Goal: Task Accomplishment & Management: Use online tool/utility

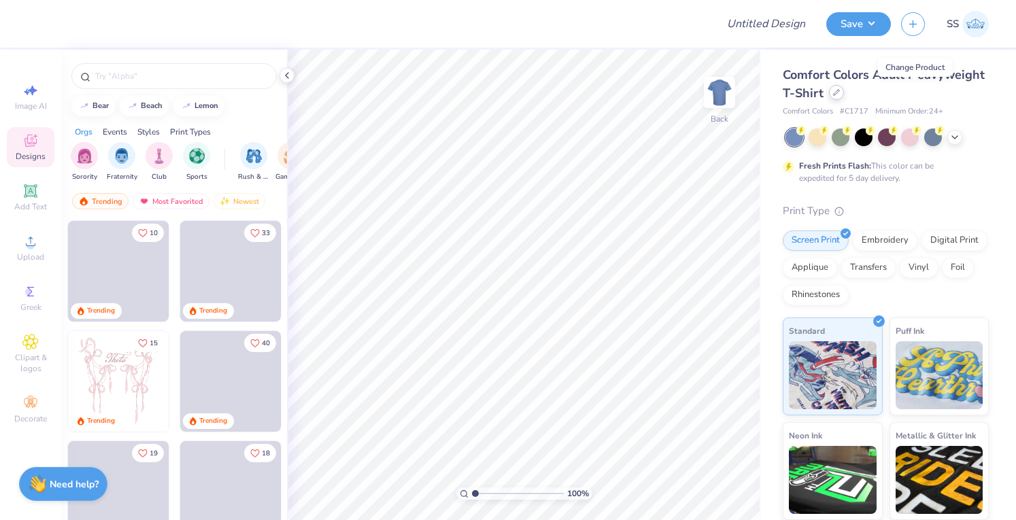
click at [840, 91] on icon at bounding box center [836, 92] width 7 height 7
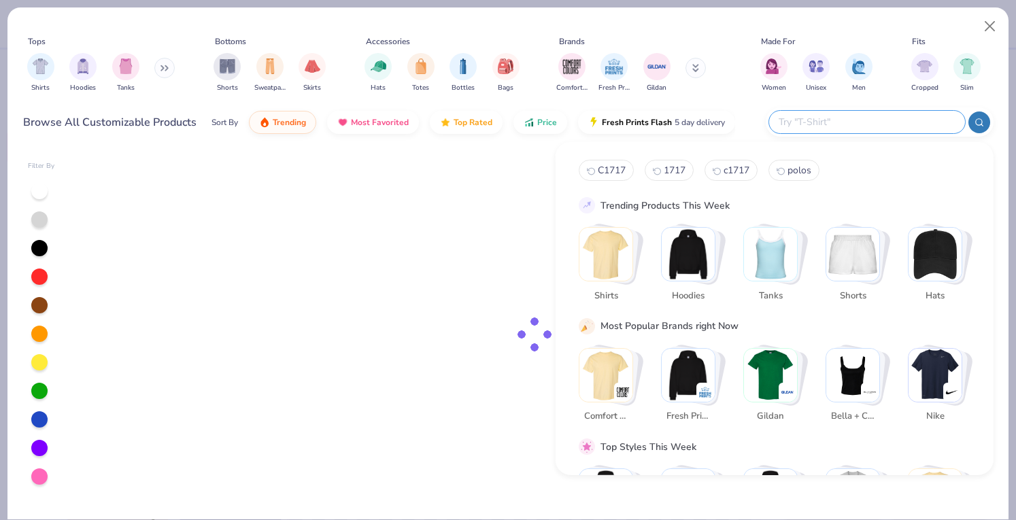
click at [883, 120] on input "text" at bounding box center [866, 122] width 178 height 16
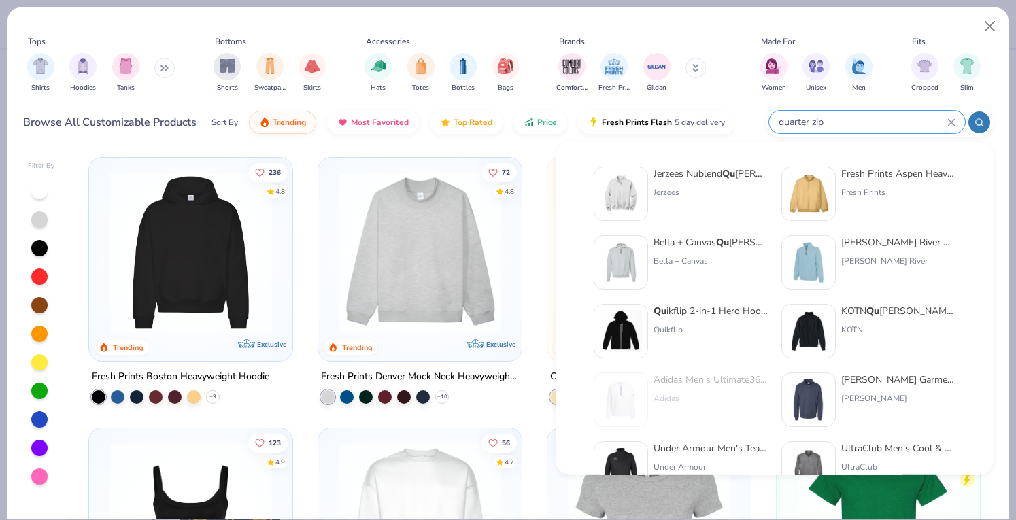
type input "quarter zip"
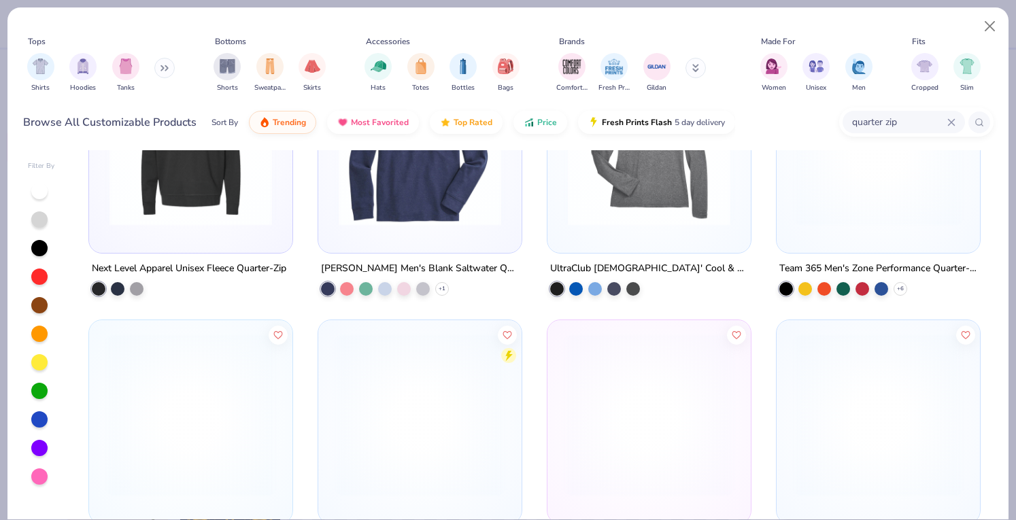
scroll to position [1071, 0]
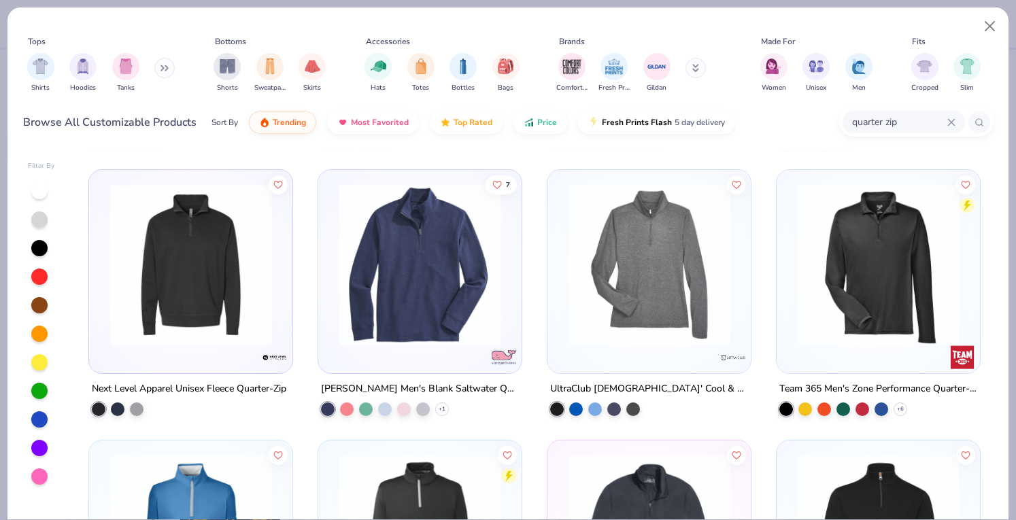
click at [627, 296] on img at bounding box center [649, 265] width 176 height 162
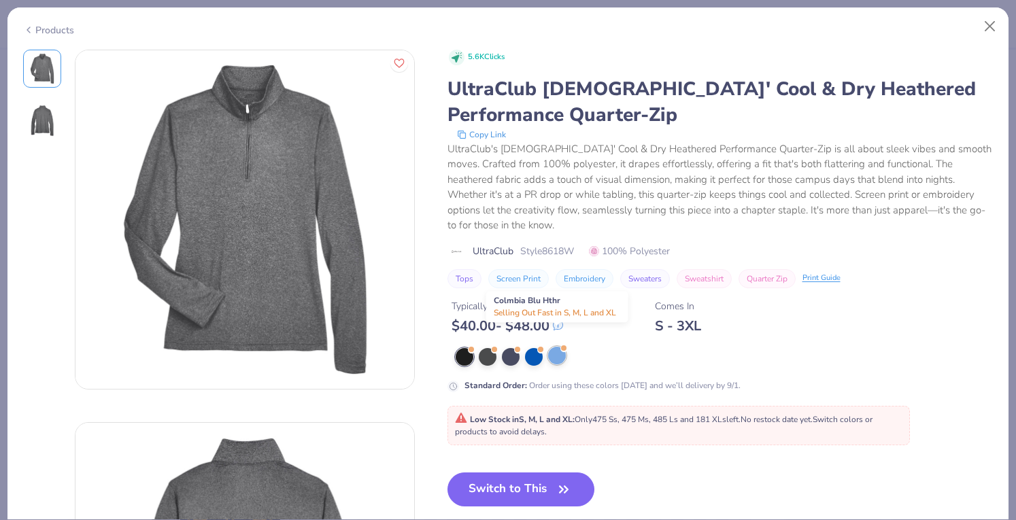
click at [550, 347] on div at bounding box center [557, 356] width 18 height 18
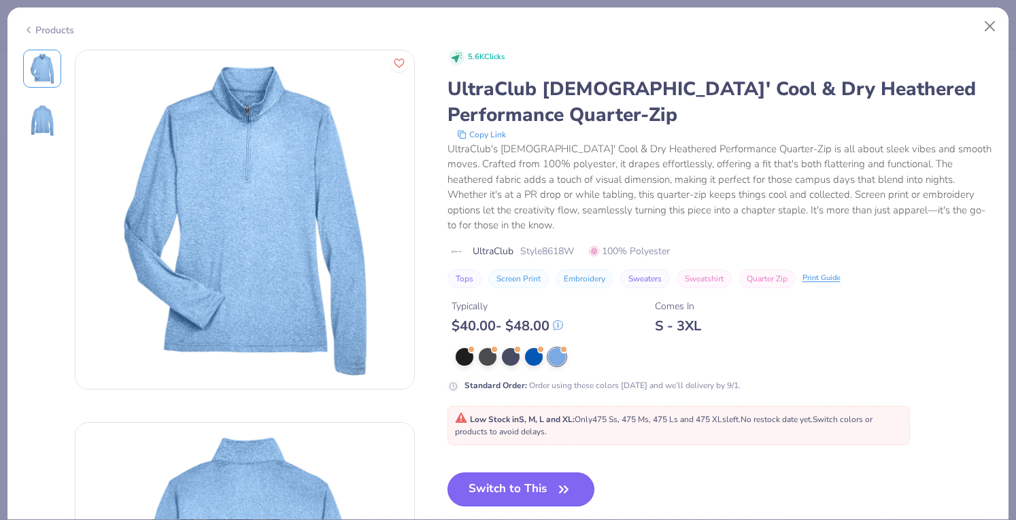
click at [494, 477] on button "Switch to This" at bounding box center [521, 489] width 148 height 34
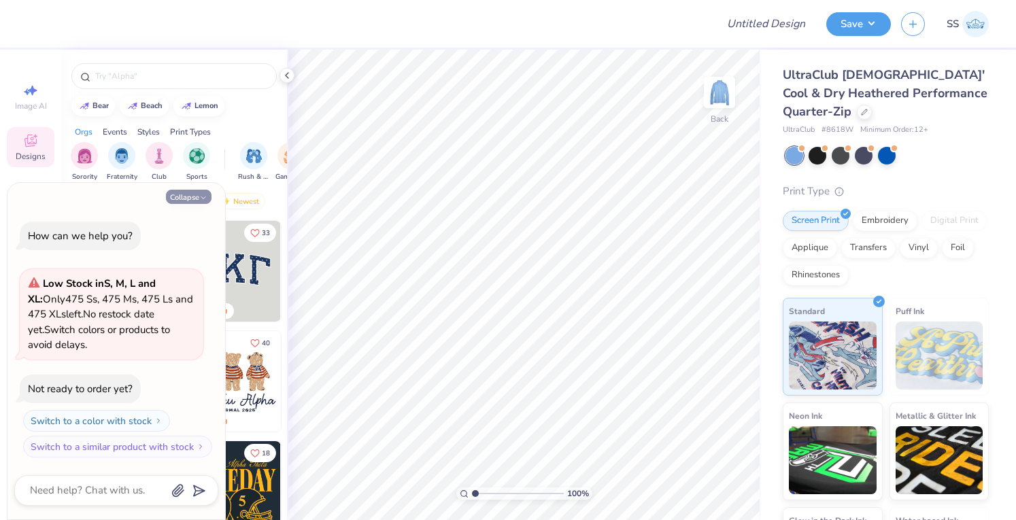
click at [174, 196] on button "Collapse" at bounding box center [189, 197] width 46 height 14
type textarea "x"
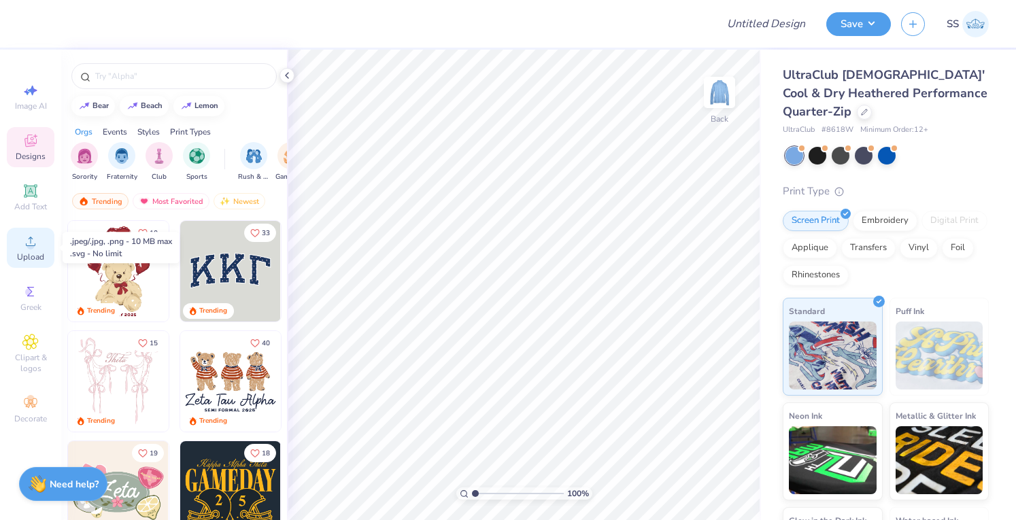
click at [34, 245] on icon at bounding box center [31, 242] width 10 height 10
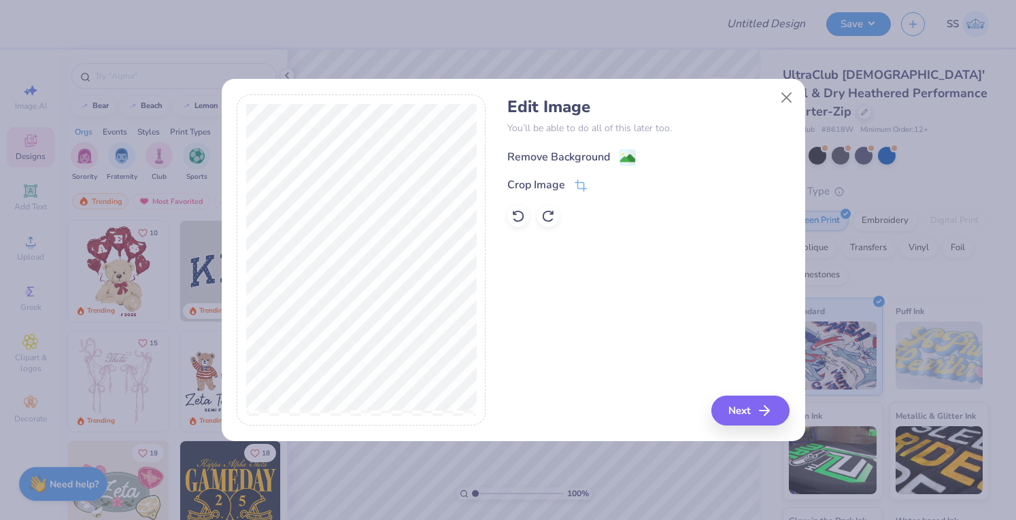
click at [523, 157] on div "Remove Background" at bounding box center [558, 157] width 103 height 16
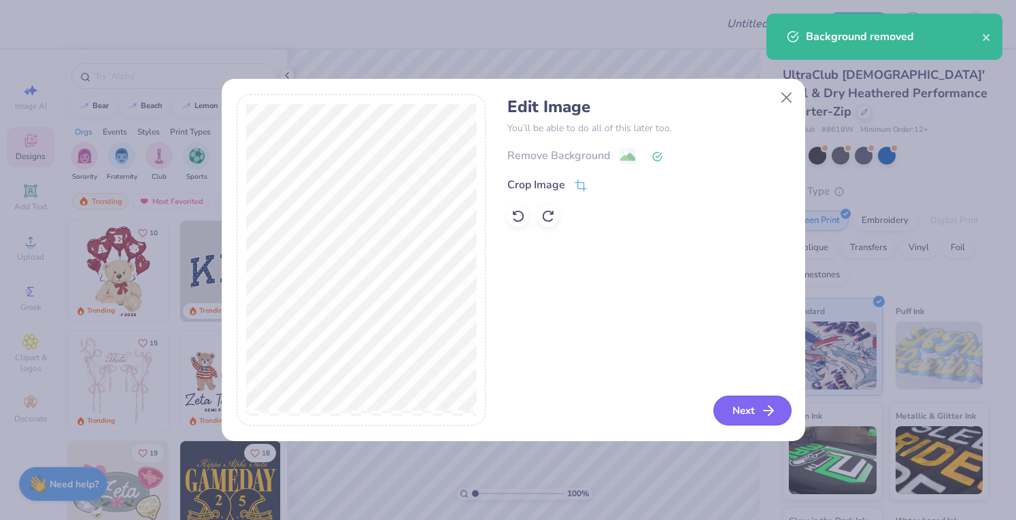
click at [742, 405] on button "Next" at bounding box center [752, 411] width 78 height 30
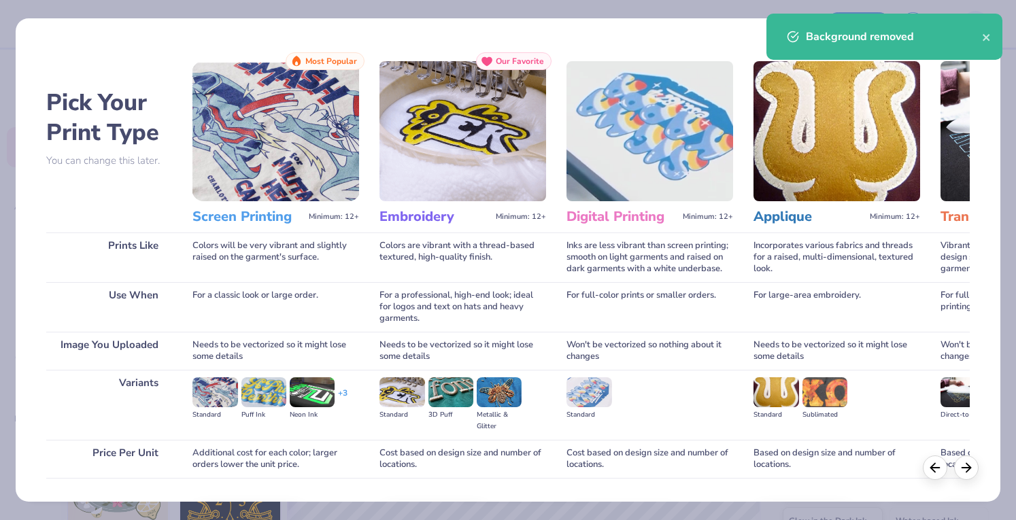
scroll to position [89, 0]
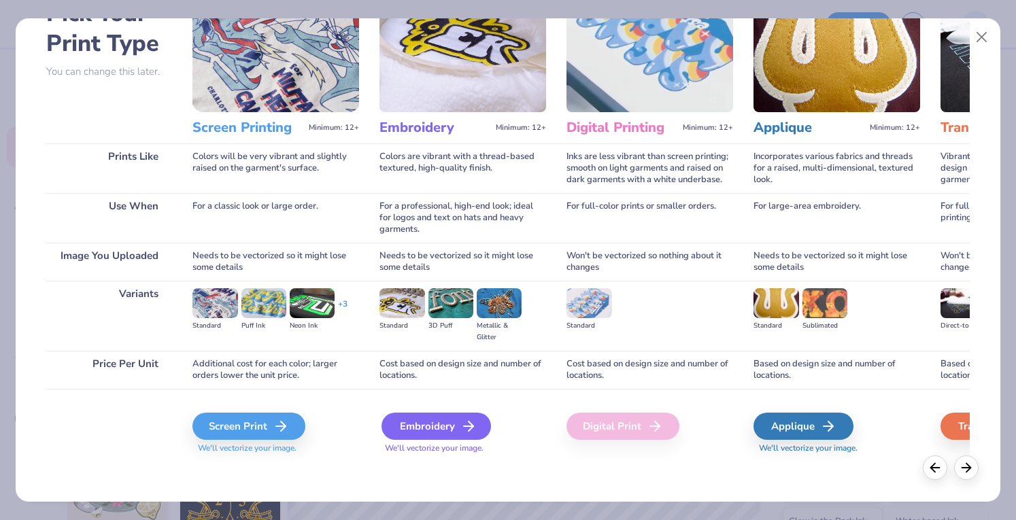
click at [416, 429] on div "Embroidery" at bounding box center [435, 426] width 109 height 27
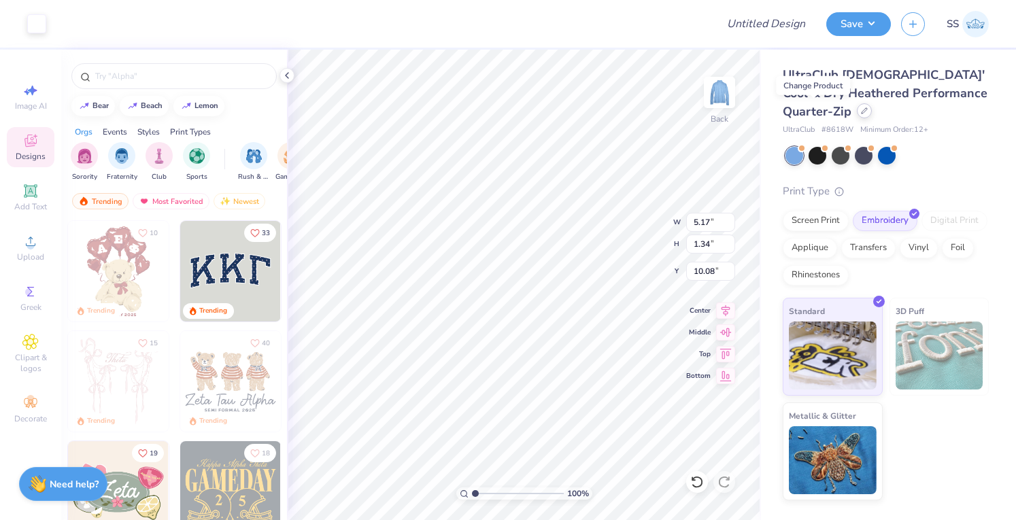
click at [857, 105] on div at bounding box center [864, 110] width 15 height 15
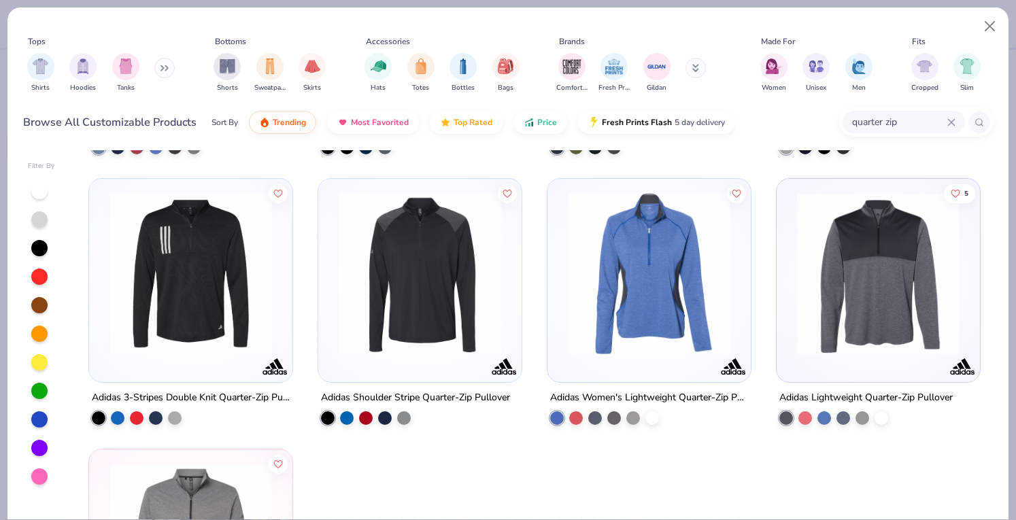
scroll to position [2143, 0]
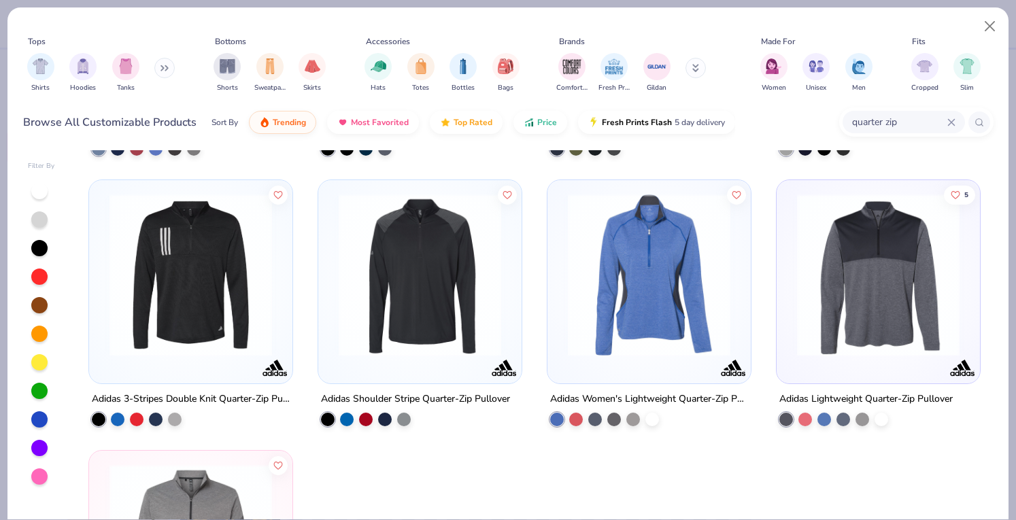
click at [590, 271] on img at bounding box center [649, 275] width 176 height 162
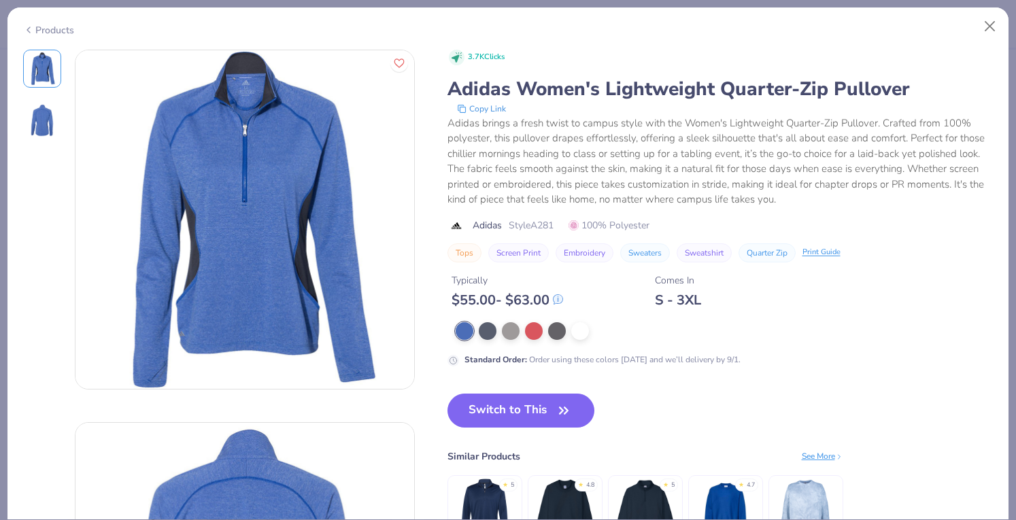
click at [500, 437] on div "Switch to This Similar Products See More ★ 5 ★ 4.8 ★ 5 ★ 4.7" at bounding box center [645, 486] width 396 height 184
click at [496, 413] on button "Switch to This" at bounding box center [521, 411] width 148 height 34
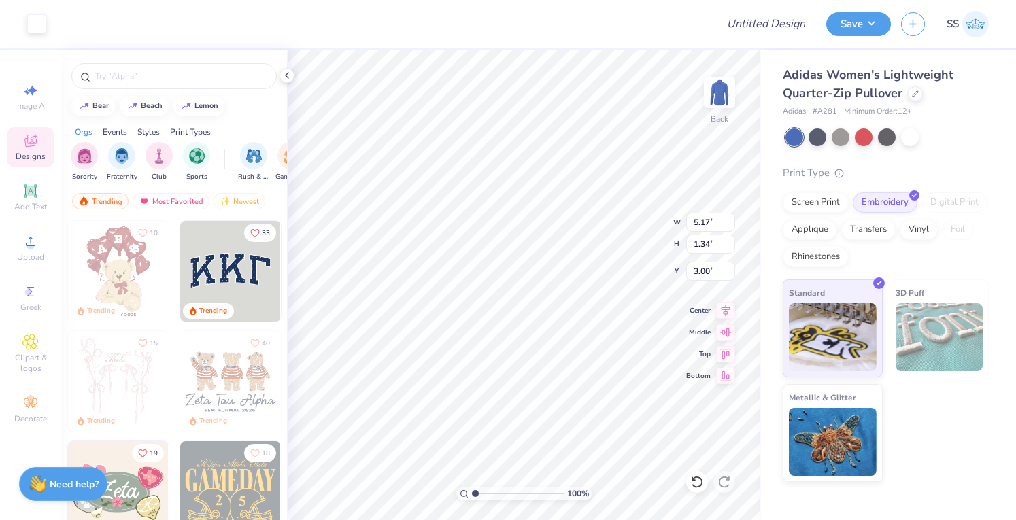
type input "3.00"
click at [34, 211] on span "Add Text" at bounding box center [30, 206] width 33 height 11
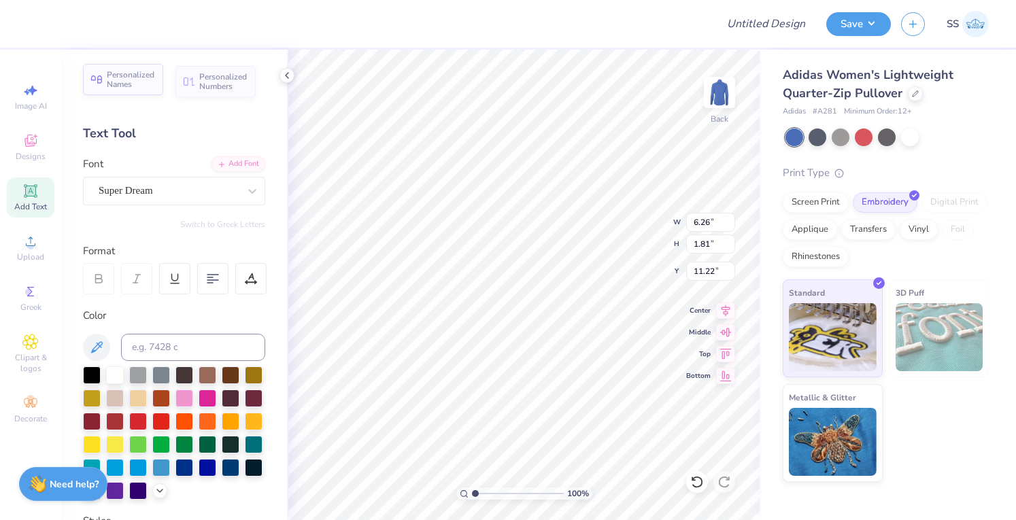
click at [144, 73] on span "Personalized Names" at bounding box center [131, 79] width 48 height 19
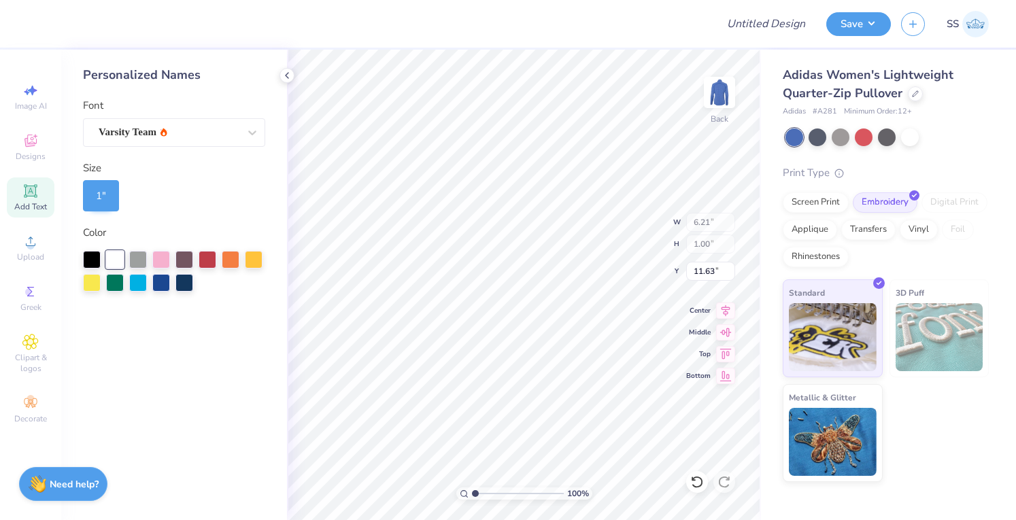
type input "6.21"
type input "1.00"
type input "2.50"
type input "6.26"
type input "1.81"
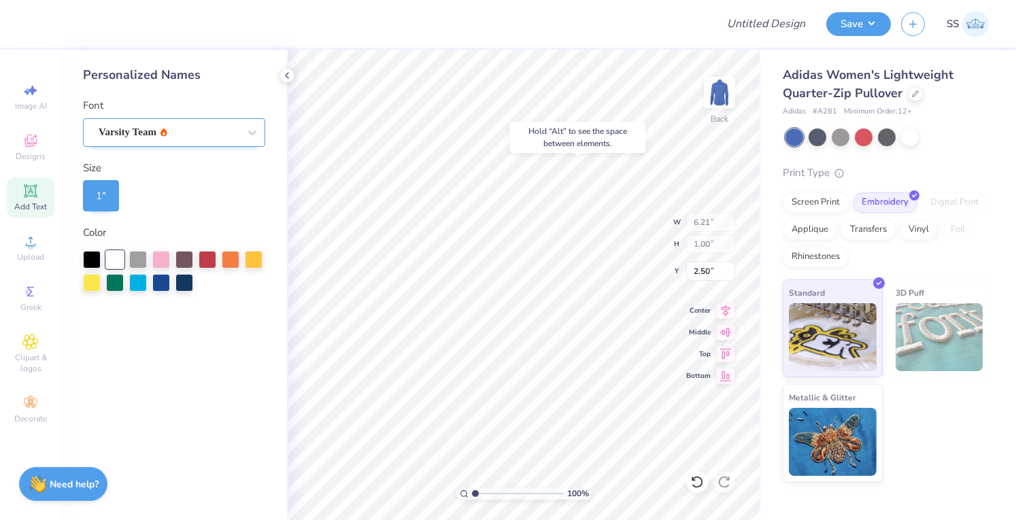
type input "11.22"
type input "3.34"
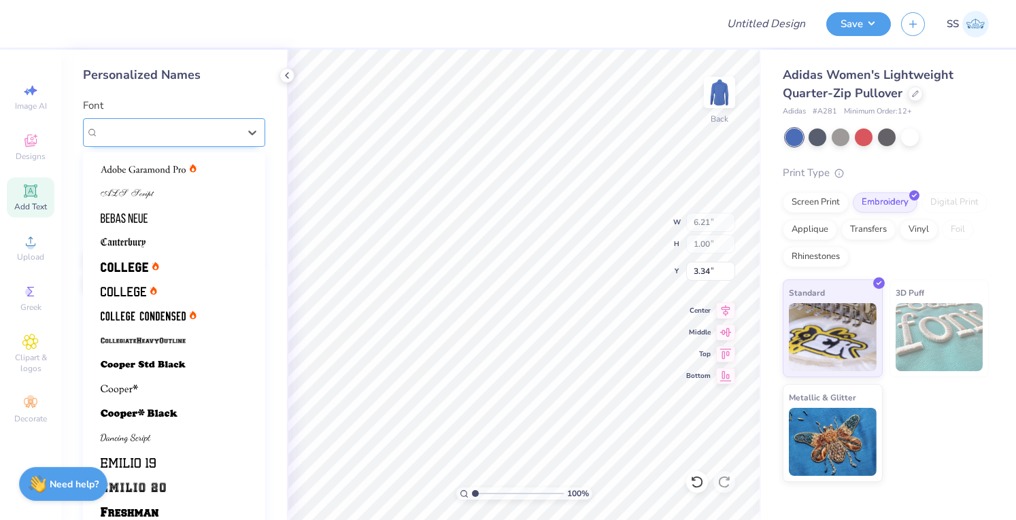
click at [198, 124] on div "Varsity Team" at bounding box center [168, 132] width 143 height 21
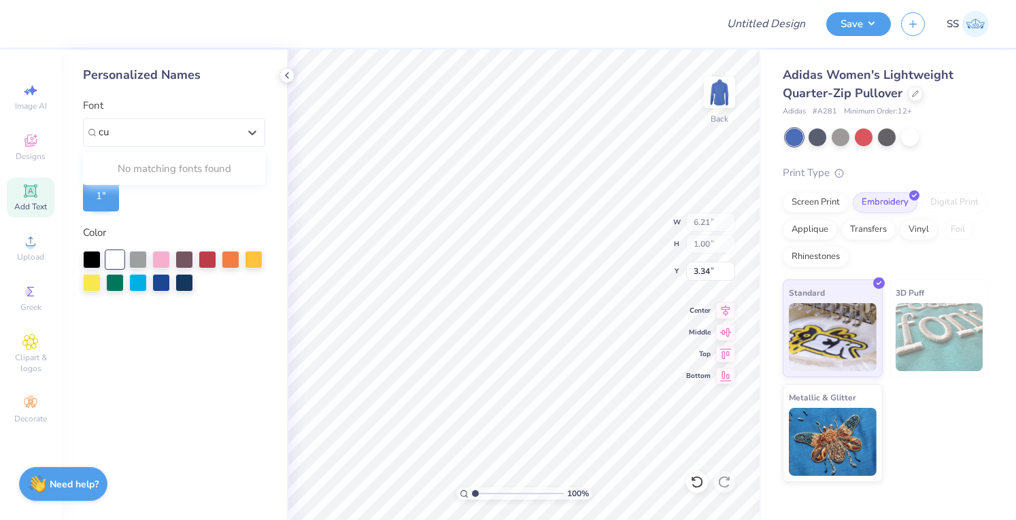
type input "c"
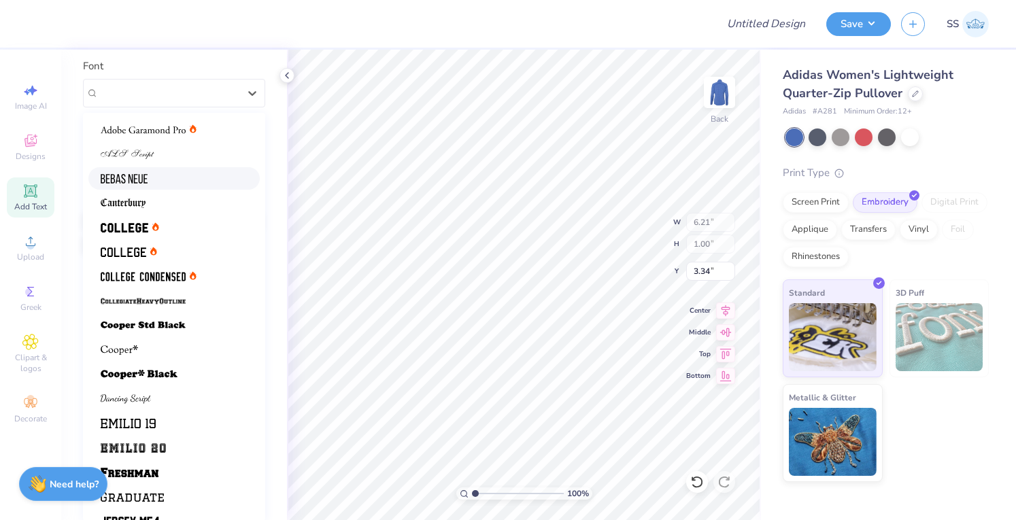
scroll to position [115, 0]
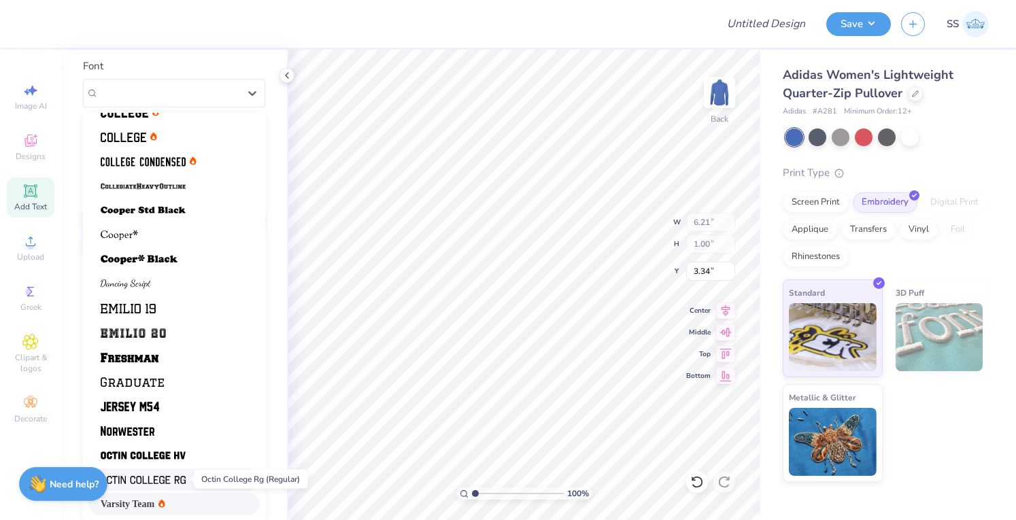
click at [136, 477] on img at bounding box center [143, 480] width 85 height 10
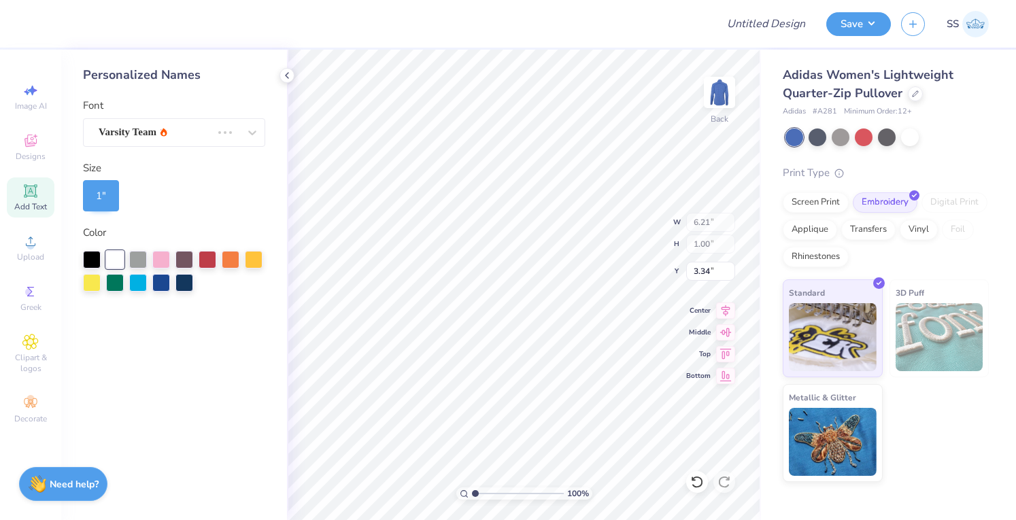
scroll to position [0, 0]
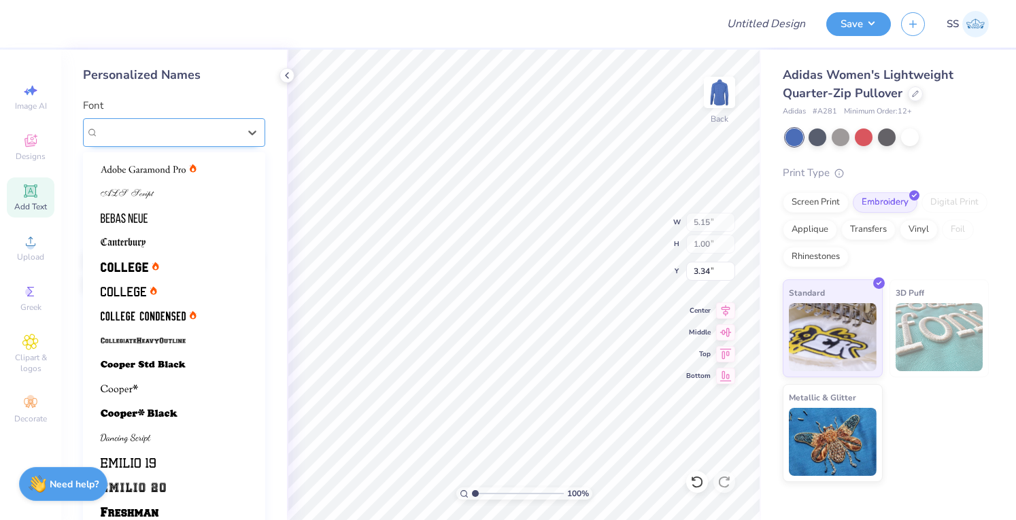
click at [188, 139] on div "Octin College Rg (Regular)" at bounding box center [168, 132] width 143 height 21
click at [168, 241] on div at bounding box center [174, 242] width 147 height 14
click at [165, 120] on div "Canterbury" at bounding box center [174, 132] width 182 height 29
click at [144, 319] on img at bounding box center [143, 316] width 85 height 10
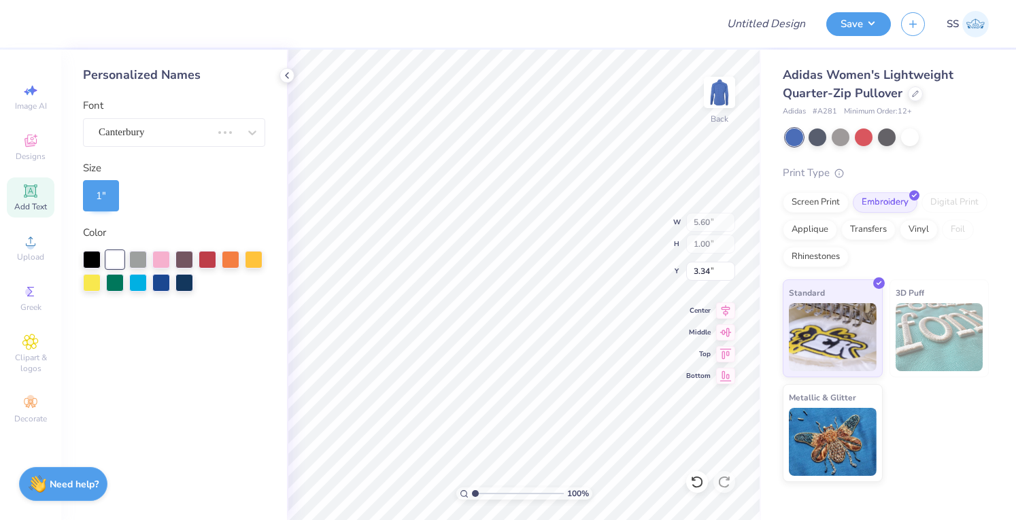
type input "4.79"
type input "3.00"
click at [772, 30] on input "Design Title" at bounding box center [782, 23] width 67 height 27
type input "Swag for Rockland rowing"
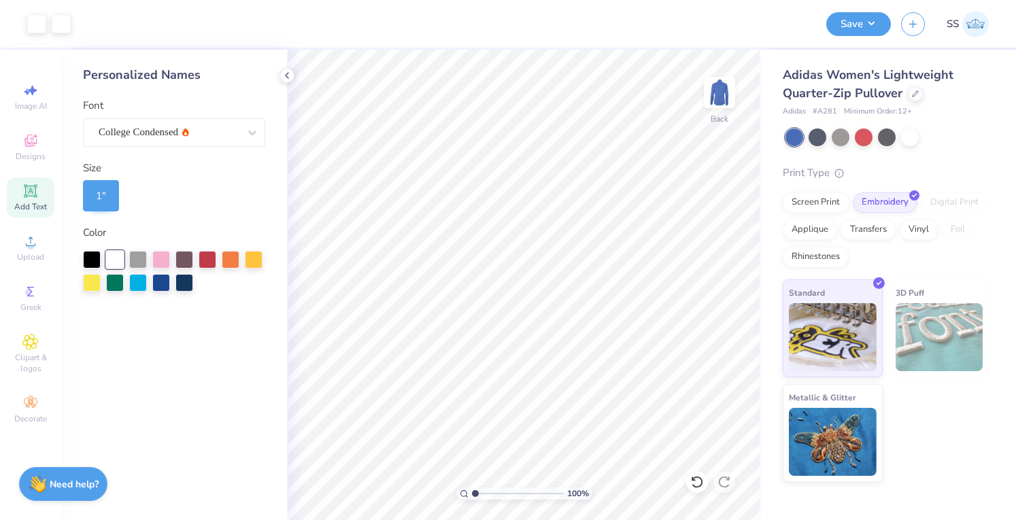
scroll to position [0, 0]
click at [840, 51] on div "Adidas Women's Lightweight Quarter-Zip Pullover Adidas # A281 Minimum Order: 12…" at bounding box center [888, 266] width 255 height 432
click at [854, 18] on button "Save" at bounding box center [858, 22] width 65 height 24
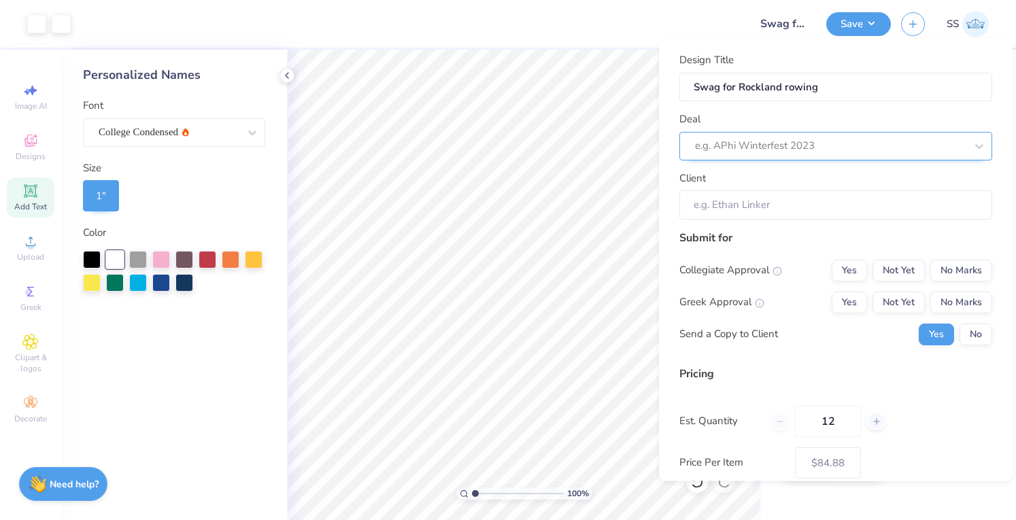
click at [884, 136] on div "e.g. APhi Winterfest 2023" at bounding box center [829, 146] width 273 height 21
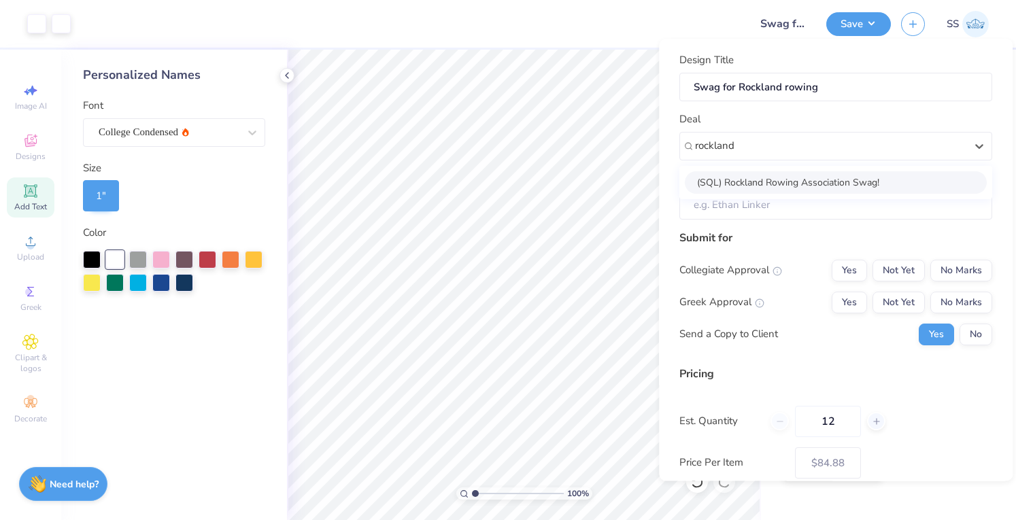
click at [876, 183] on div "(SQL) Rockland Rowing Association Swag!" at bounding box center [836, 182] width 302 height 22
type input "rockland"
type input "[PERSON_NAME]"
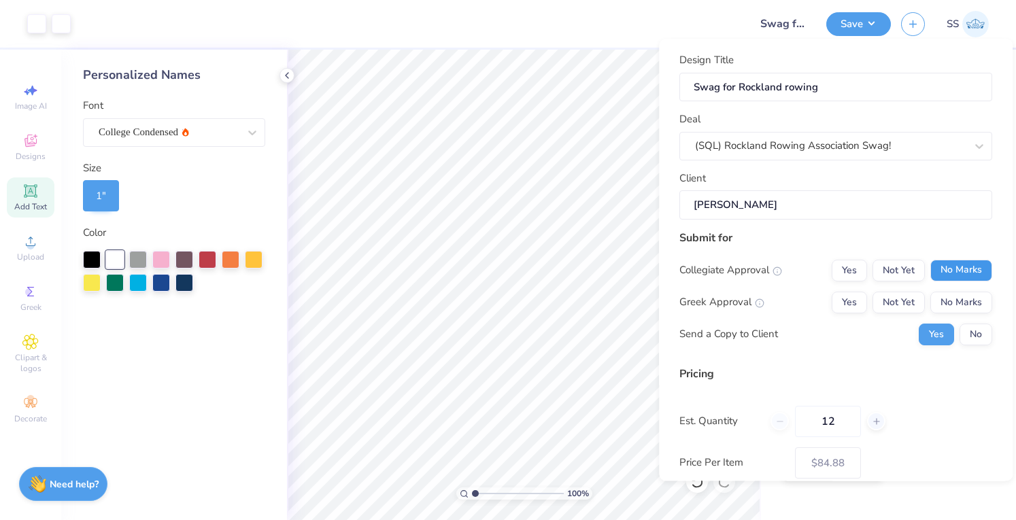
click at [948, 262] on button "No Marks" at bounding box center [961, 271] width 62 height 22
click at [946, 298] on button "No Marks" at bounding box center [961, 303] width 62 height 22
click at [959, 328] on button "No" at bounding box center [975, 335] width 33 height 22
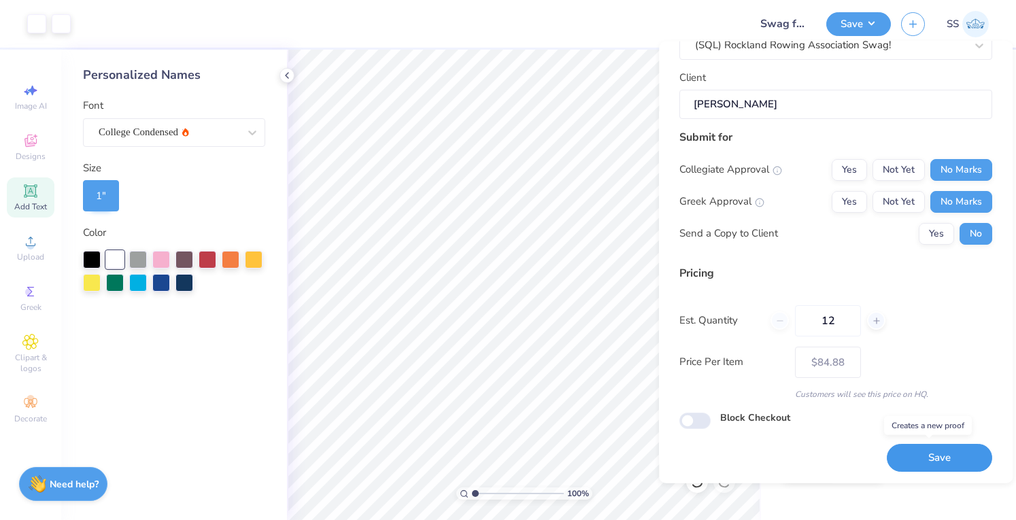
click at [916, 446] on button "Save" at bounding box center [938, 458] width 105 height 28
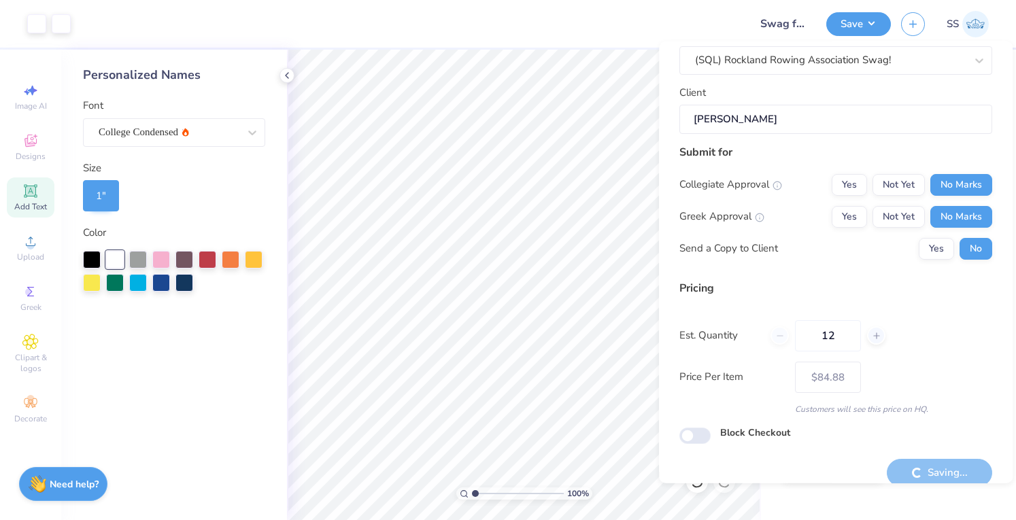
scroll to position [89, 0]
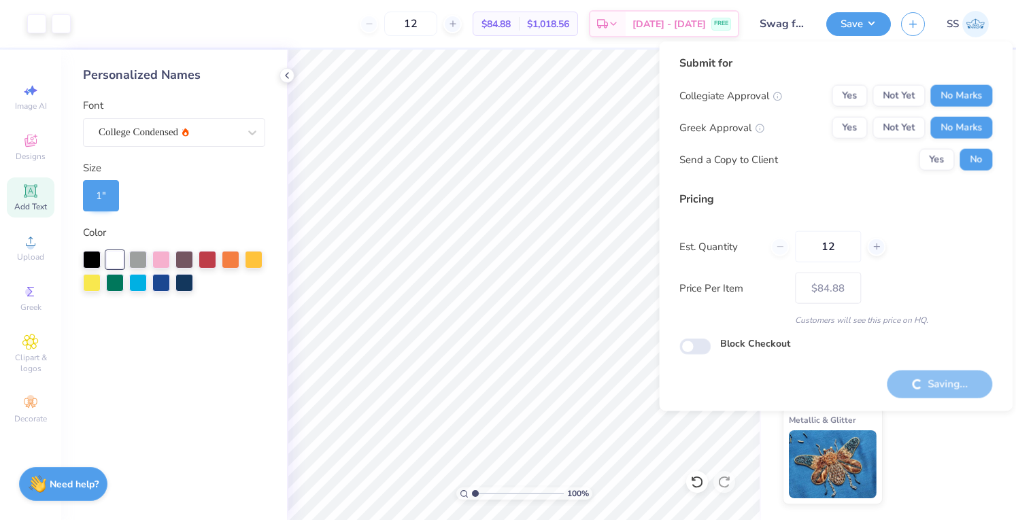
type input "– –"
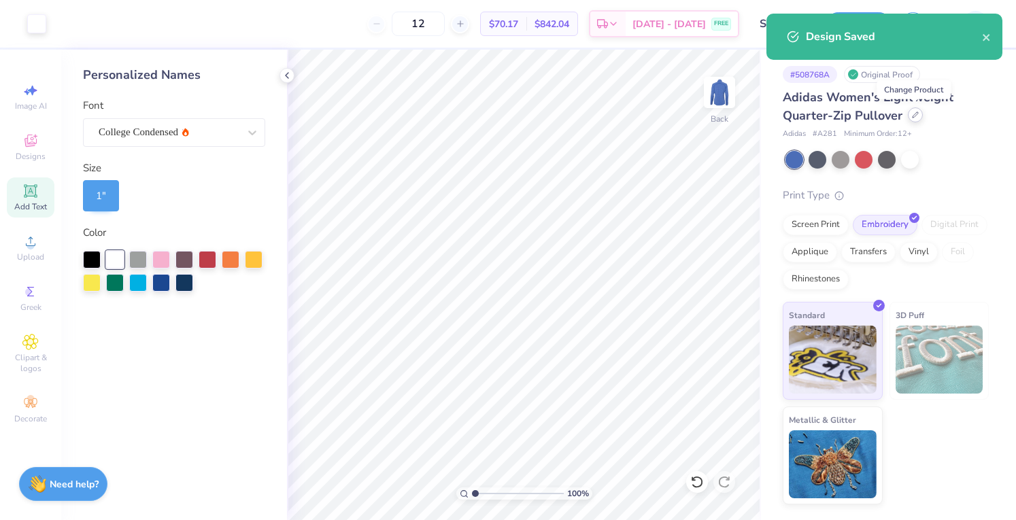
click at [914, 116] on icon at bounding box center [914, 114] width 5 height 5
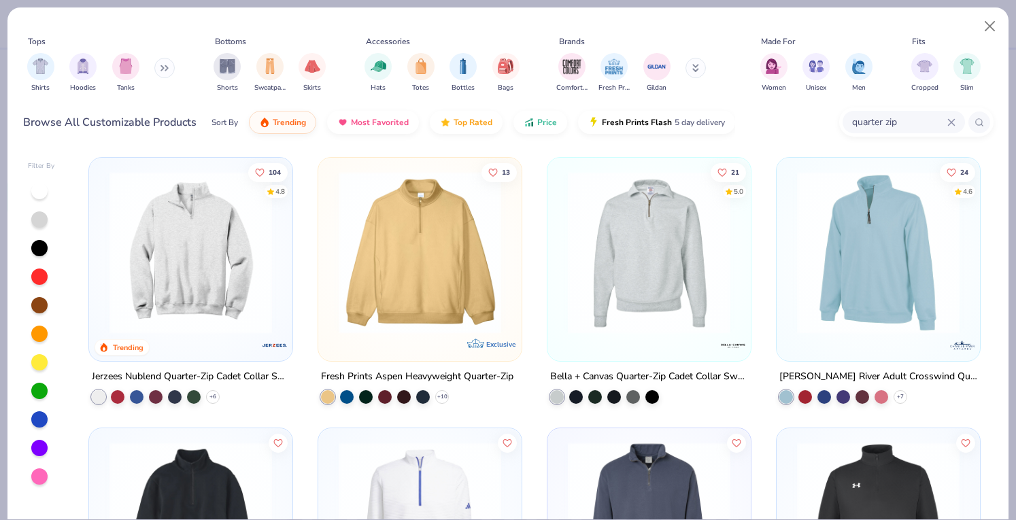
click at [891, 114] on input "quarter zip" at bounding box center [898, 122] width 97 height 16
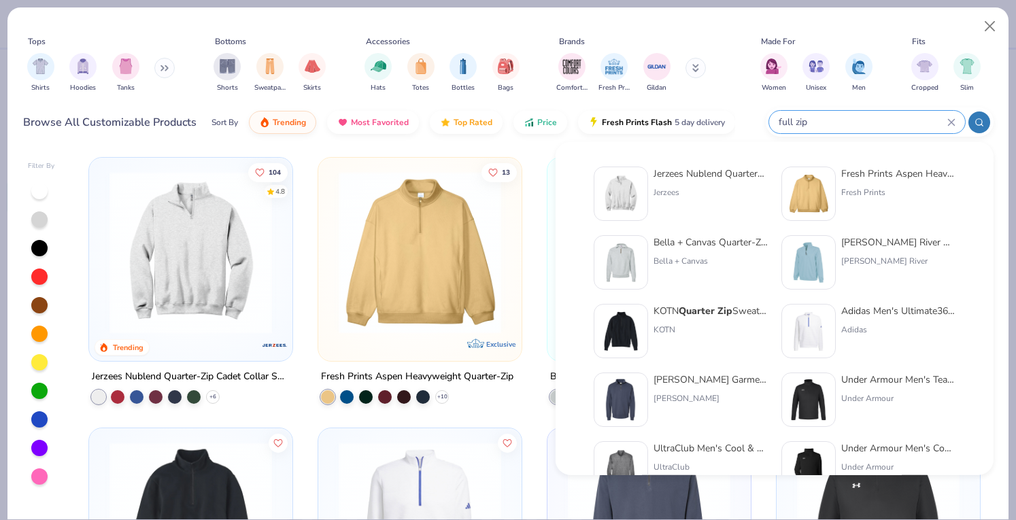
type input "full zip"
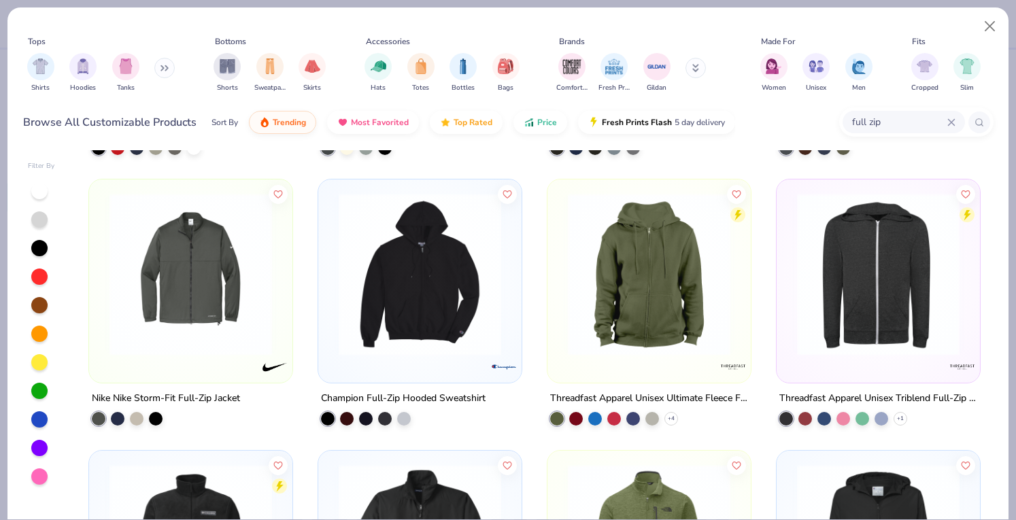
scroll to position [298, 0]
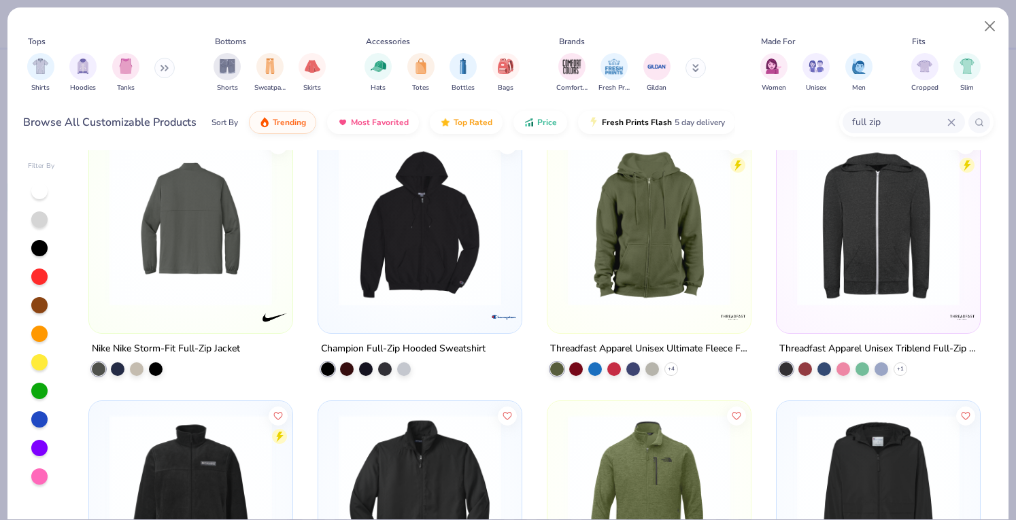
click at [102, 263] on img at bounding box center [14, 224] width 176 height 162
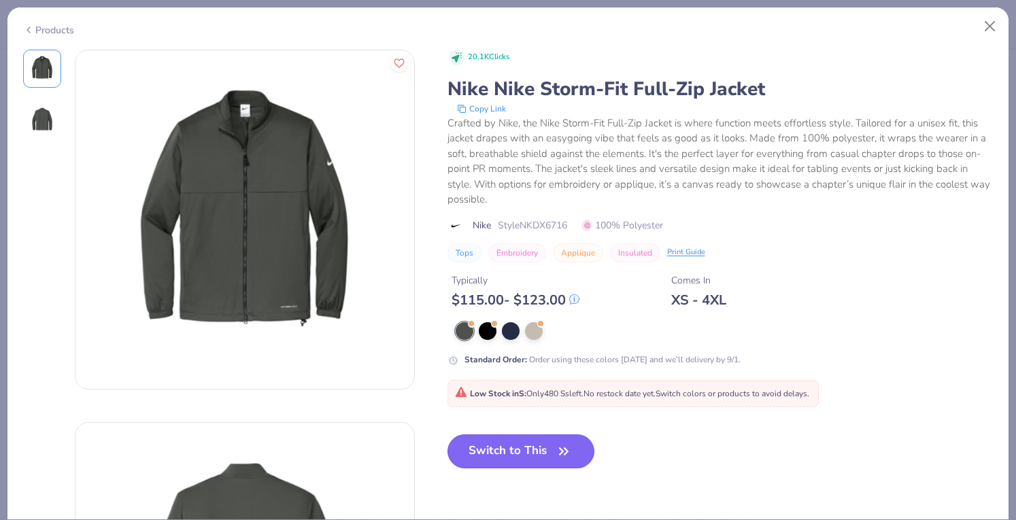
click at [488, 447] on button "Switch to This" at bounding box center [521, 451] width 148 height 34
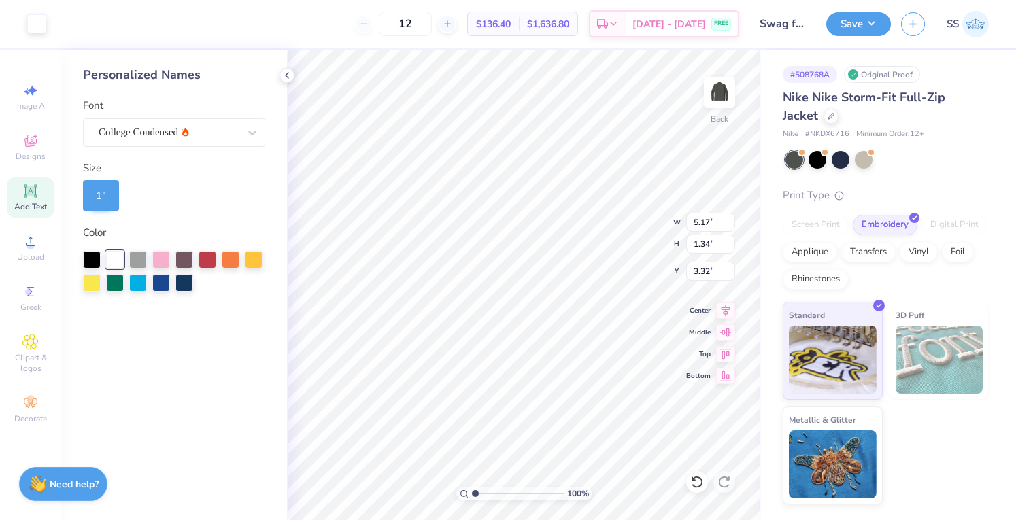
type input "3.32"
type input "2.36"
type input "0.61"
type input "3.78"
type input "0.98"
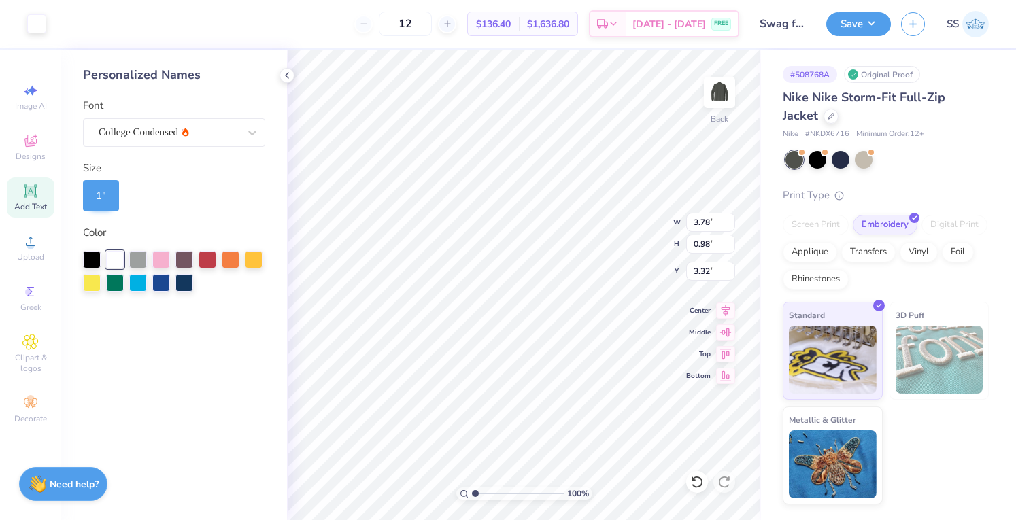
type input "3.00"
click at [702, 489] on icon at bounding box center [697, 482] width 14 height 14
type input "3.01"
click at [693, 477] on icon at bounding box center [697, 482] width 14 height 14
type input "3.25"
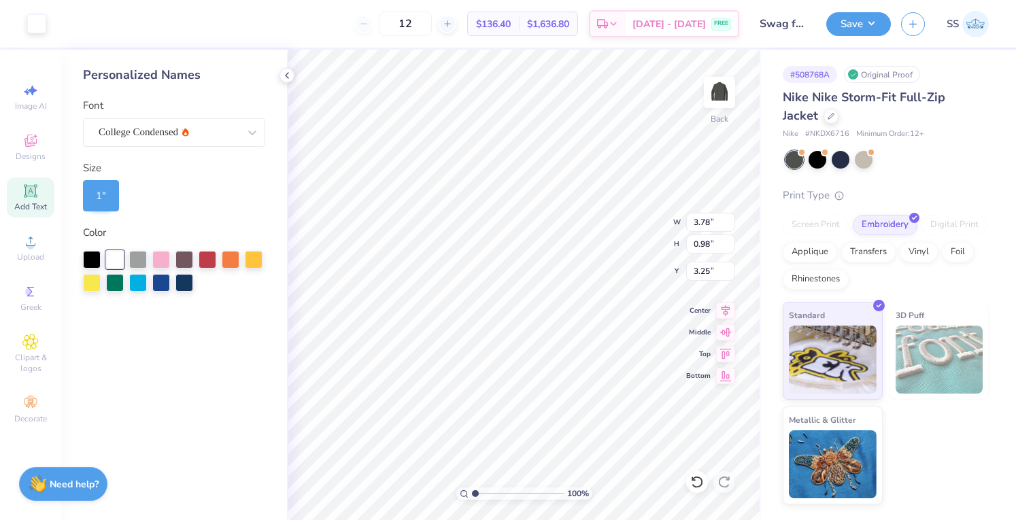
type input "3.46"
click at [863, 166] on div at bounding box center [863, 159] width 18 height 18
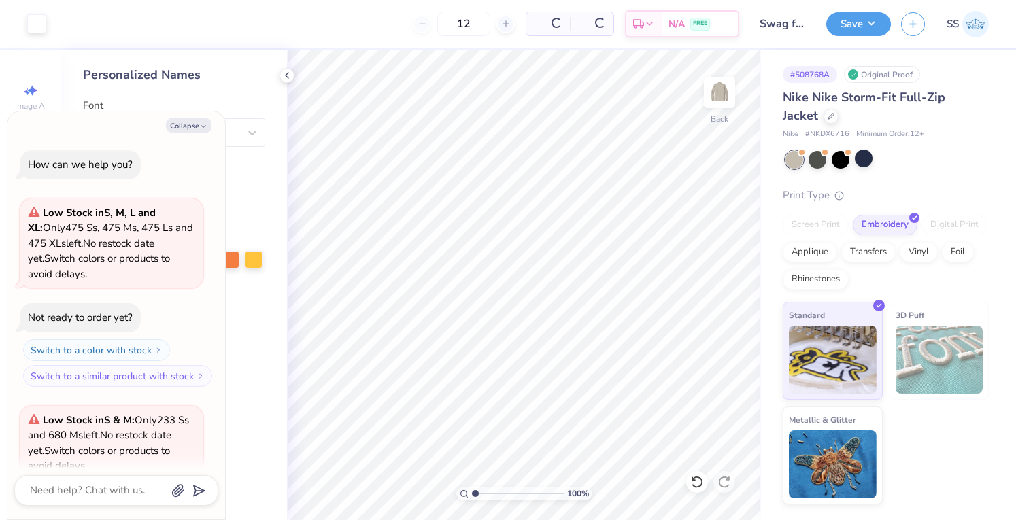
scroll to position [94, 0]
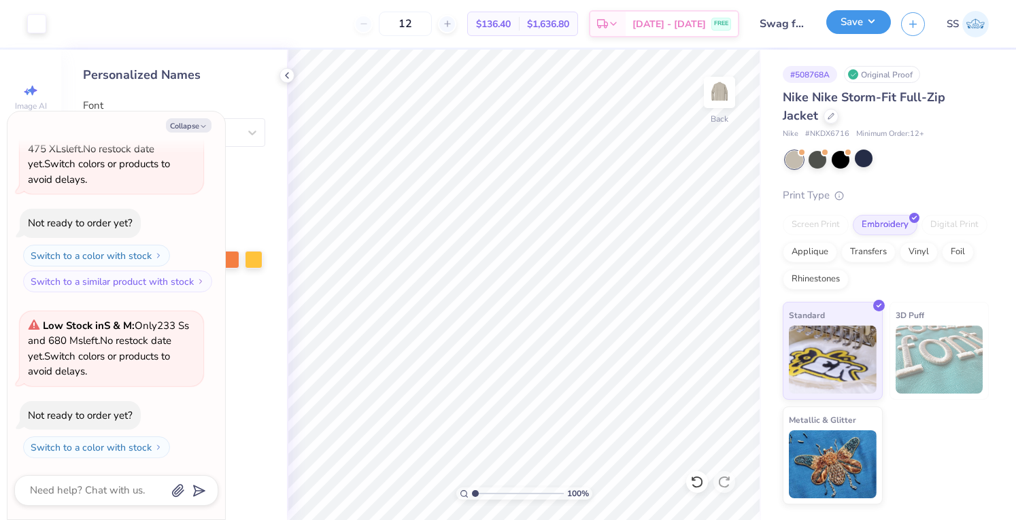
click at [862, 32] on button "Save" at bounding box center [858, 22] width 65 height 24
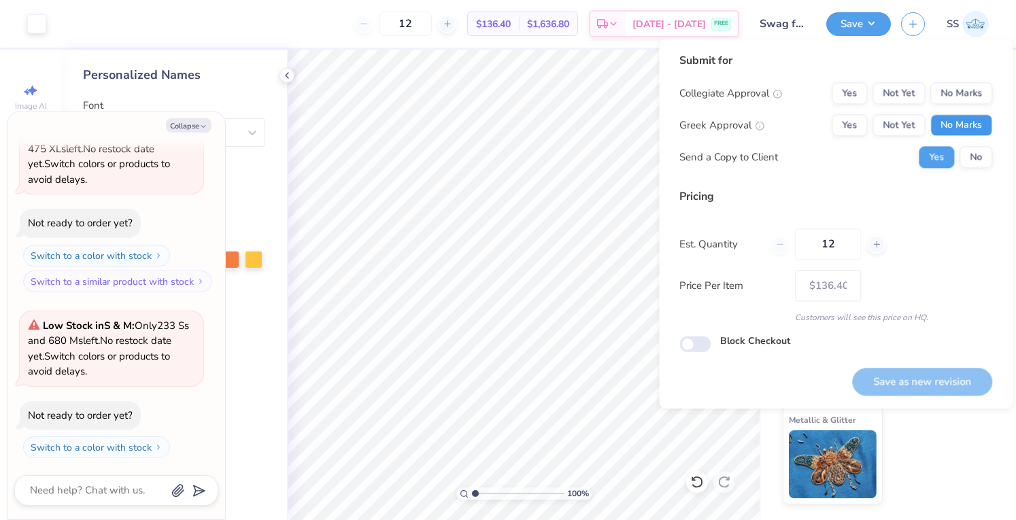
click at [967, 135] on button "No Marks" at bounding box center [961, 125] width 62 height 22
drag, startPoint x: 965, startPoint y: 114, endPoint x: 964, endPoint y: 107, distance: 6.8
click at [964, 107] on div "Collegiate Approval Yes Not Yet No Marks Greek Approval Yes Not Yet No Marks Se…" at bounding box center [835, 125] width 313 height 86
drag, startPoint x: 964, startPoint y: 107, endPoint x: 963, endPoint y: 99, distance: 8.9
click at [963, 99] on div "Collegiate Approval Yes Not Yet No Marks Greek Approval Yes Not Yet No Marks Se…" at bounding box center [835, 125] width 313 height 86
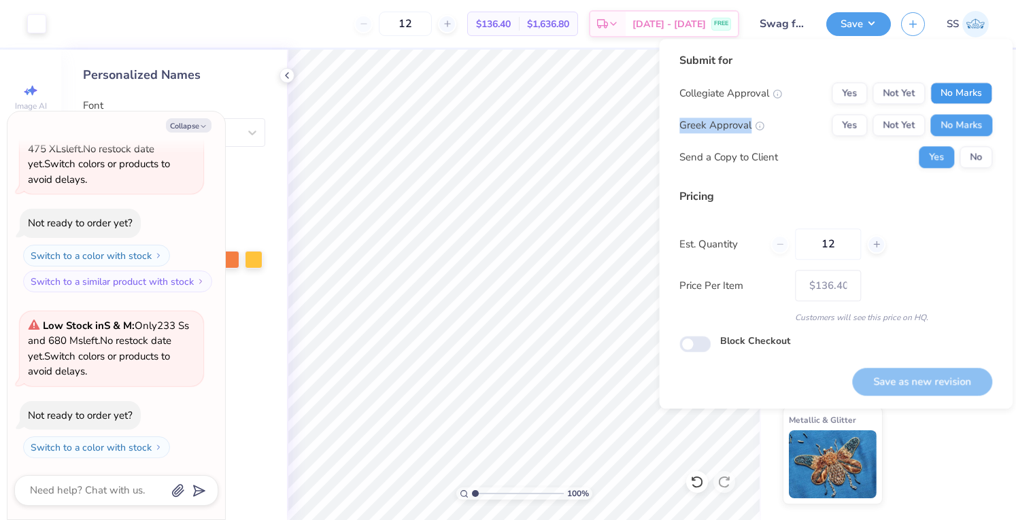
click at [963, 99] on button "No Marks" at bounding box center [961, 93] width 62 height 22
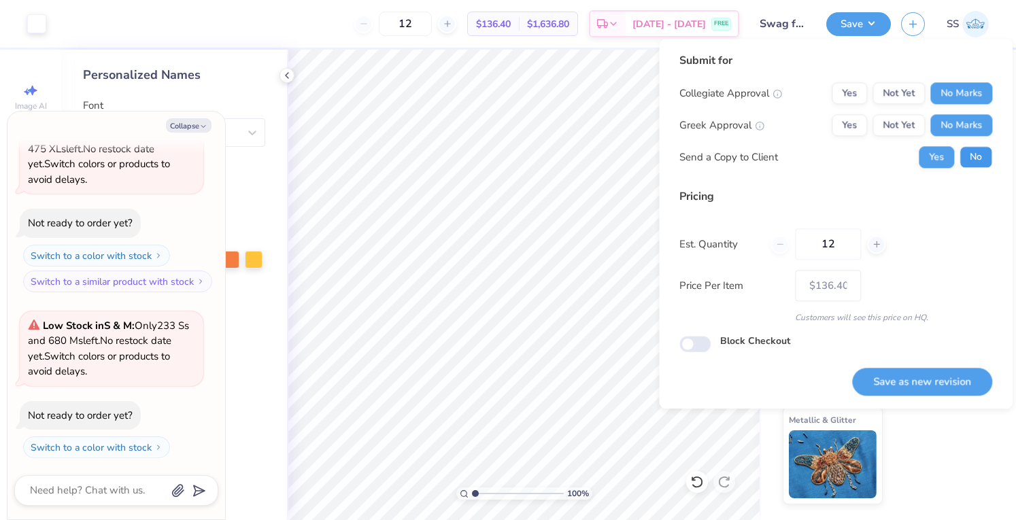
click at [975, 160] on button "No" at bounding box center [975, 157] width 33 height 22
type textarea "x"
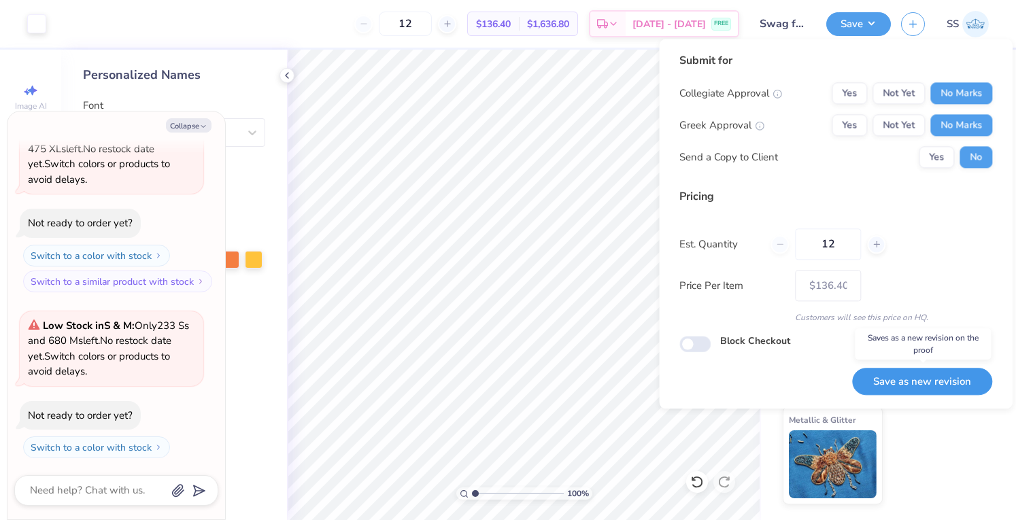
click at [898, 373] on button "Save as new revision" at bounding box center [922, 382] width 140 height 28
type input "$136.40"
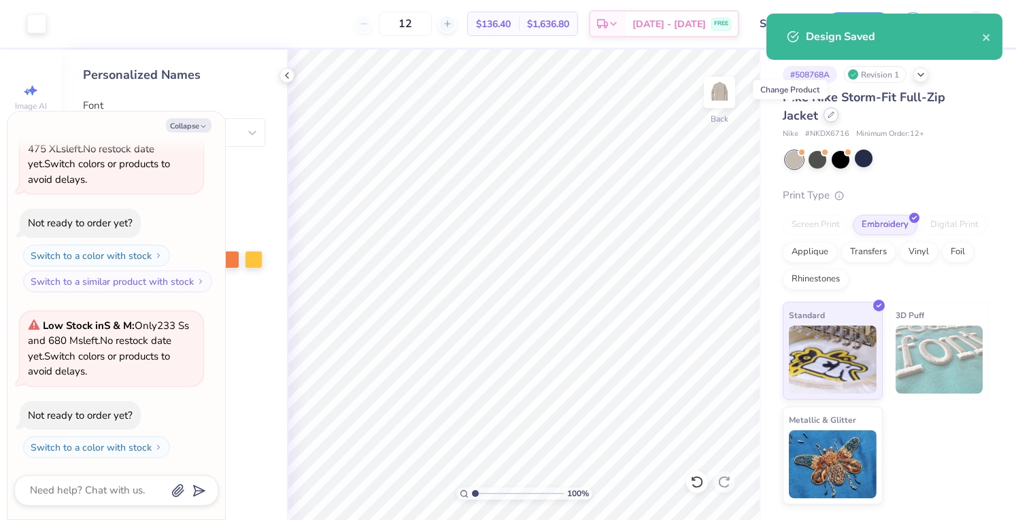
click at [823, 114] on div at bounding box center [830, 114] width 15 height 15
type textarea "x"
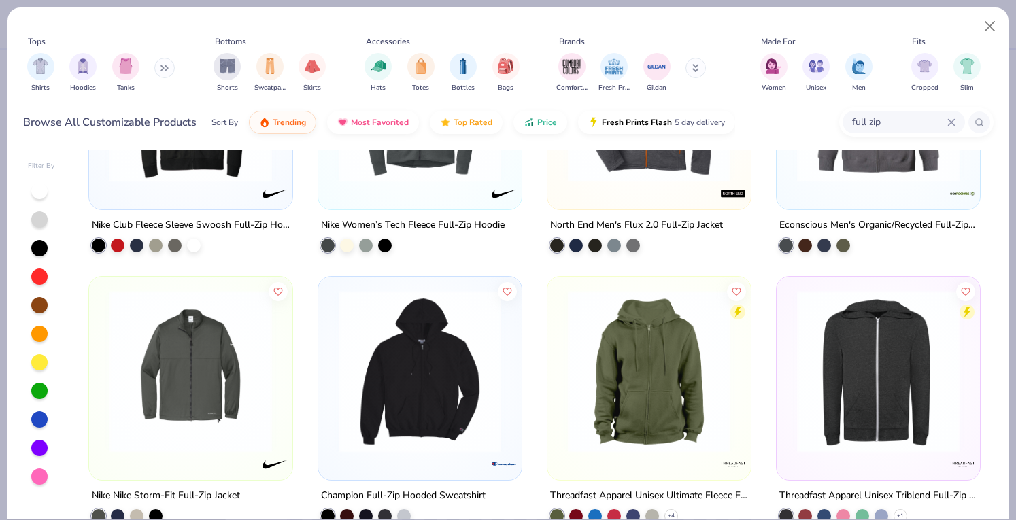
scroll to position [116, 0]
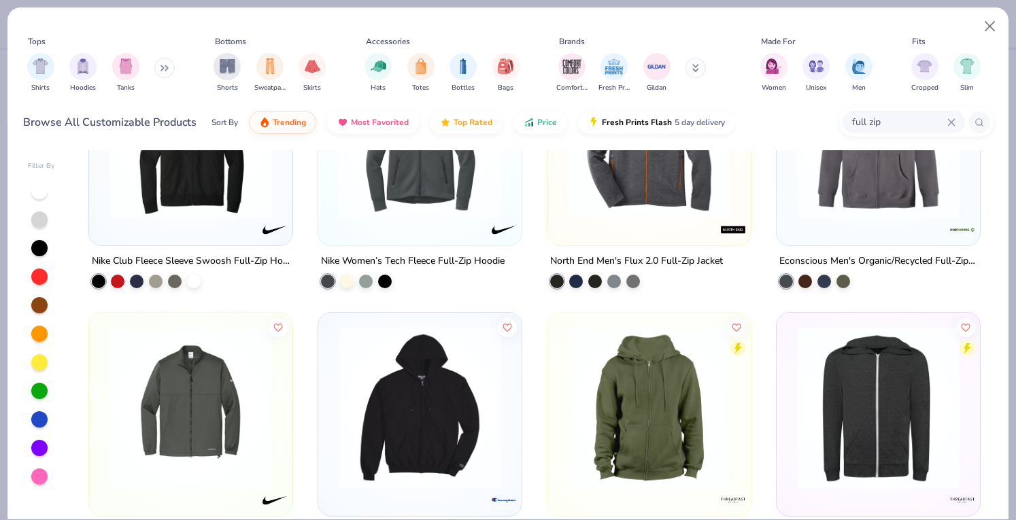
click at [855, 125] on input "full zip" at bounding box center [898, 122] width 97 height 16
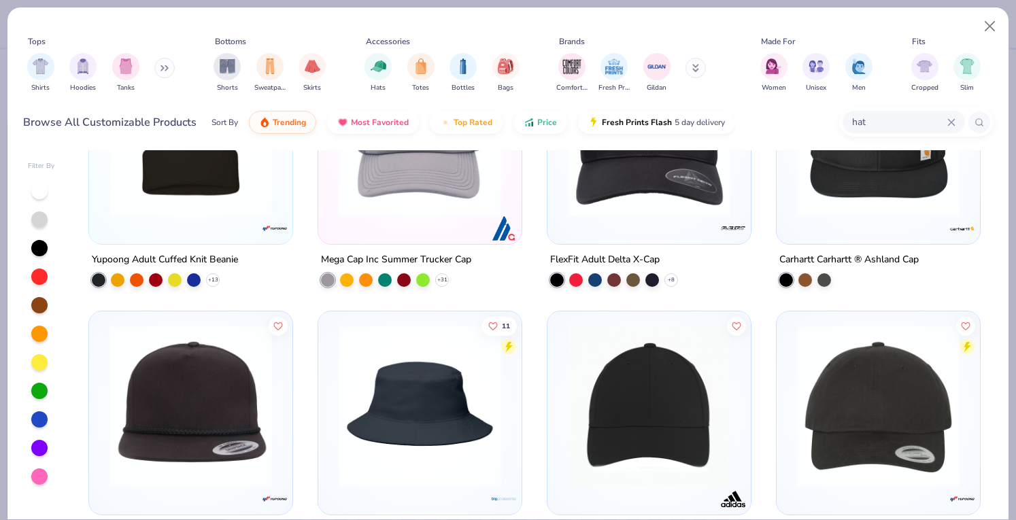
scroll to position [2284, 0]
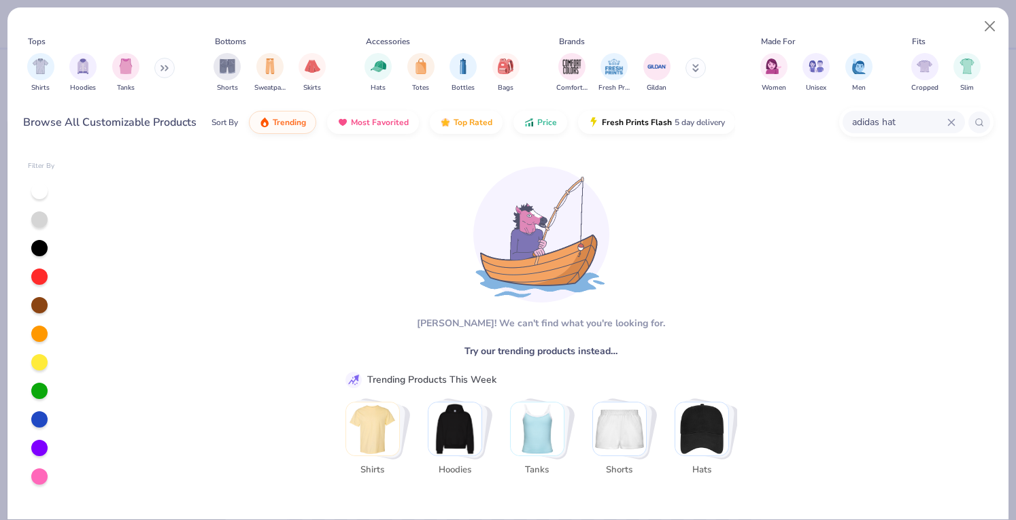
type input "adidas hat"
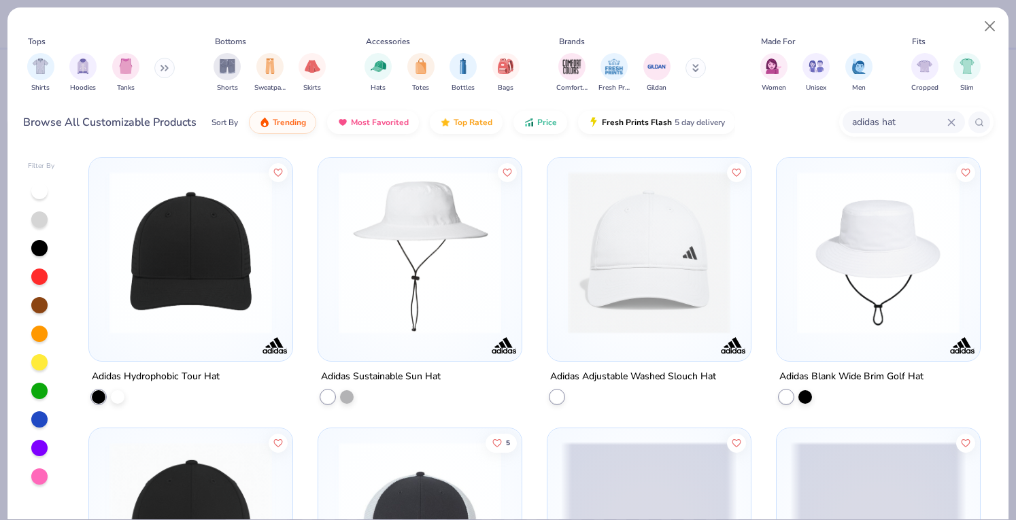
click at [609, 242] on img at bounding box center [649, 252] width 176 height 162
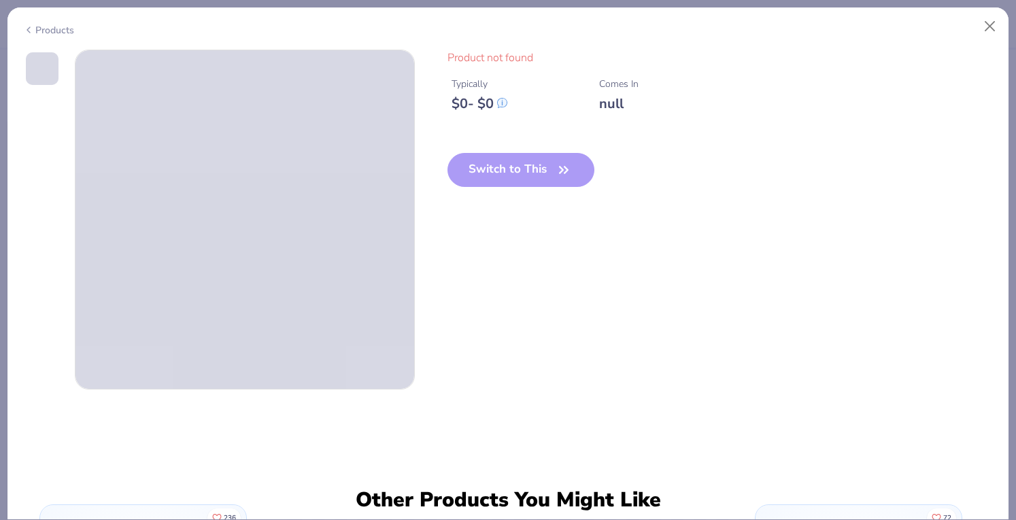
click at [50, 23] on div "Products" at bounding box center [48, 30] width 51 height 14
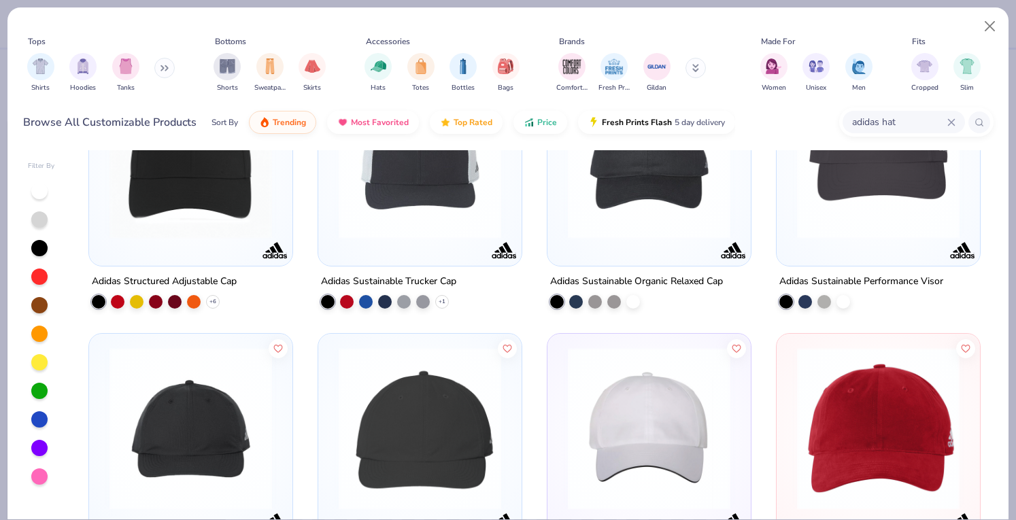
scroll to position [449, 0]
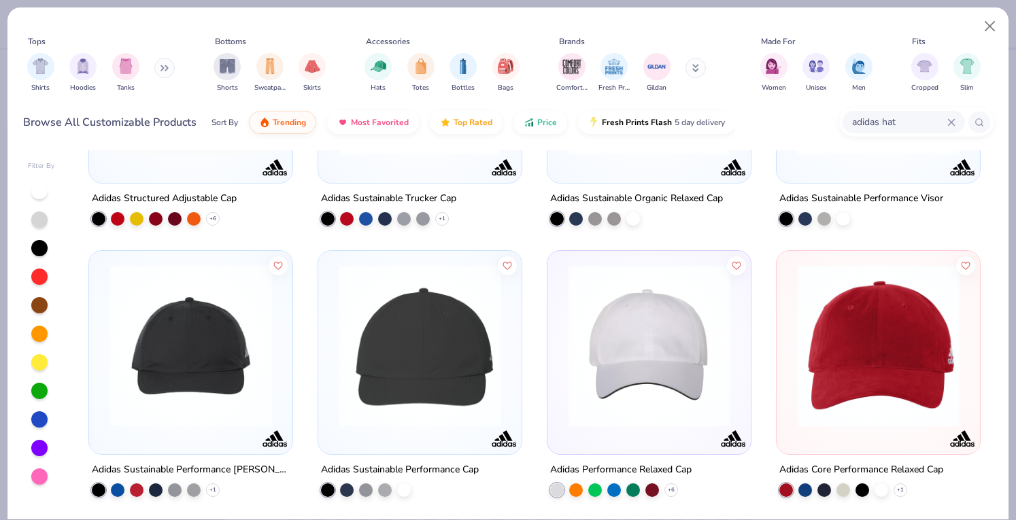
click at [102, 264] on img at bounding box center [14, 345] width 176 height 162
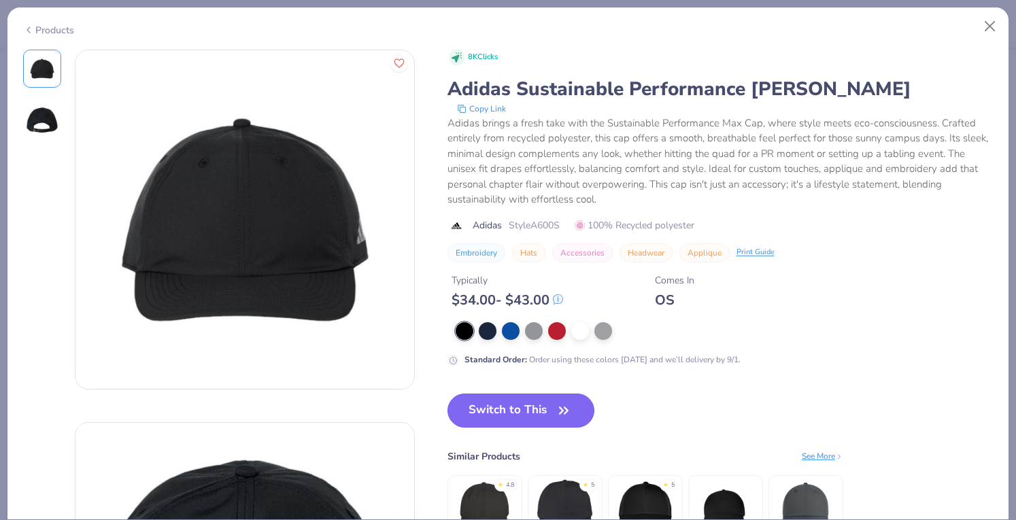
click at [502, 403] on button "Switch to This" at bounding box center [521, 411] width 148 height 34
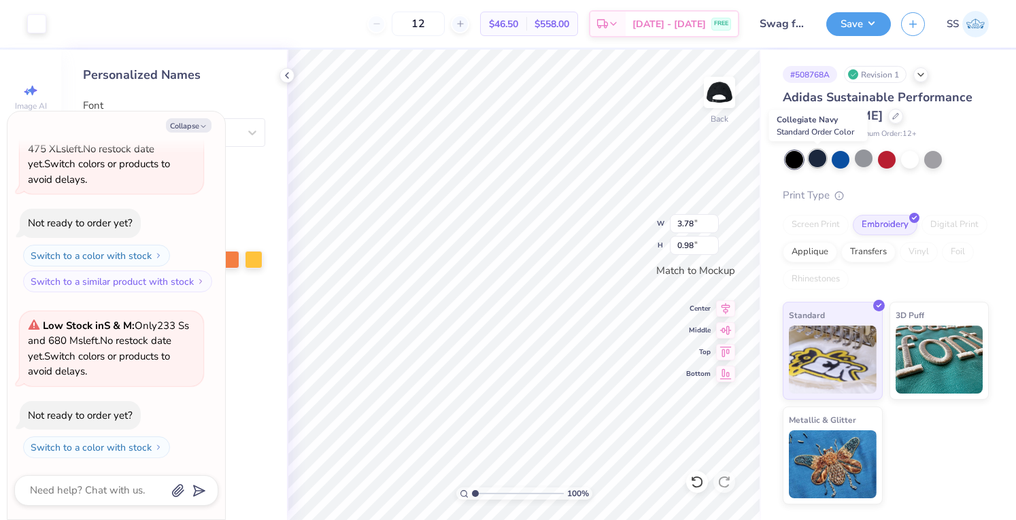
click at [820, 157] on div at bounding box center [817, 159] width 18 height 18
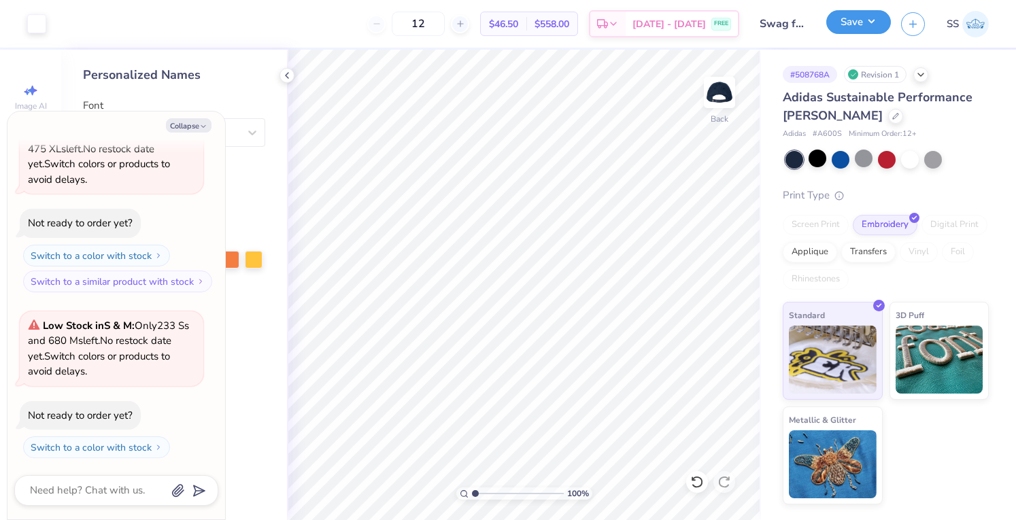
click at [847, 33] on div "Save" at bounding box center [858, 24] width 65 height 24
click at [869, 25] on button "Save" at bounding box center [858, 22] width 65 height 24
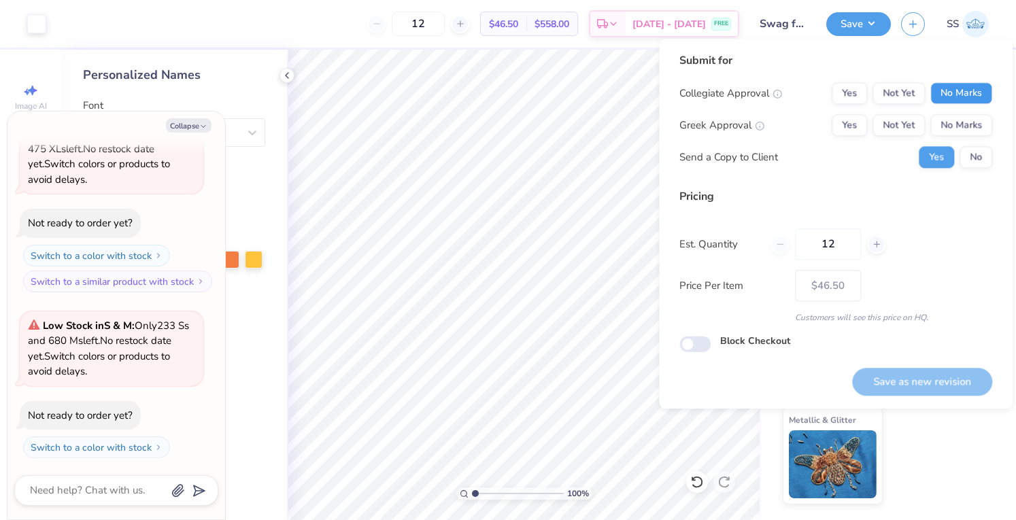
click at [952, 84] on button "No Marks" at bounding box center [961, 93] width 62 height 22
click at [952, 114] on button "No Marks" at bounding box center [961, 125] width 62 height 22
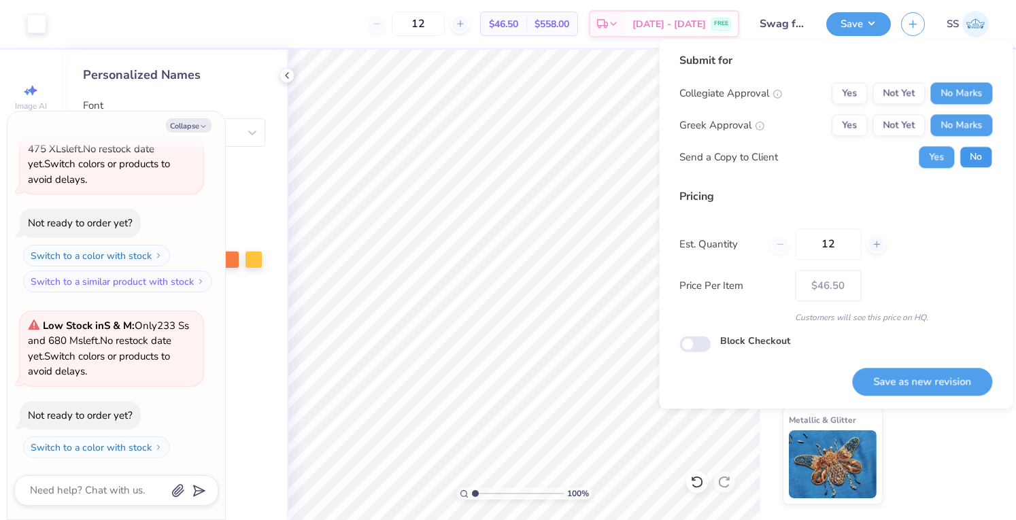
click at [968, 155] on button "No" at bounding box center [975, 157] width 33 height 22
type textarea "x"
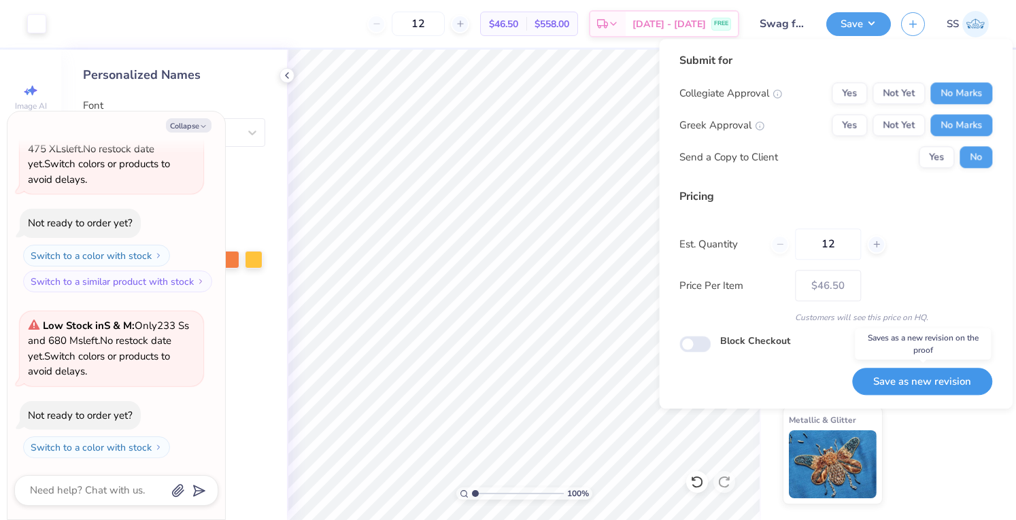
click at [889, 379] on button "Save as new revision" at bounding box center [922, 382] width 140 height 28
type input "$46.50"
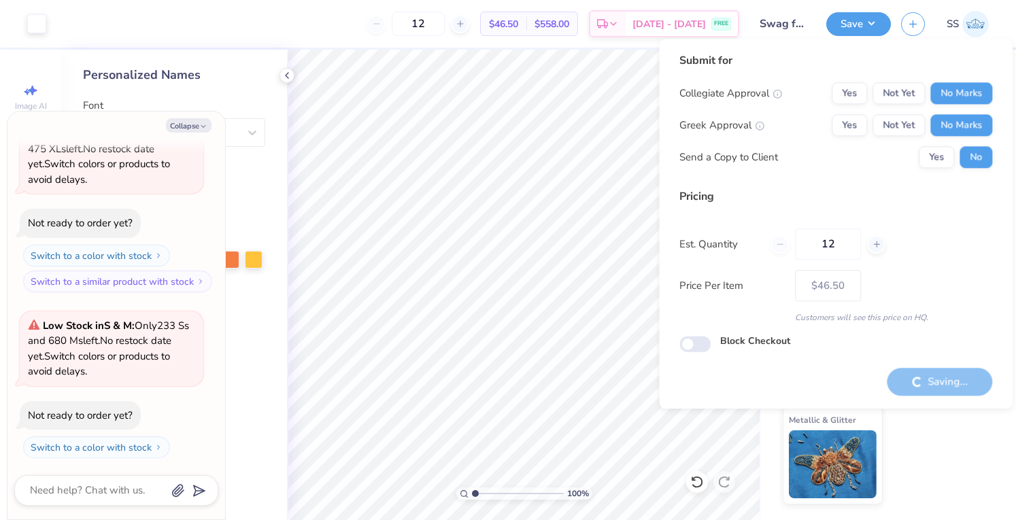
type textarea "x"
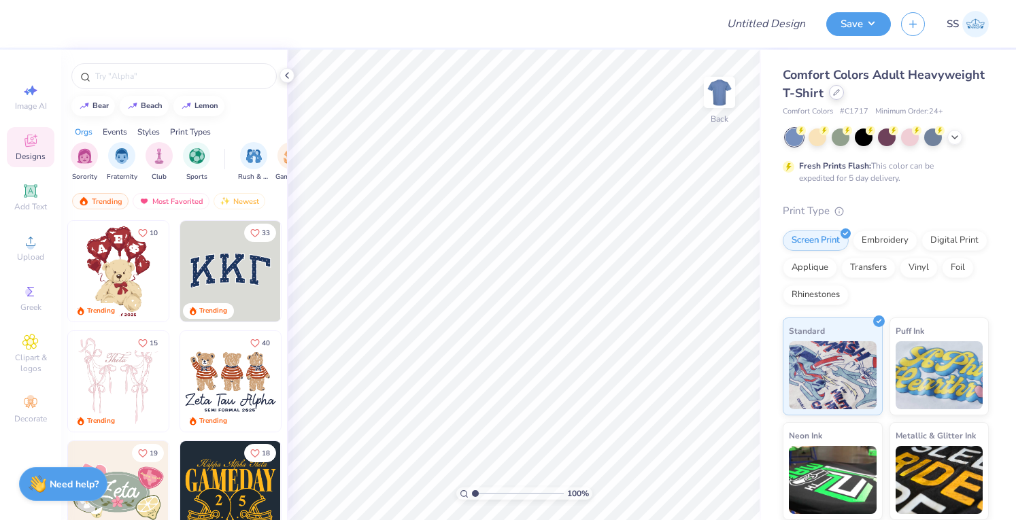
click at [840, 91] on icon at bounding box center [836, 92] width 7 height 7
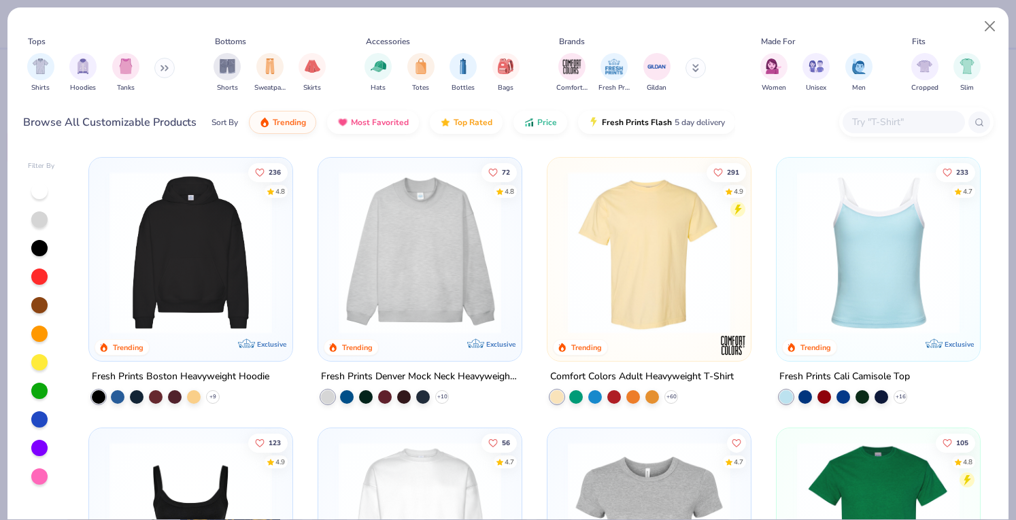
click at [904, 119] on input "text" at bounding box center [902, 122] width 105 height 16
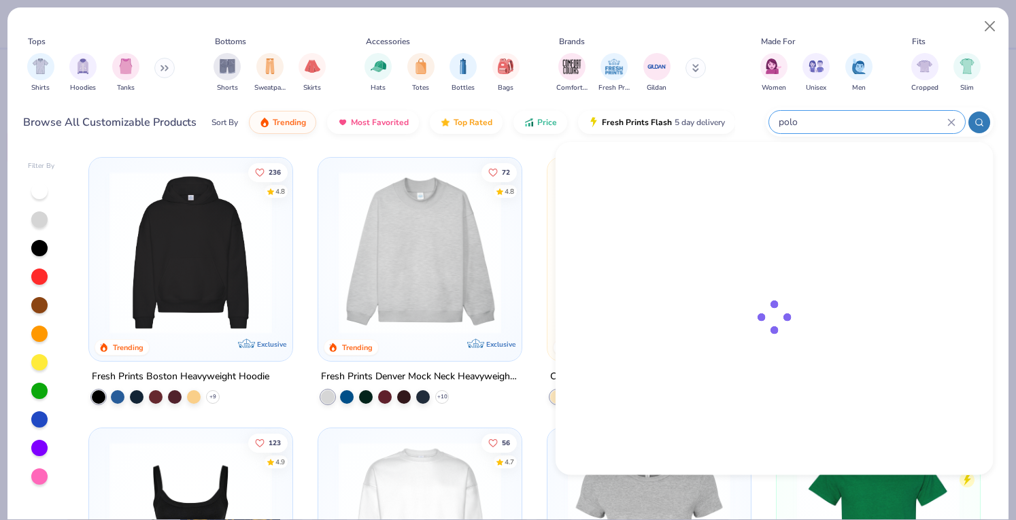
type input "polo"
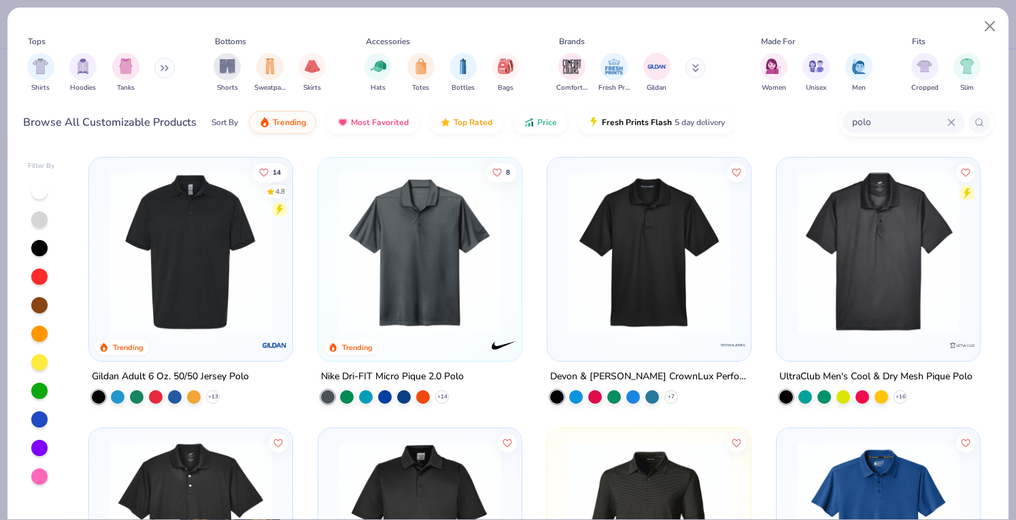
click at [148, 277] on img at bounding box center [191, 252] width 176 height 162
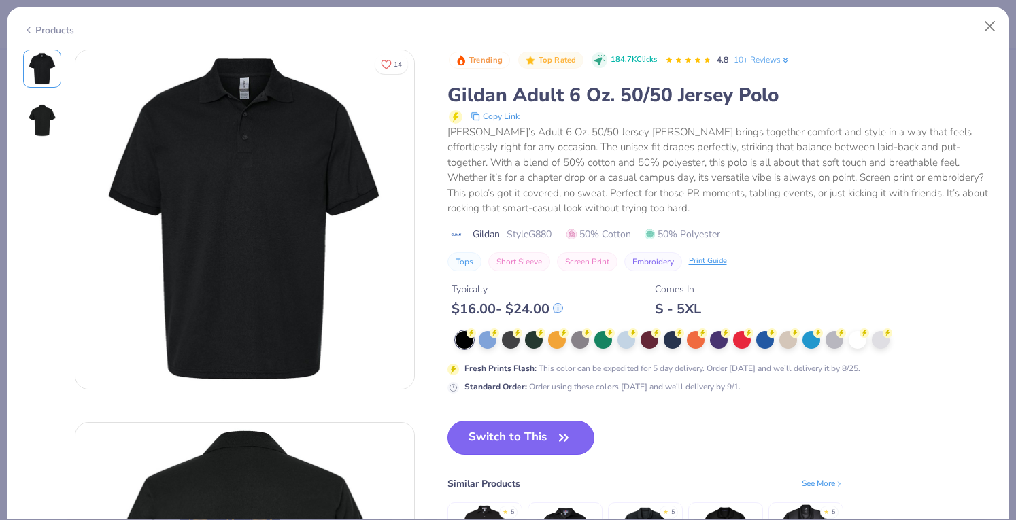
click at [528, 421] on button "Switch to This" at bounding box center [521, 438] width 148 height 34
click at [523, 432] on button "Switch to This" at bounding box center [521, 438] width 148 height 34
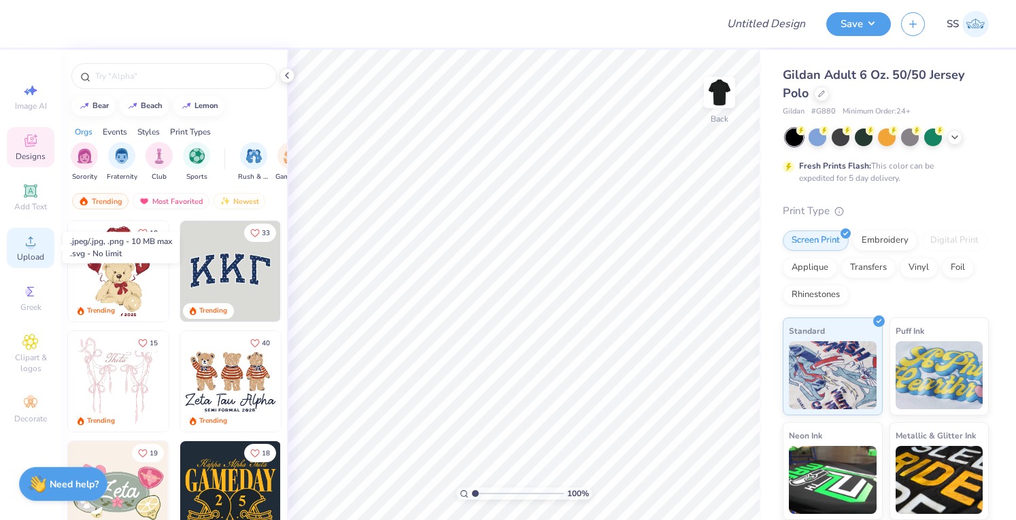
click at [34, 256] on span "Upload" at bounding box center [30, 257] width 27 height 11
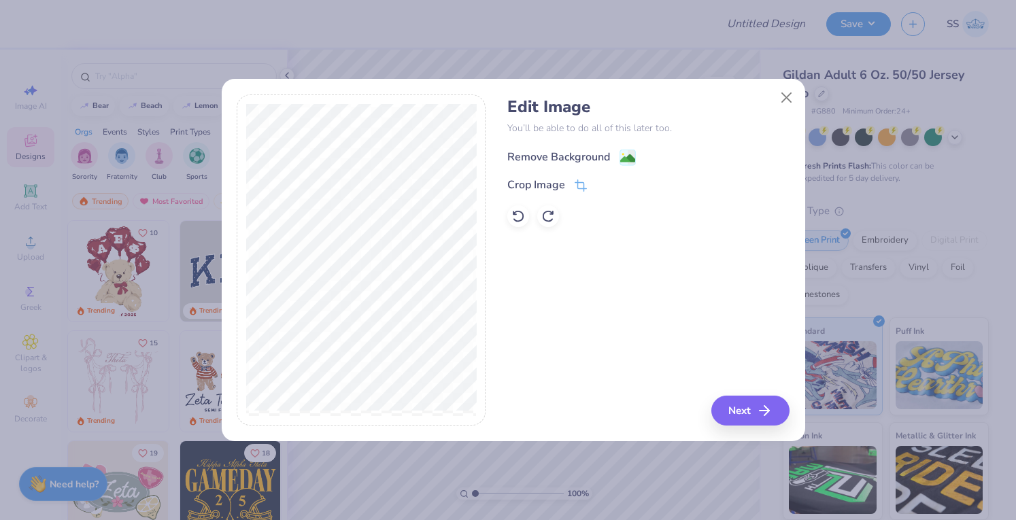
click at [548, 152] on div "Remove Background" at bounding box center [558, 157] width 103 height 16
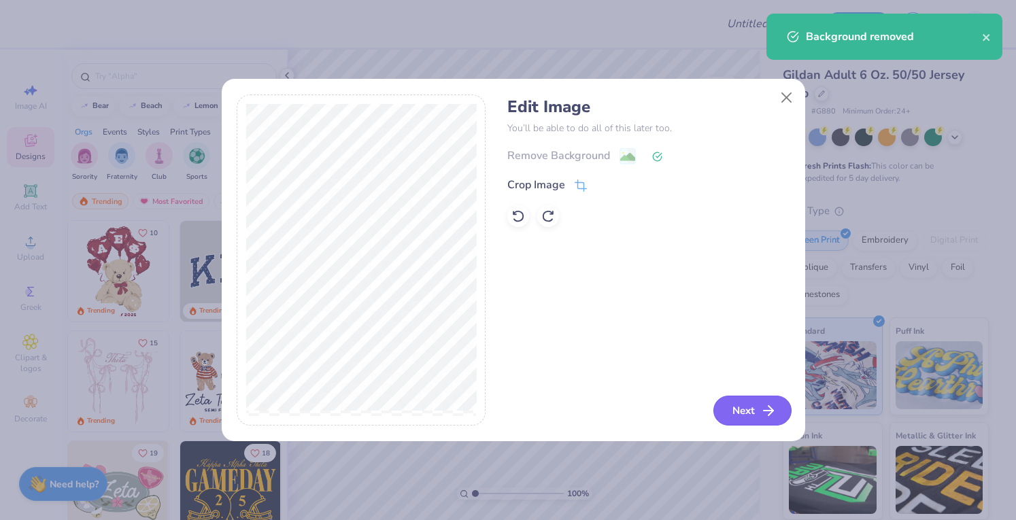
click at [763, 402] on icon "button" at bounding box center [768, 410] width 16 height 16
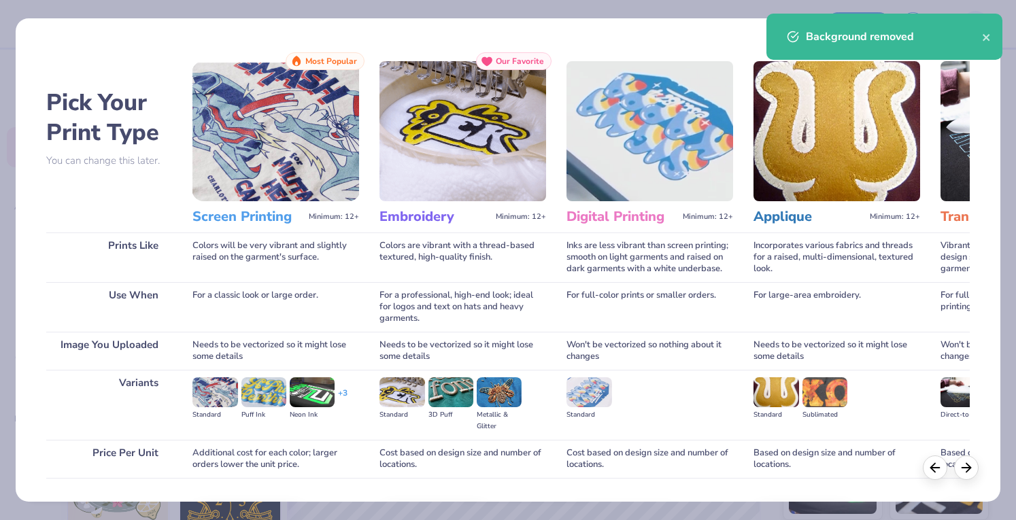
scroll to position [89, 0]
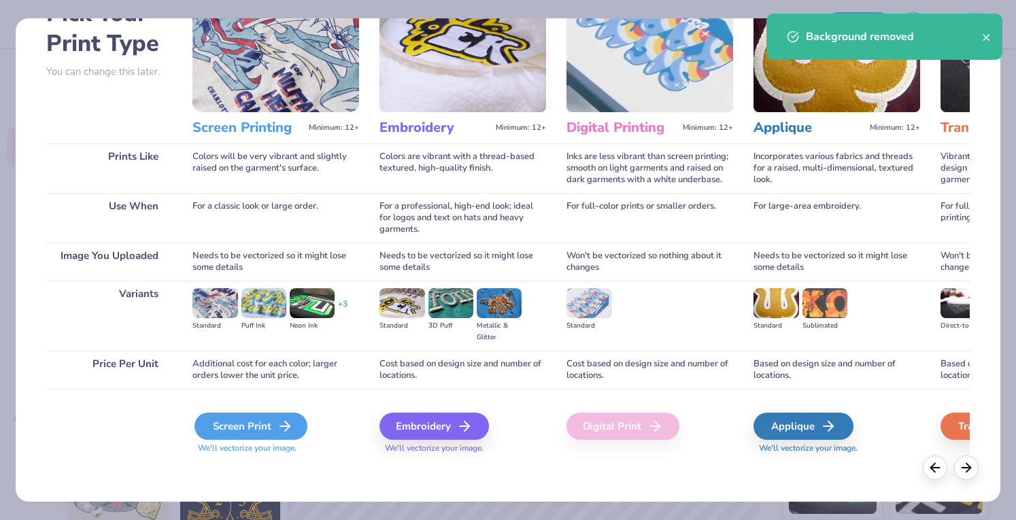
click at [273, 430] on div "Screen Print" at bounding box center [250, 426] width 113 height 27
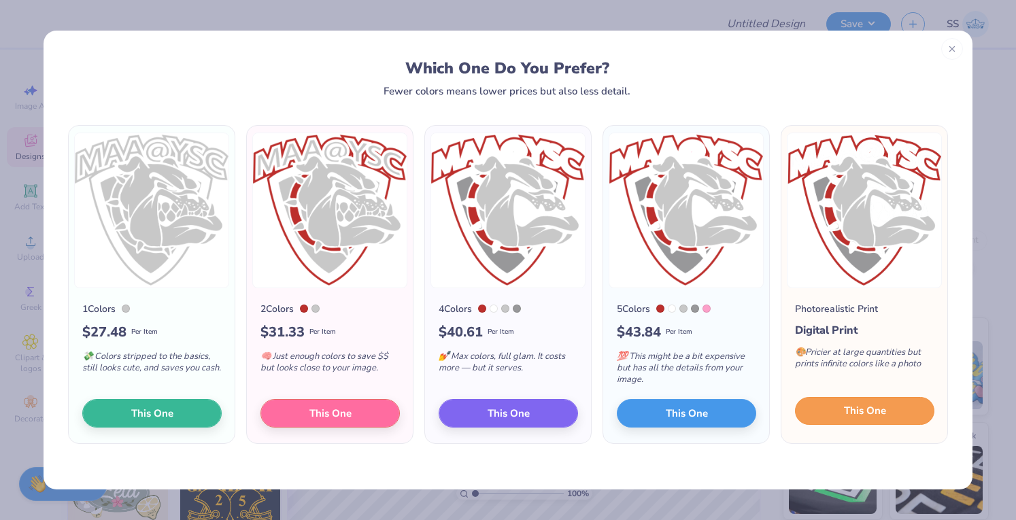
click at [847, 413] on span "This One" at bounding box center [865, 411] width 42 height 16
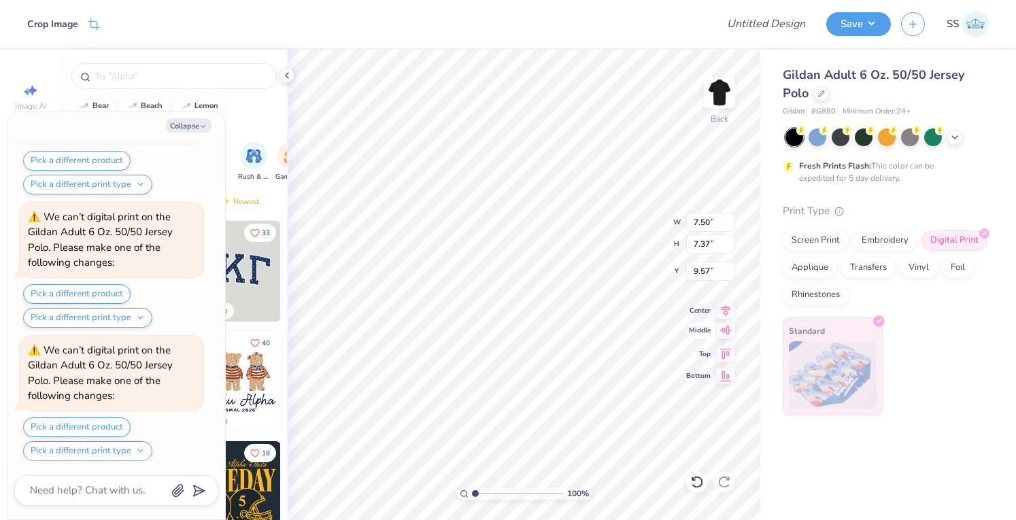
scroll to position [250, 0]
type textarea "x"
type input "2.00"
type input "1.97"
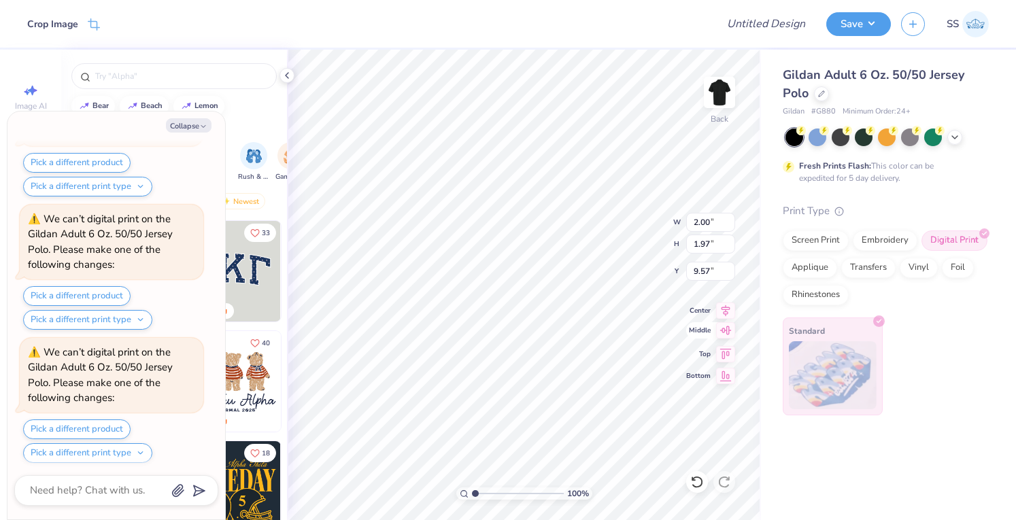
type textarea "x"
type input "4.20"
type textarea "x"
type input "3.37"
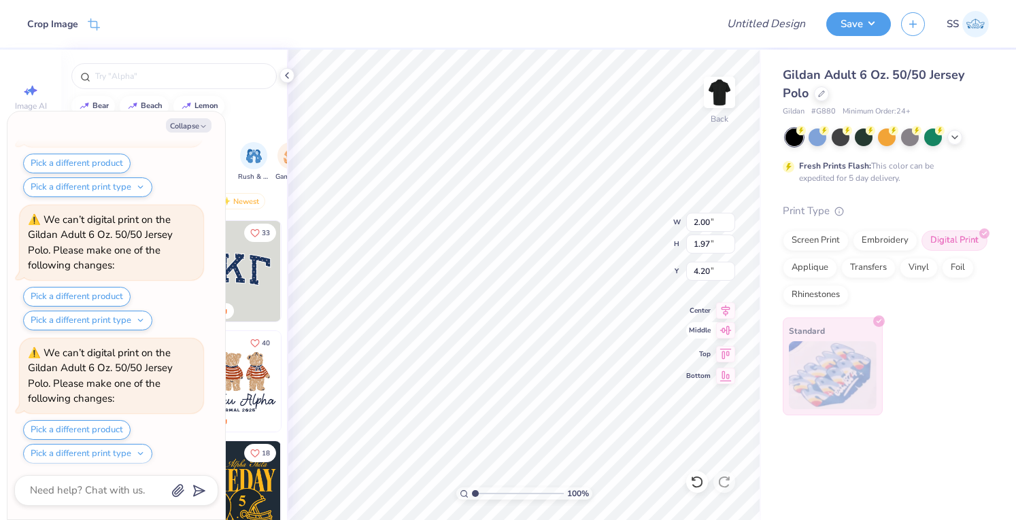
type input "3.31"
type textarea "x"
type input "3.00"
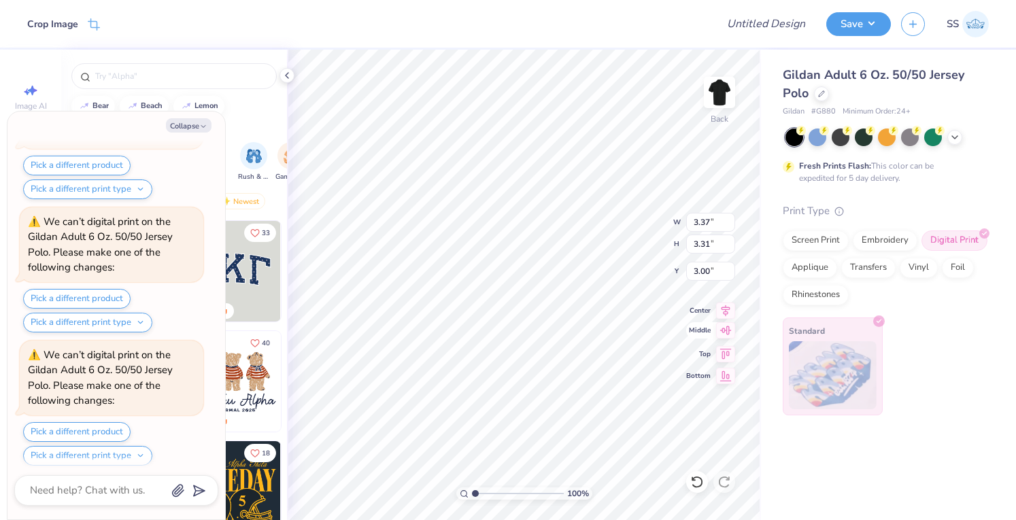
type textarea "x"
click at [730, 18] on div "Design Title Save SS" at bounding box center [508, 24] width 1016 height 48
type input "S"
type textarea "x"
type input "Sw"
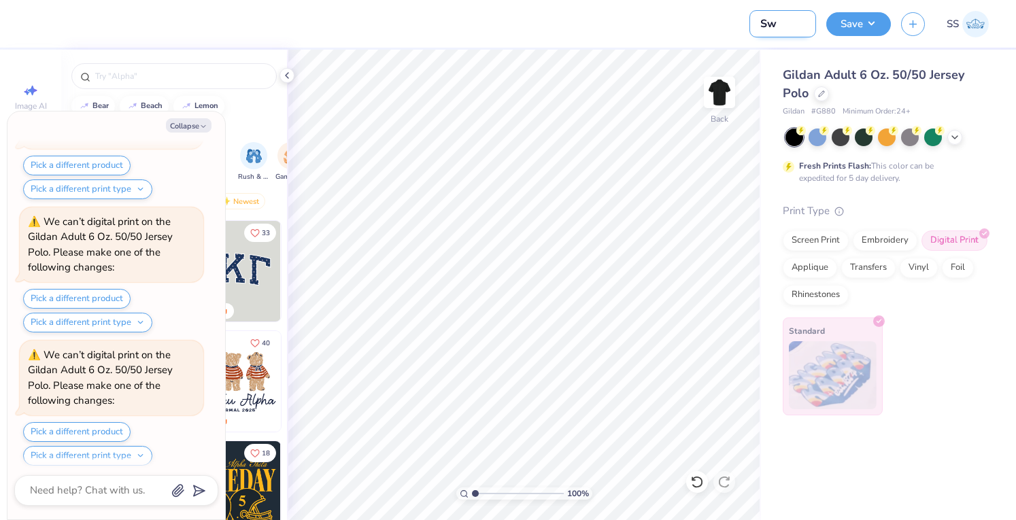
type textarea "x"
type input "Swa"
type textarea "x"
type input "Swag"
type textarea "x"
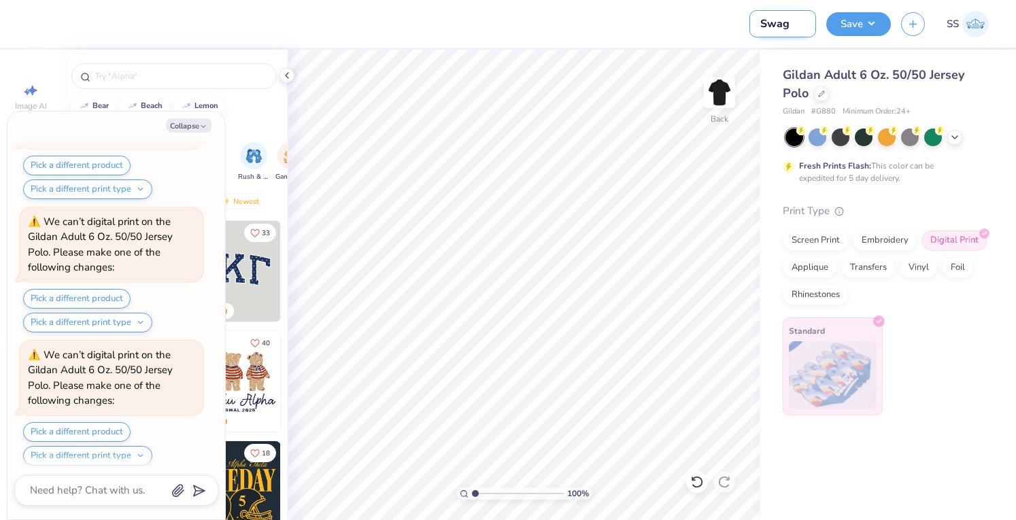
type input "Swag"
type textarea "x"
type input "Swag f"
type textarea "x"
type input "Swag fo"
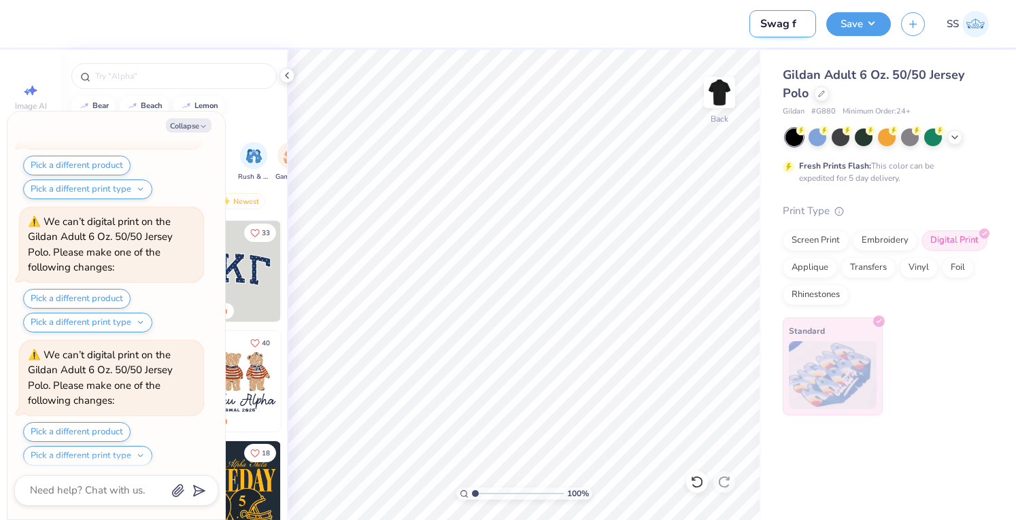
type textarea "x"
type input "Swag for"
type textarea "x"
type input "Swag for"
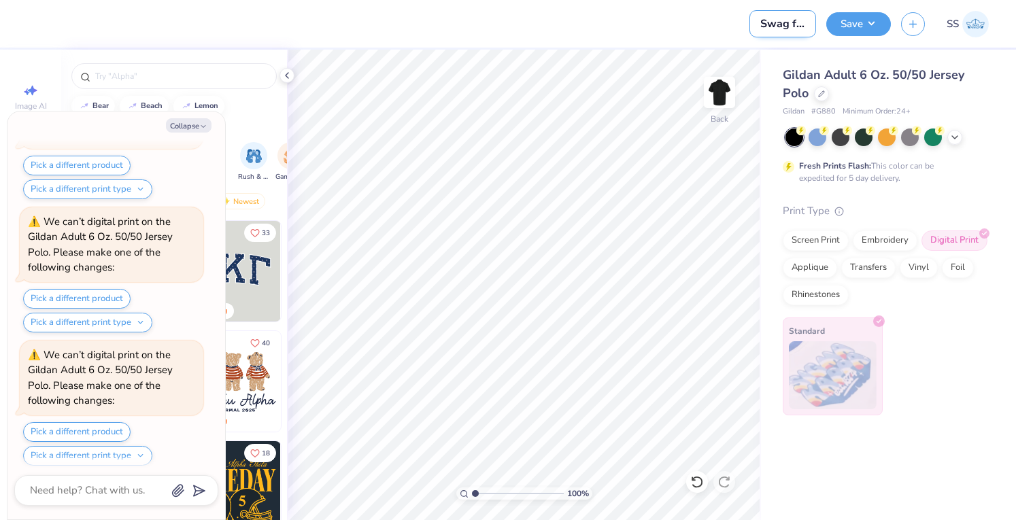
type textarea "x"
type input "Swag for M"
type textarea "x"
type input "Swag for MA"
type textarea "x"
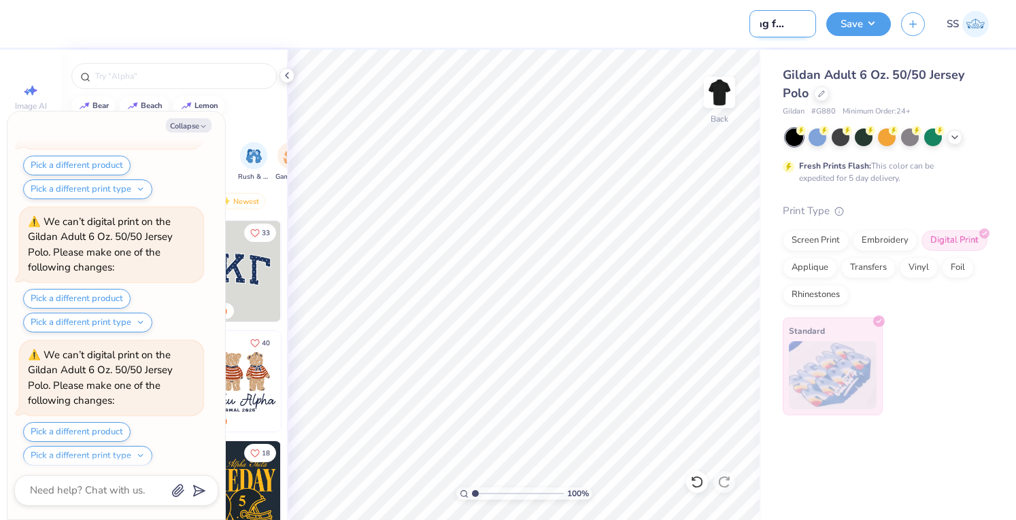
type input "Swag for MAA"
type textarea "x"
type input "Swag for MAA@"
type textarea "x"
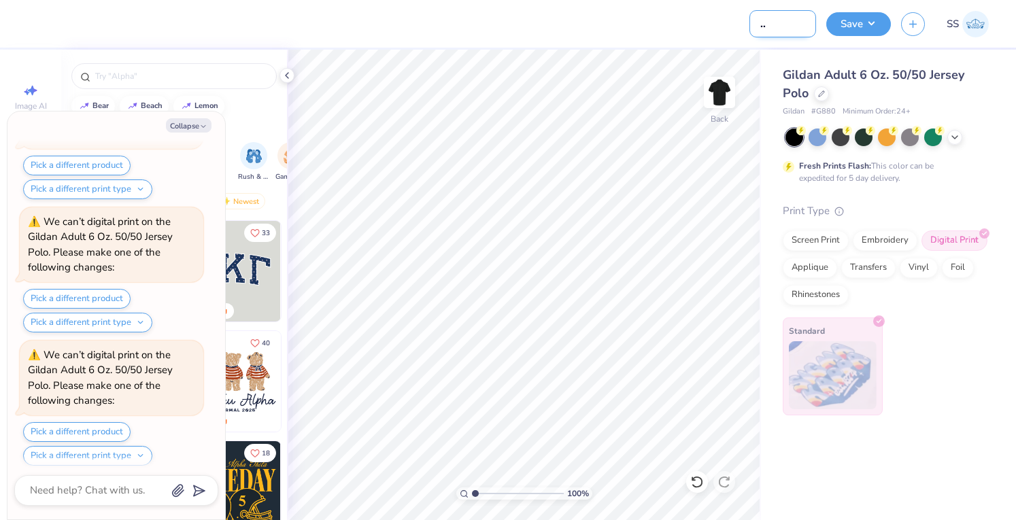
type input "Swag for MAA@Y"
type textarea "x"
type input "Swag for MAA@YS"
type textarea "x"
type input "Swag for MAA@YSC"
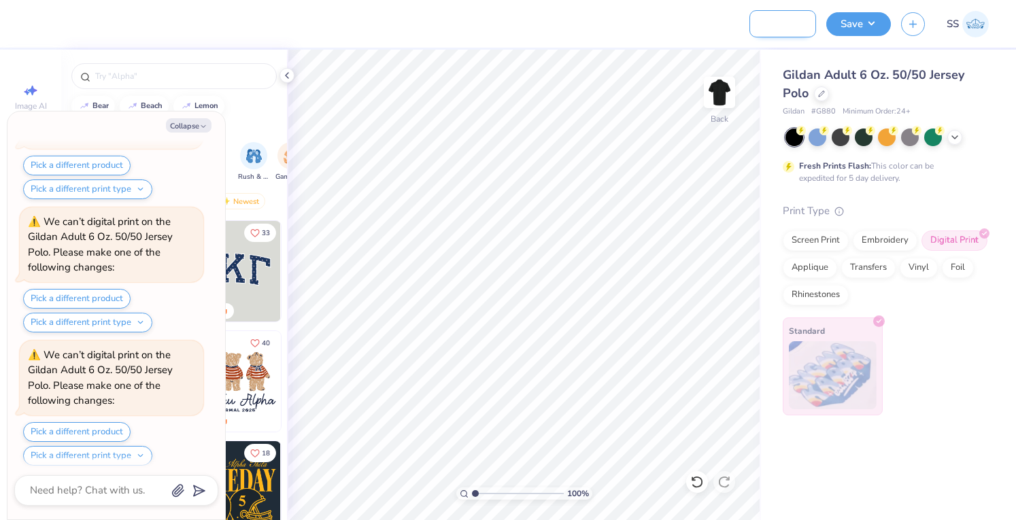
type textarea "x"
type input "Swag for MAA@YSC"
click at [829, 55] on div "Gildan Adult 6 Oz. 50/50 Jersey Polo Gildan # G880 Minimum Order: 24 + Fresh Pr…" at bounding box center [888, 233] width 255 height 366
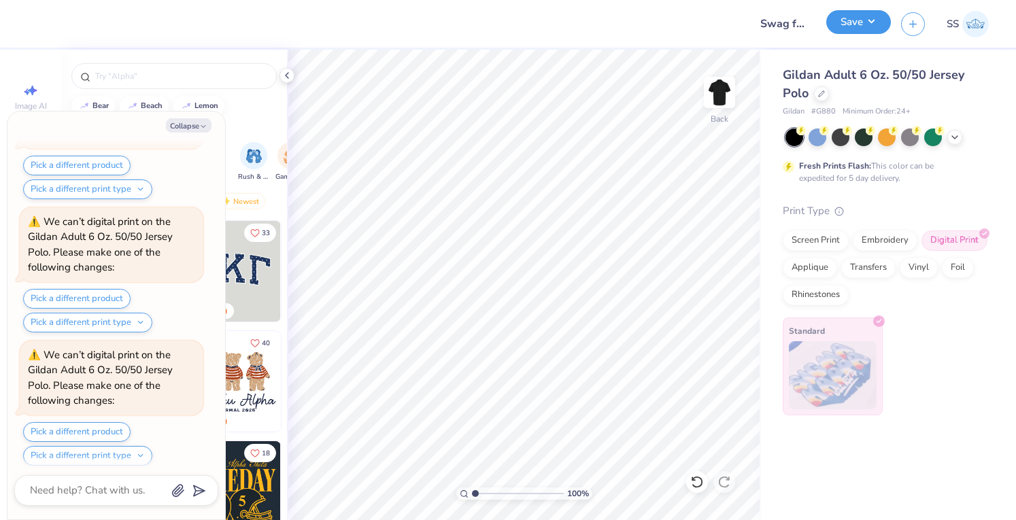
click at [848, 22] on button "Save" at bounding box center [858, 22] width 65 height 24
type textarea "x"
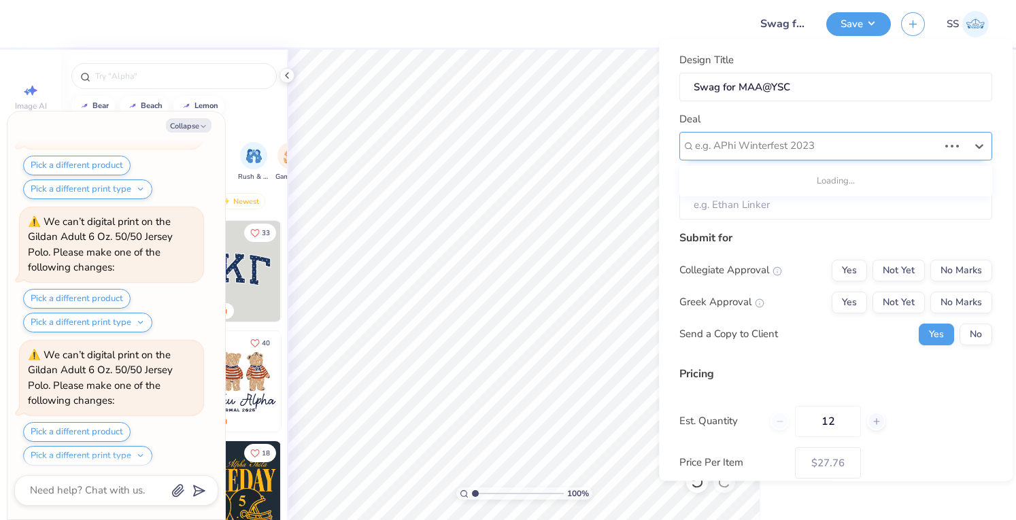
click at [913, 146] on div at bounding box center [816, 146] width 243 height 18
type input "m"
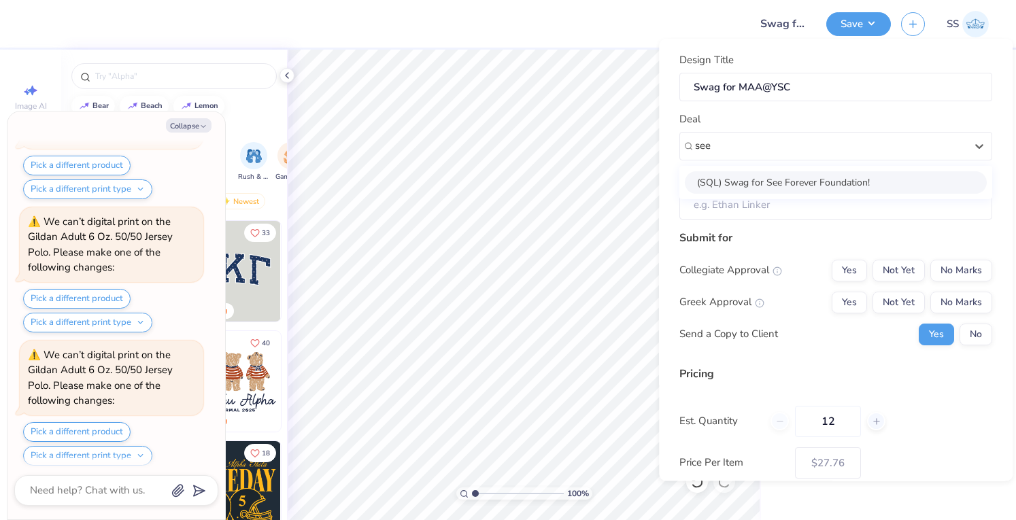
click at [859, 188] on div "(SQL) Swag for See Forever Foundation!" at bounding box center [836, 182] width 302 height 22
type input "see"
type textarea "x"
type input "Fontashia Buie"
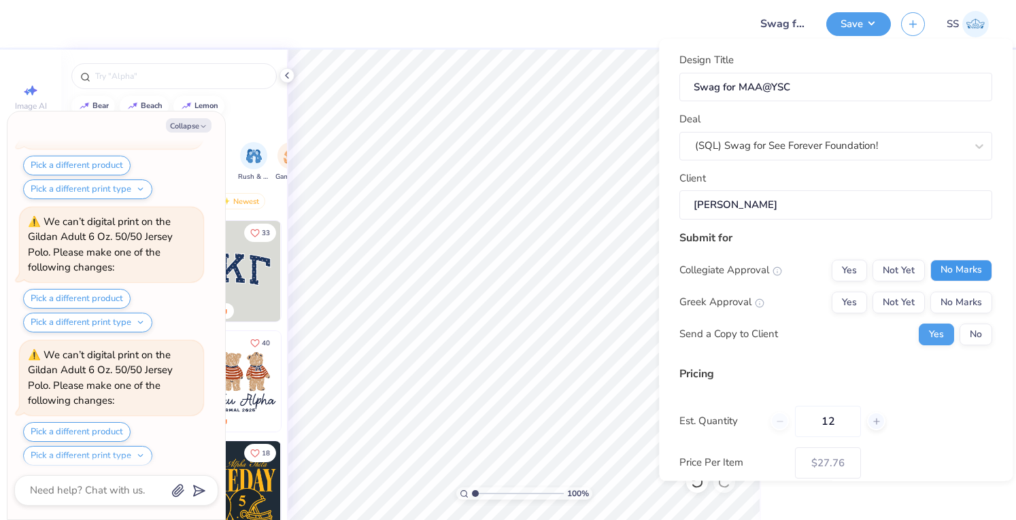
click at [958, 269] on button "No Marks" at bounding box center [961, 271] width 62 height 22
click at [954, 292] on button "No Marks" at bounding box center [961, 303] width 62 height 22
type input "$27.76"
click at [960, 328] on div "Collegiate Approval Yes Not Yet No Marks Greek Approval Yes Not Yet No Marks Se…" at bounding box center [835, 303] width 313 height 86
click at [960, 328] on button "No" at bounding box center [975, 335] width 33 height 22
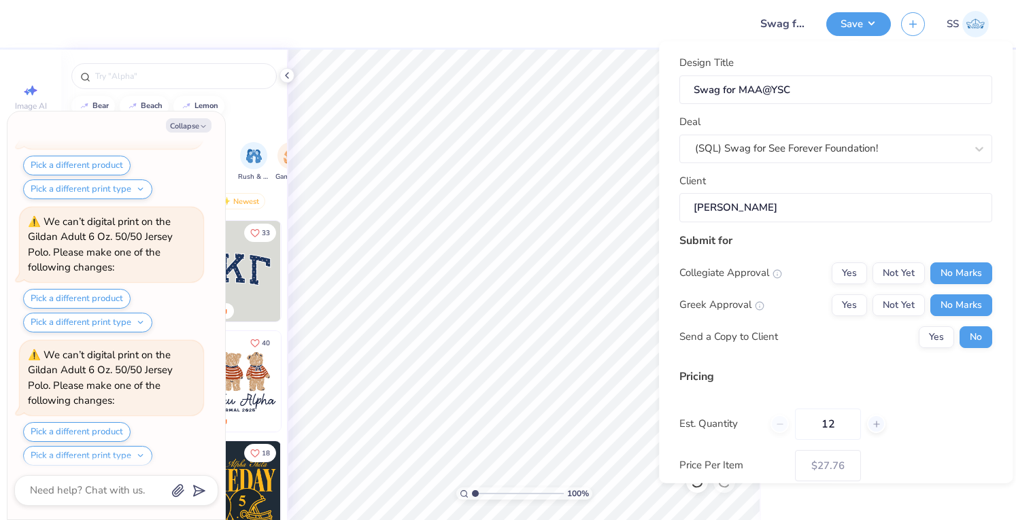
scroll to position [103, 0]
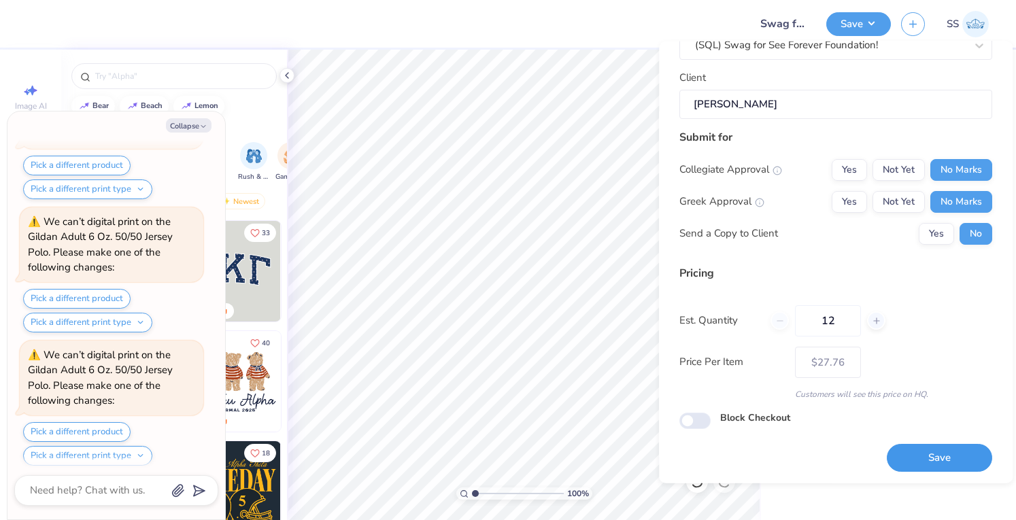
click at [907, 451] on button "Save" at bounding box center [938, 458] width 105 height 28
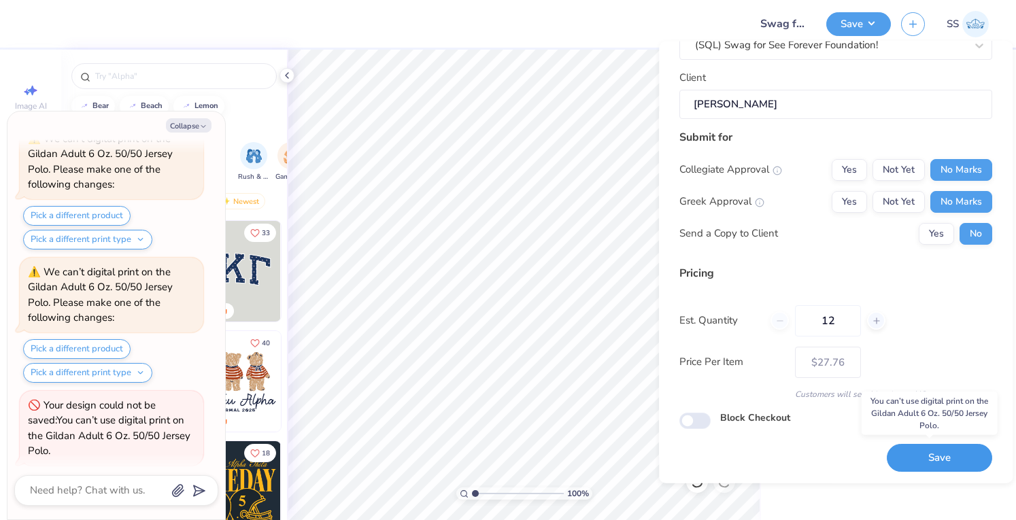
click at [896, 464] on button "Save" at bounding box center [938, 458] width 105 height 28
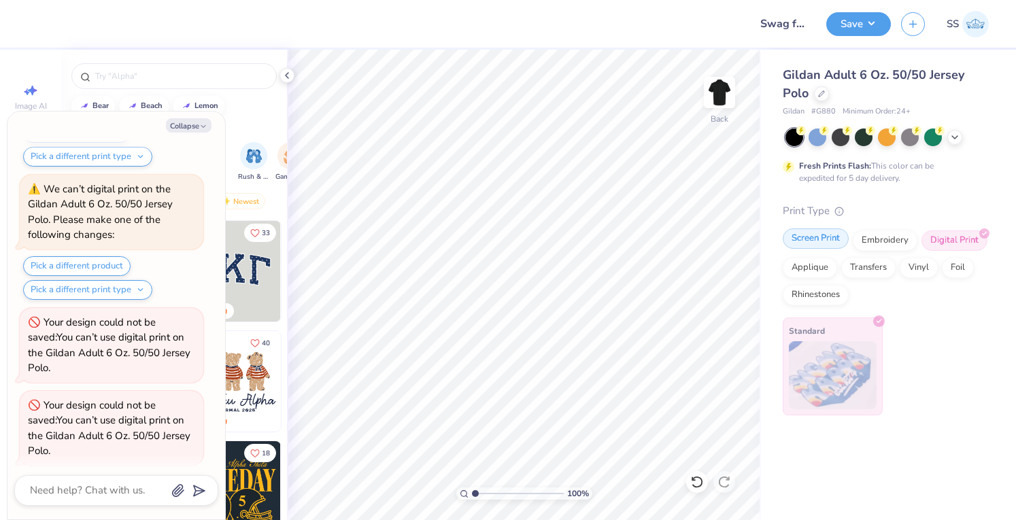
click at [825, 240] on div "Screen Print" at bounding box center [815, 238] width 66 height 20
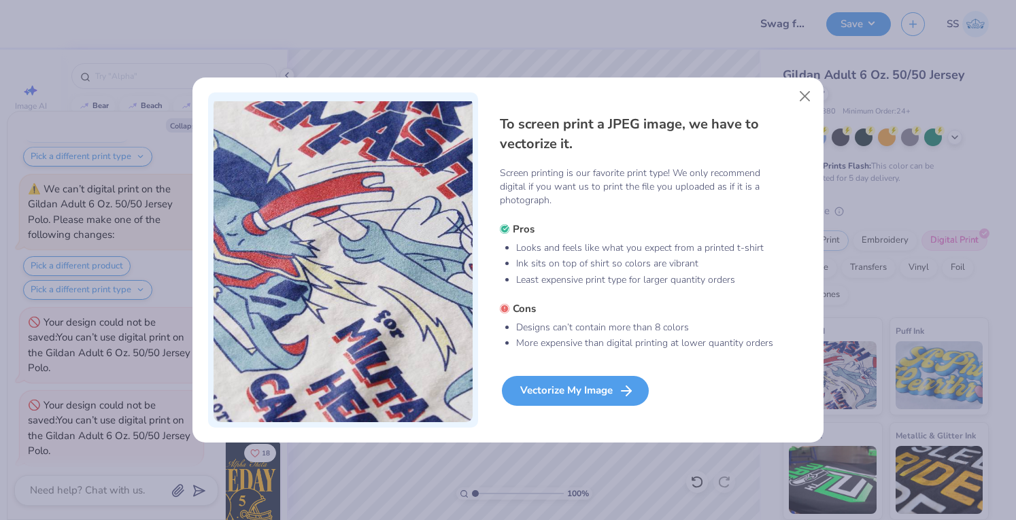
click at [540, 388] on div "Vectorize My Image" at bounding box center [575, 391] width 147 height 30
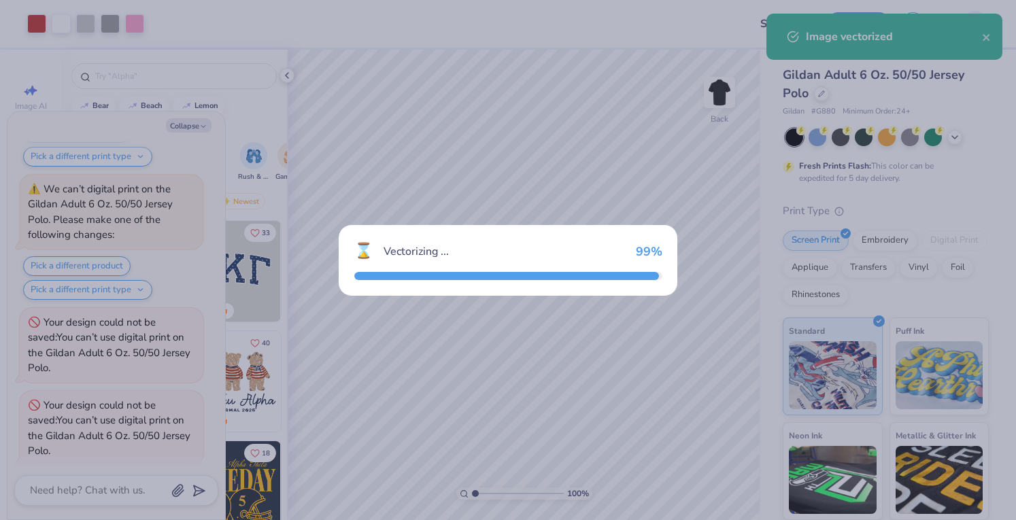
scroll to position [1058, 0]
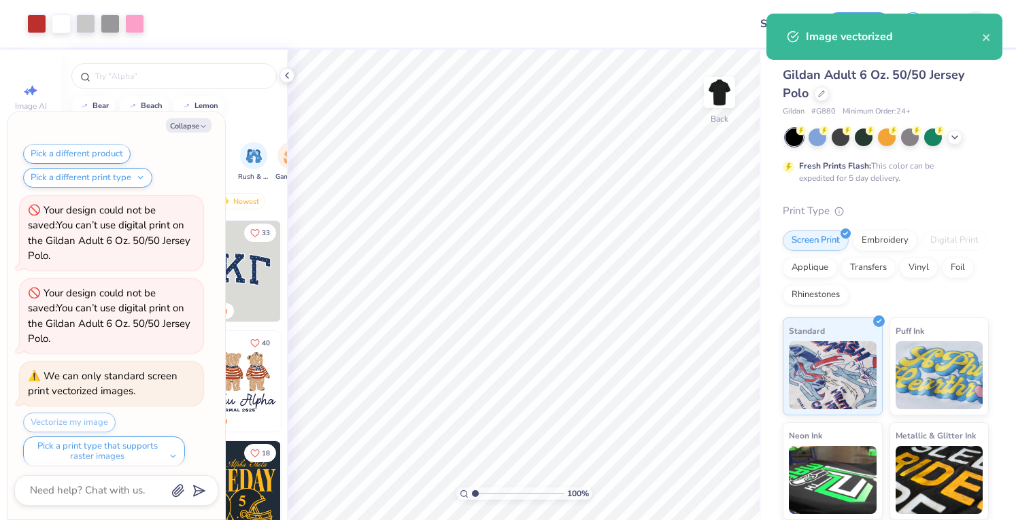
click at [866, 90] on div "Gildan Adult 6 Oz. 50/50 Jersey Polo" at bounding box center [885, 84] width 206 height 37
click at [860, 10] on div "Save SS" at bounding box center [921, 24] width 190 height 48
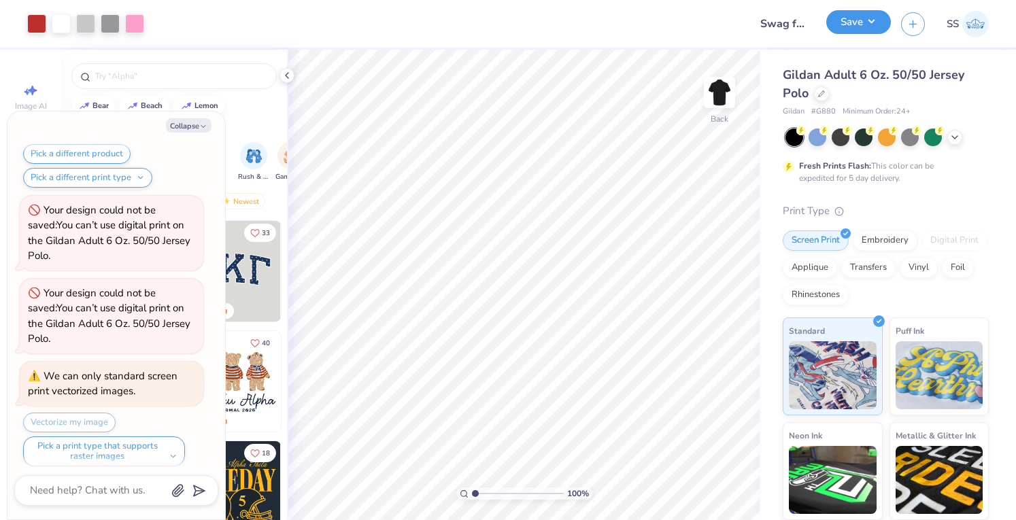
click at [853, 14] on button "Save" at bounding box center [858, 22] width 65 height 24
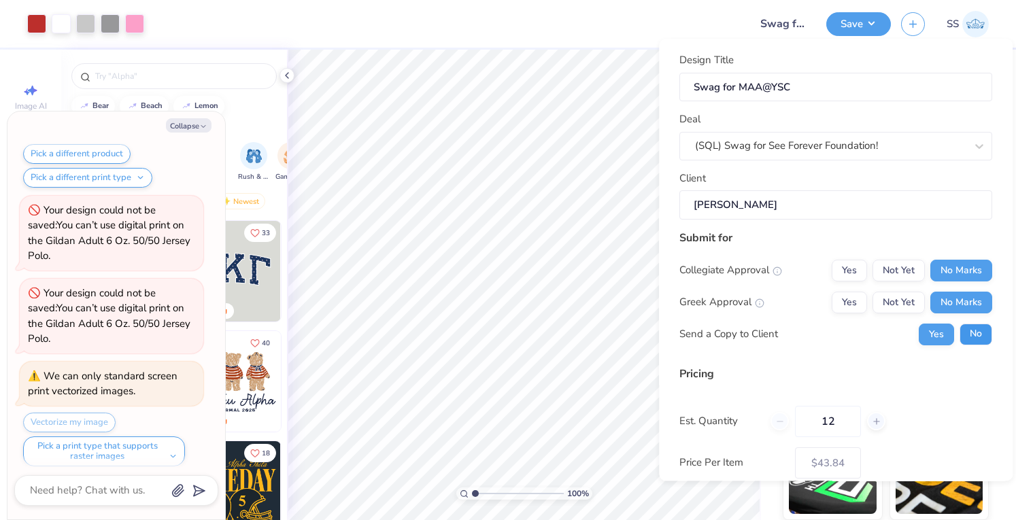
click at [960, 334] on button "No" at bounding box center [975, 335] width 33 height 22
type textarea "x"
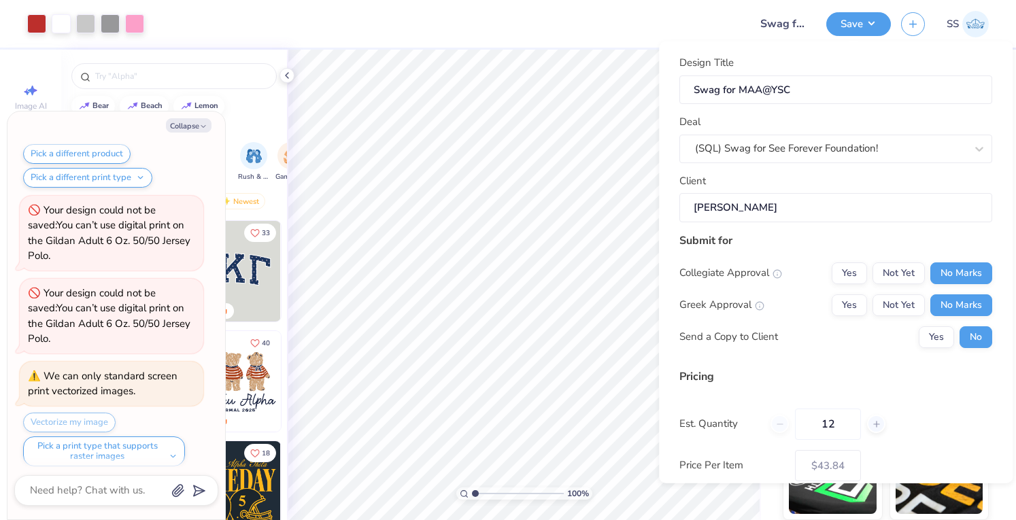
scroll to position [103, 0]
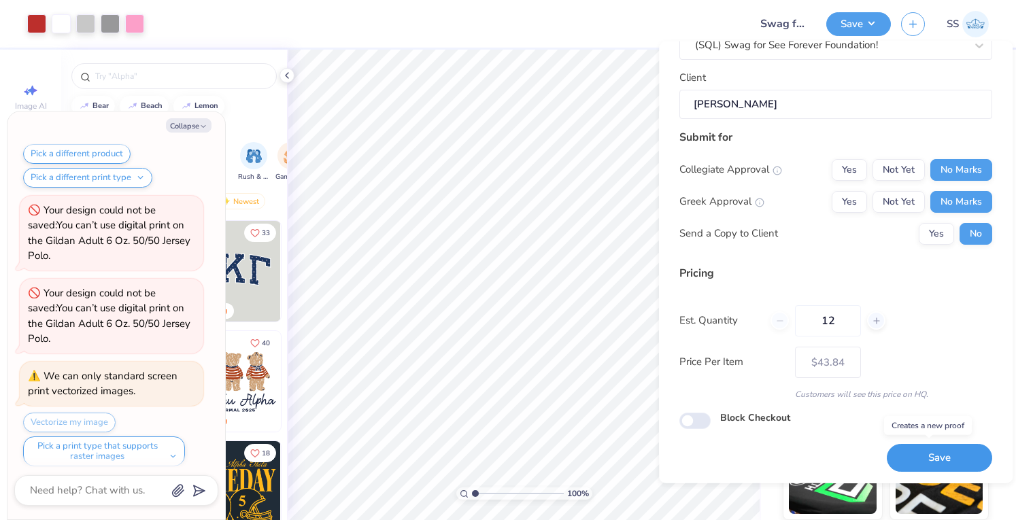
click at [926, 468] on button "Save" at bounding box center [938, 458] width 105 height 28
type input "$43.84"
type textarea "x"
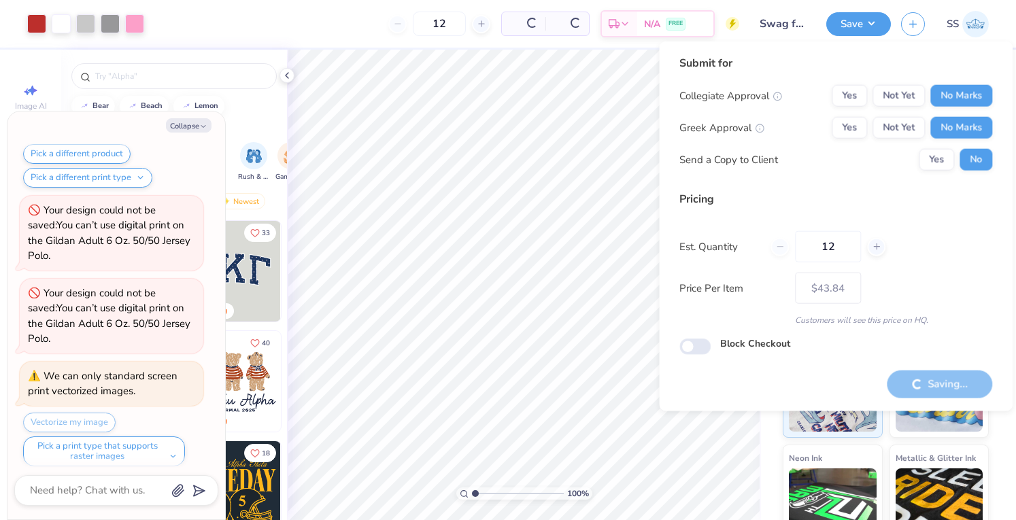
type input "– –"
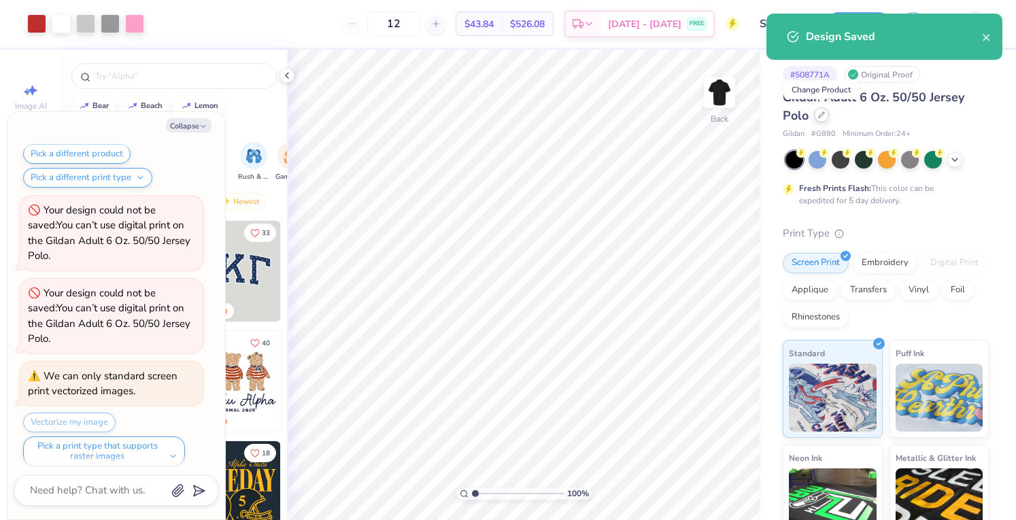
click at [817, 114] on div at bounding box center [821, 114] width 15 height 15
type textarea "x"
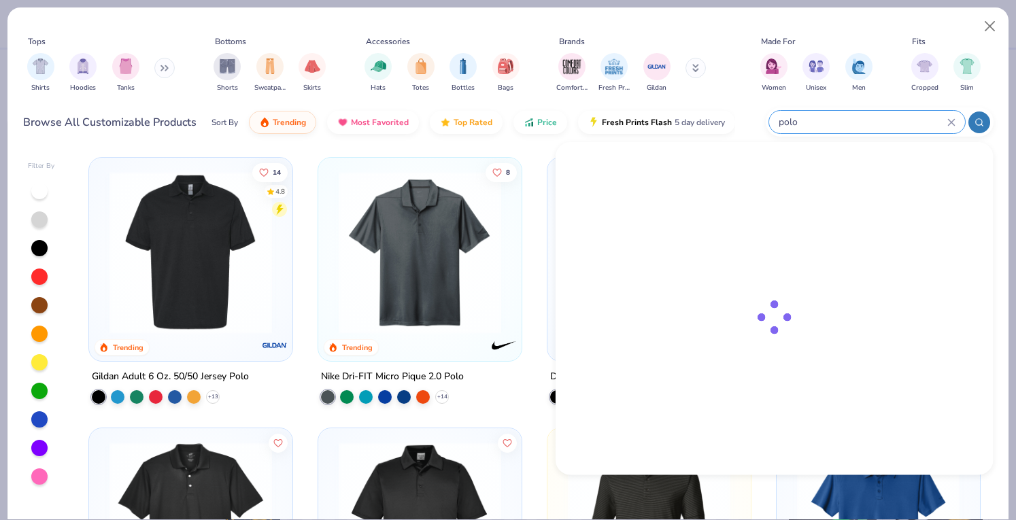
click at [865, 123] on input "polo" at bounding box center [862, 122] width 170 height 16
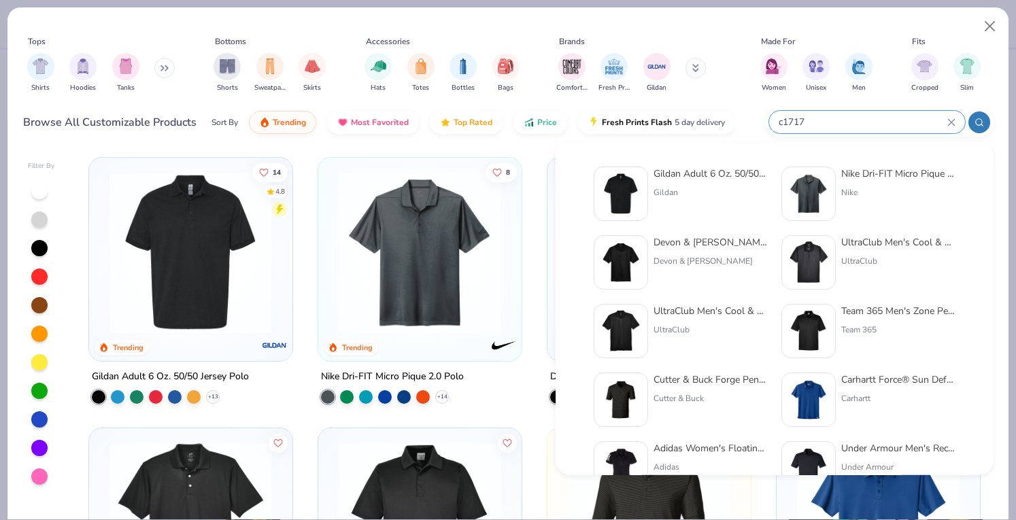
type input "c1717"
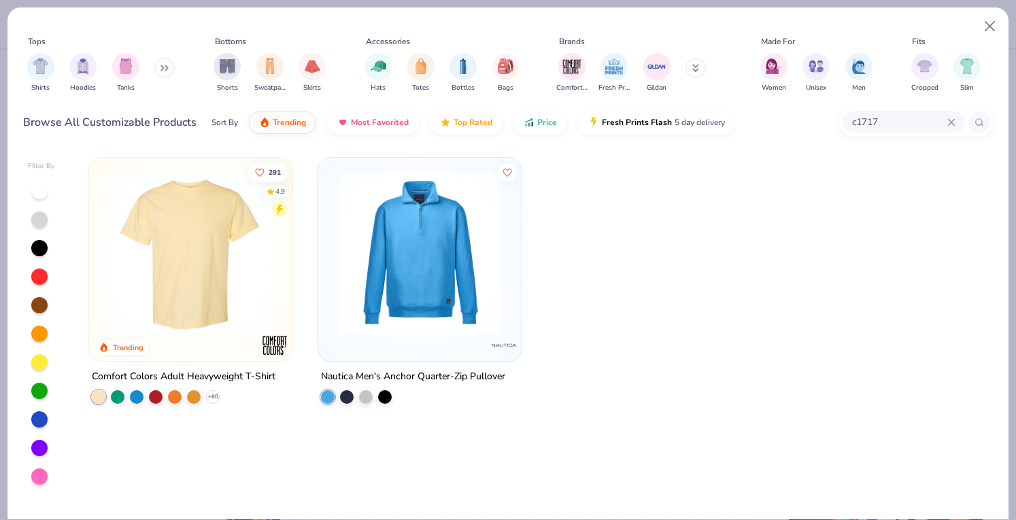
click at [222, 217] on img at bounding box center [191, 252] width 176 height 162
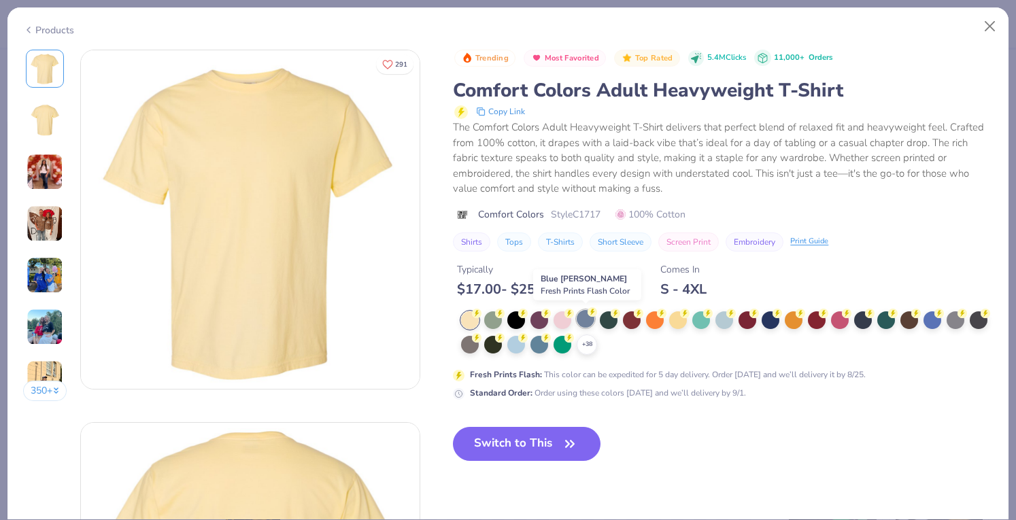
click at [577, 319] on div at bounding box center [585, 319] width 18 height 18
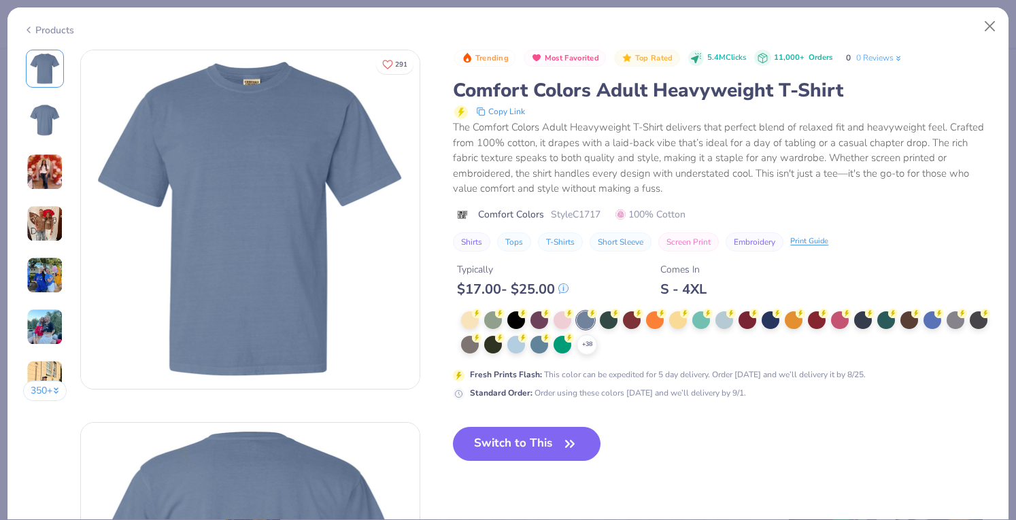
click at [522, 463] on div "Switch to This" at bounding box center [527, 455] width 148 height 56
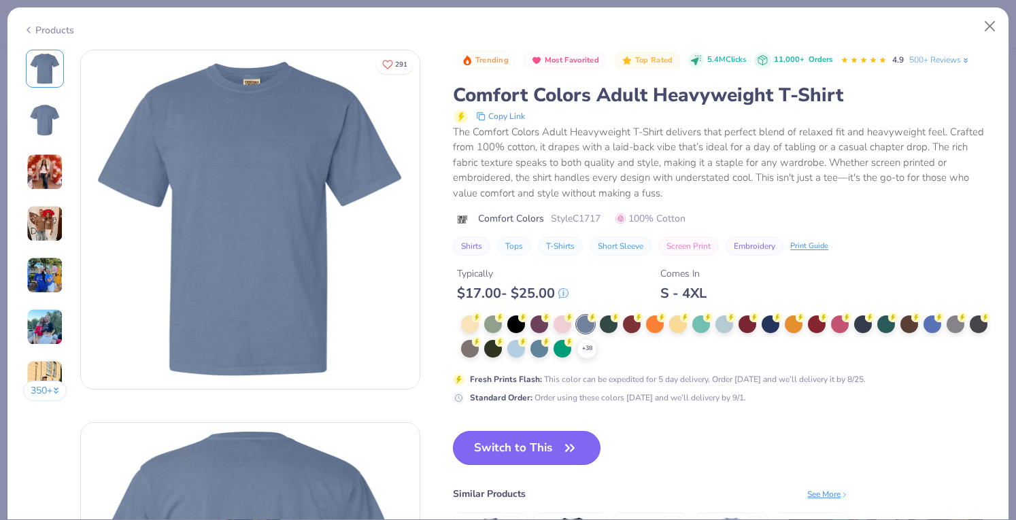
click at [514, 437] on button "Switch to This" at bounding box center [527, 448] width 148 height 34
click at [507, 444] on button "Switch to This" at bounding box center [527, 448] width 148 height 34
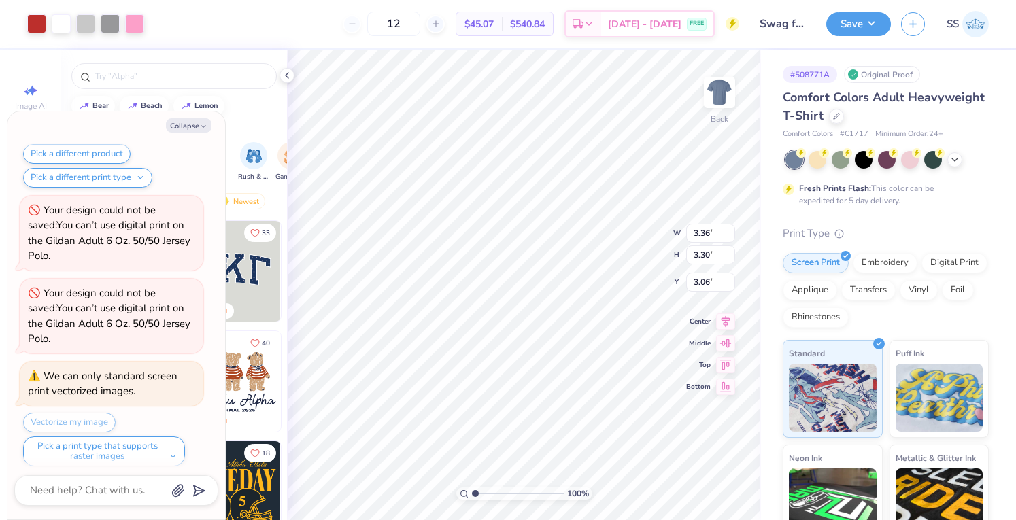
type textarea "x"
type input "7.99"
type input "7.84"
type input "3.07"
type textarea "x"
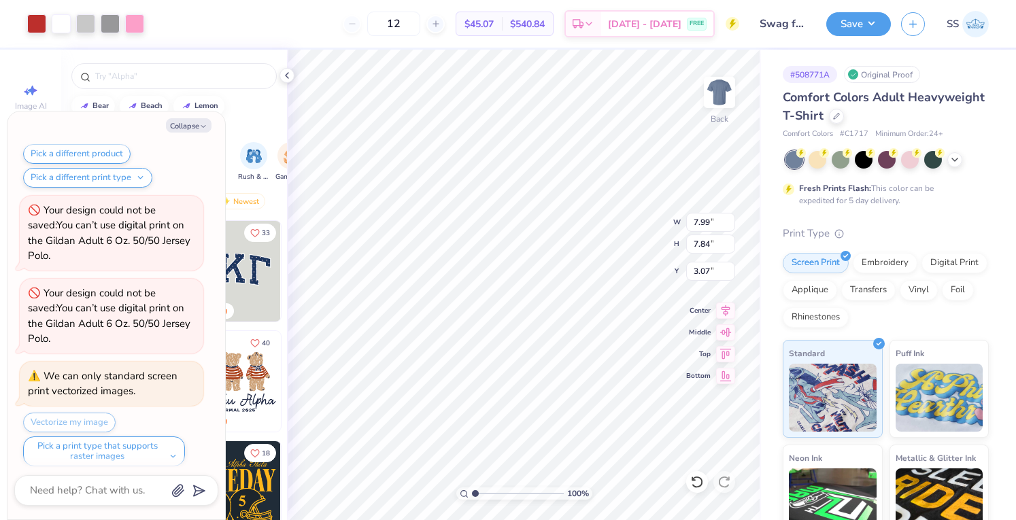
type input "3.00"
click at [867, 29] on button "Save" at bounding box center [858, 22] width 65 height 24
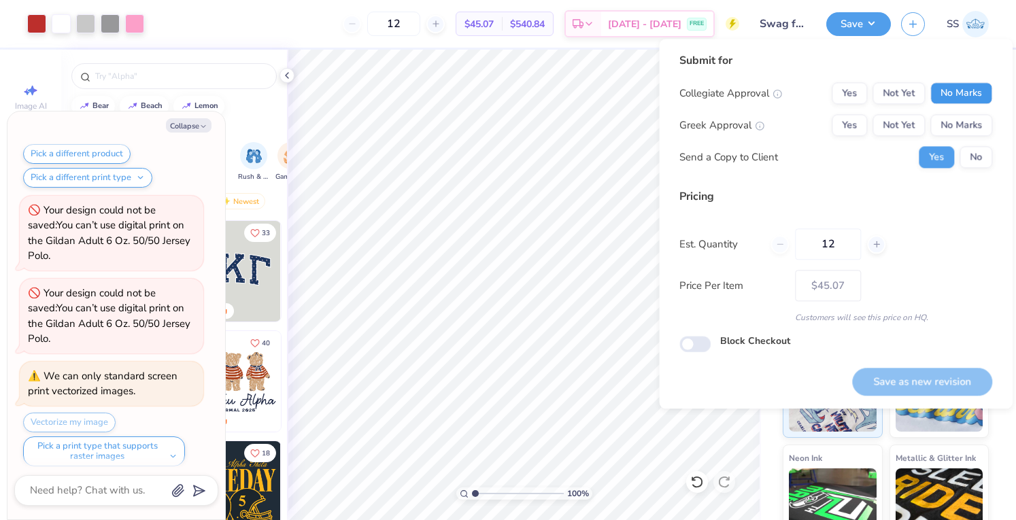
click at [946, 88] on button "No Marks" at bounding box center [961, 93] width 62 height 22
click at [952, 116] on button "No Marks" at bounding box center [961, 125] width 62 height 22
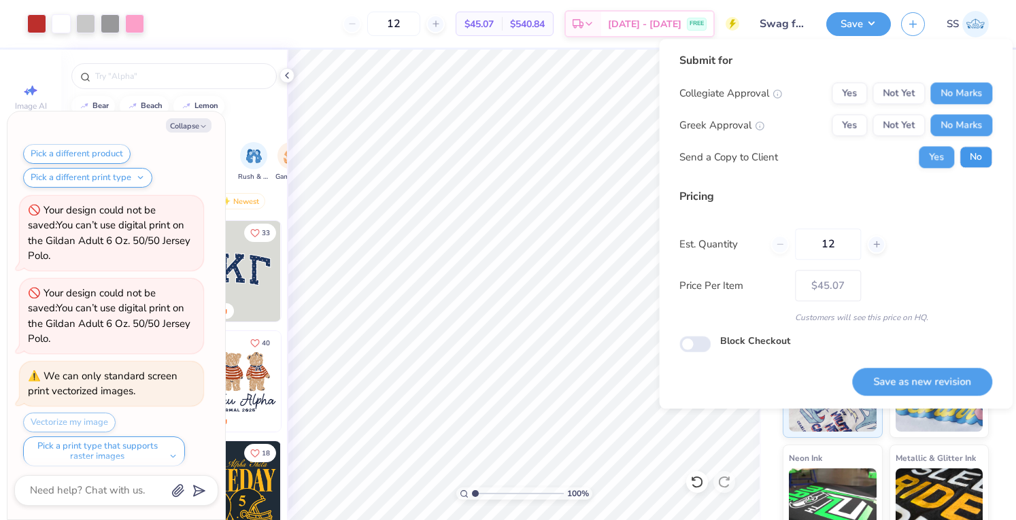
click at [962, 149] on button "No" at bounding box center [975, 157] width 33 height 22
type textarea "x"
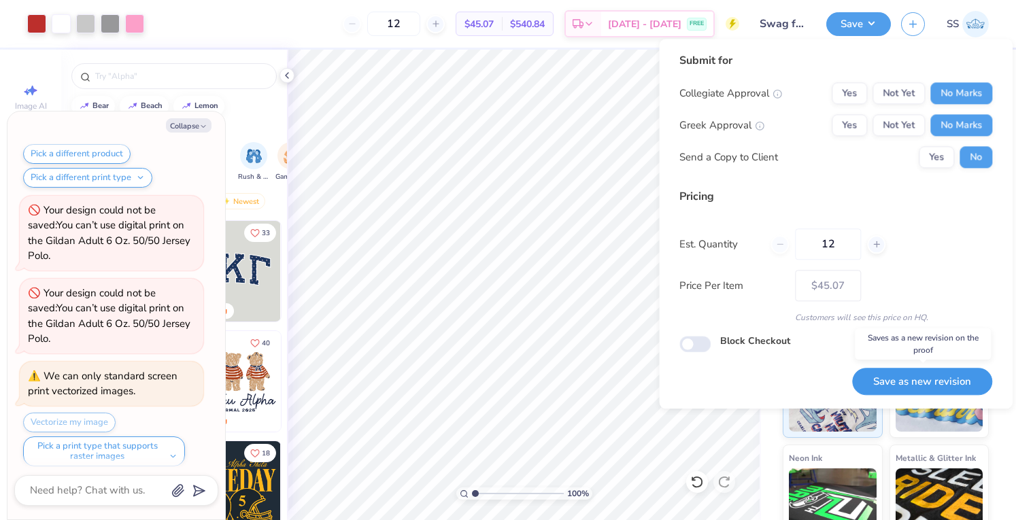
click at [914, 392] on button "Save as new revision" at bounding box center [922, 382] width 140 height 28
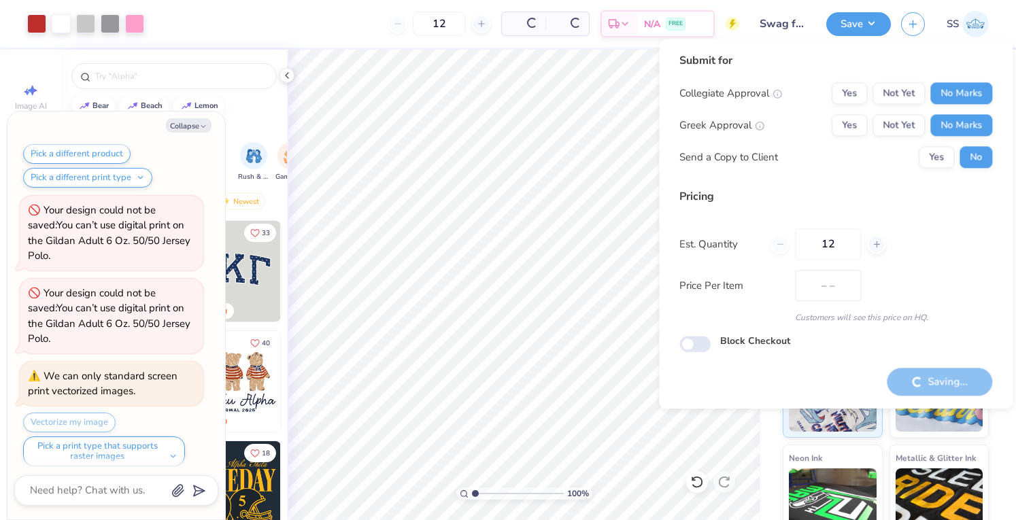
type input "$45.07"
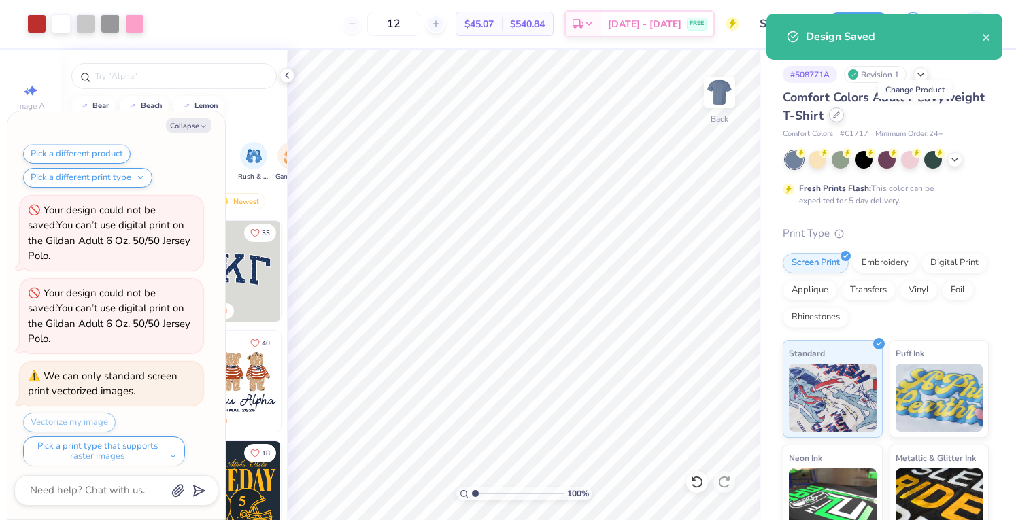
click at [840, 116] on icon at bounding box center [836, 114] width 7 height 7
type textarea "x"
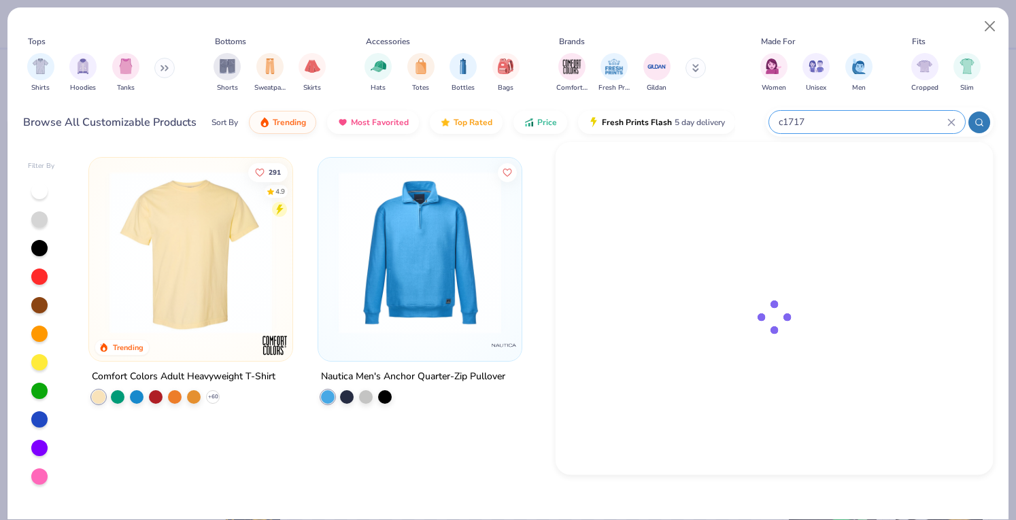
click at [855, 128] on input "c1717" at bounding box center [862, 122] width 170 height 16
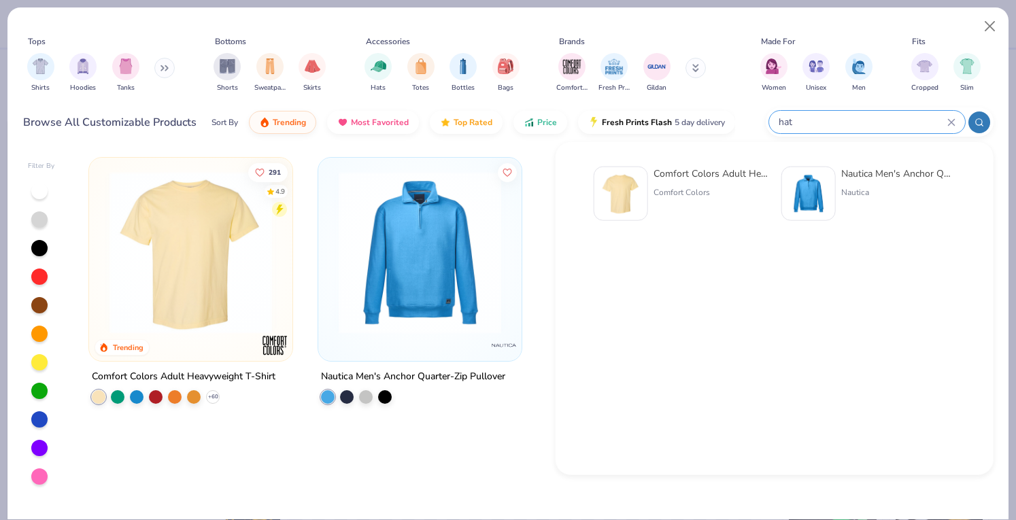
type input "hat"
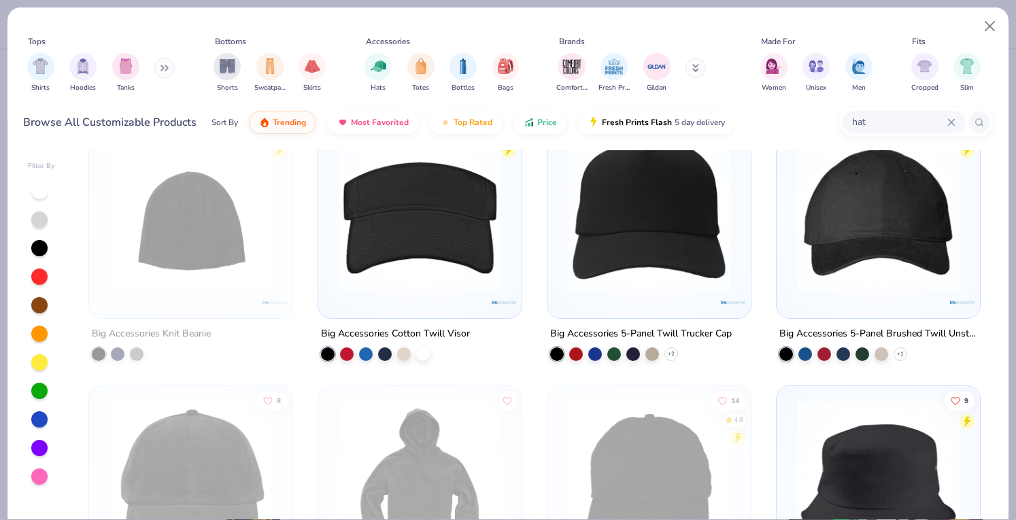
scroll to position [5715, 0]
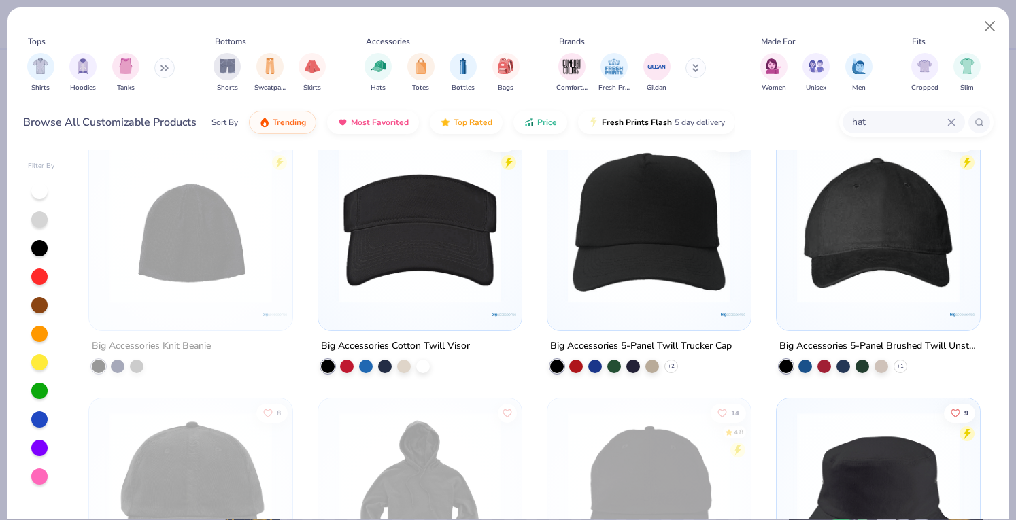
click at [790, 230] on img at bounding box center [878, 222] width 176 height 162
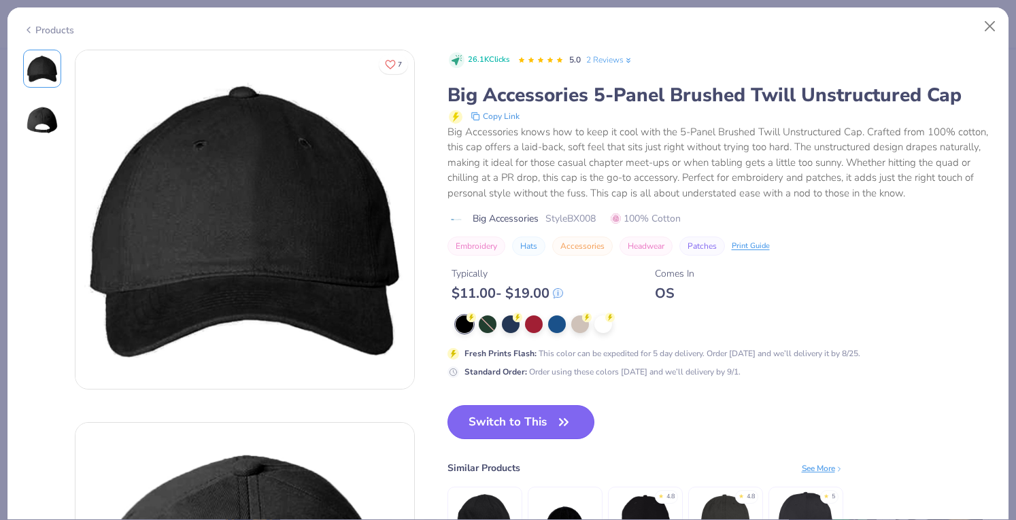
click at [497, 416] on button "Switch to This" at bounding box center [521, 422] width 148 height 34
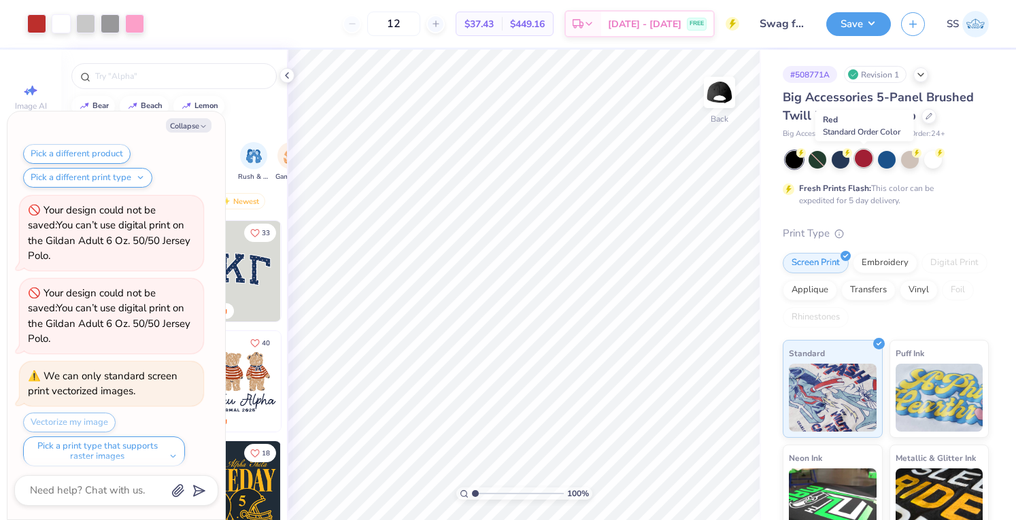
click at [862, 160] on div at bounding box center [863, 159] width 18 height 18
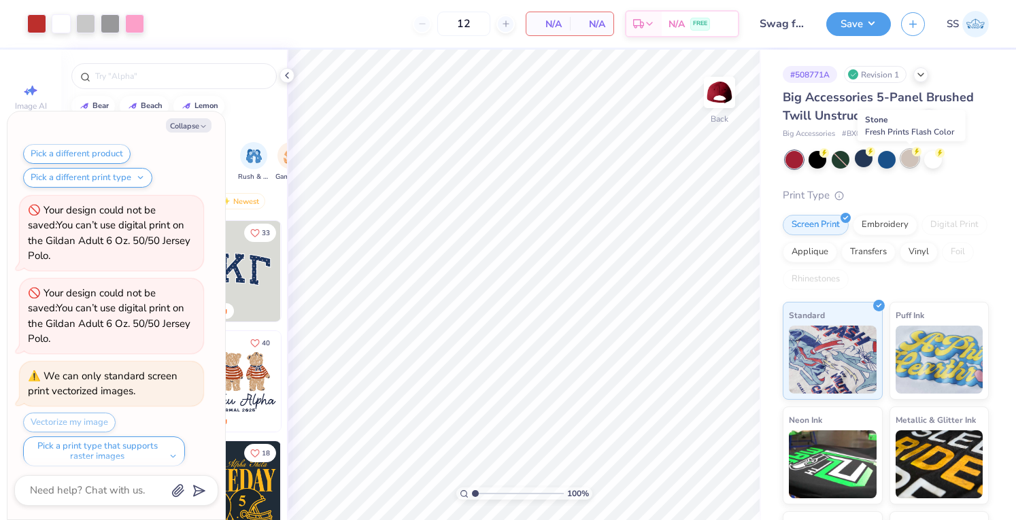
click at [911, 156] on div at bounding box center [910, 159] width 18 height 18
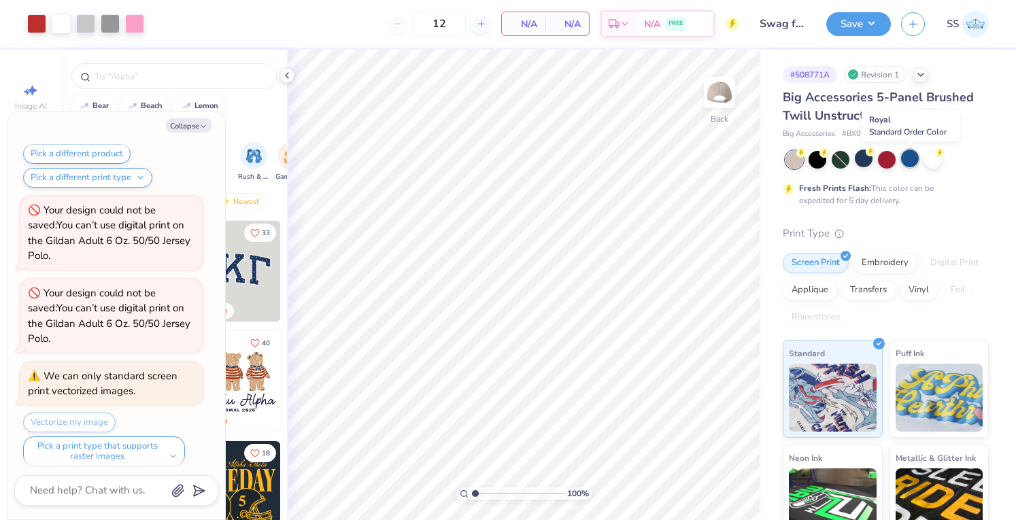
click at [914, 160] on div at bounding box center [910, 159] width 18 height 18
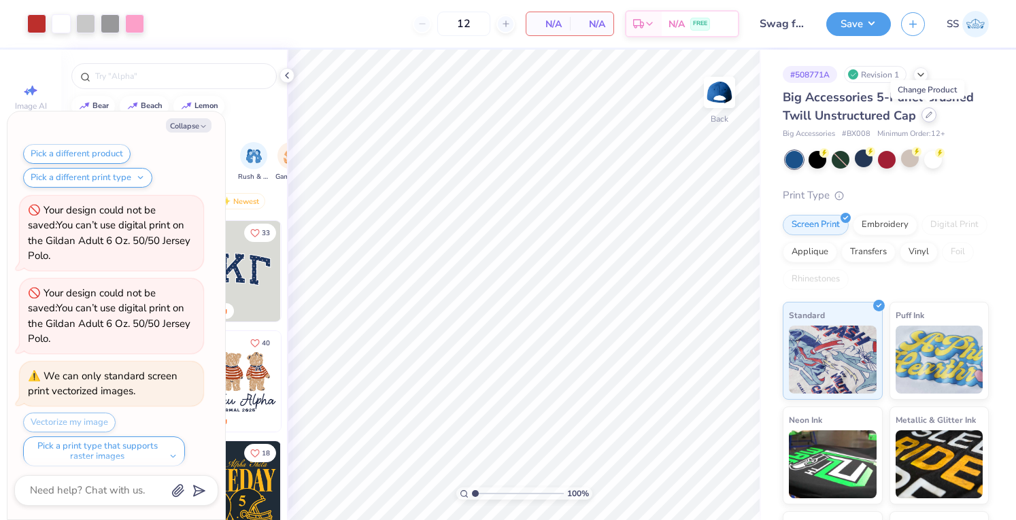
click at [924, 120] on div at bounding box center [928, 114] width 15 height 15
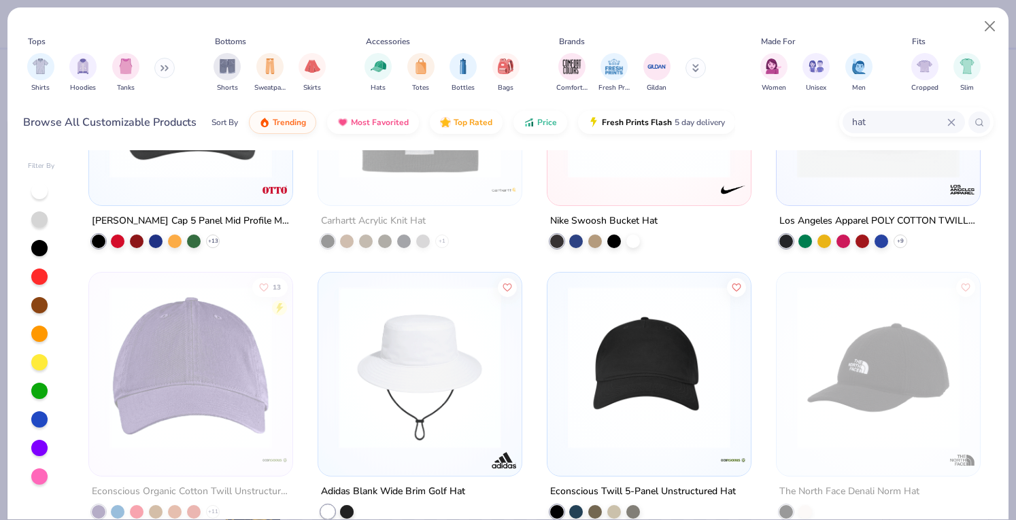
scroll to position [156, 0]
click at [589, 362] on img at bounding box center [649, 367] width 176 height 162
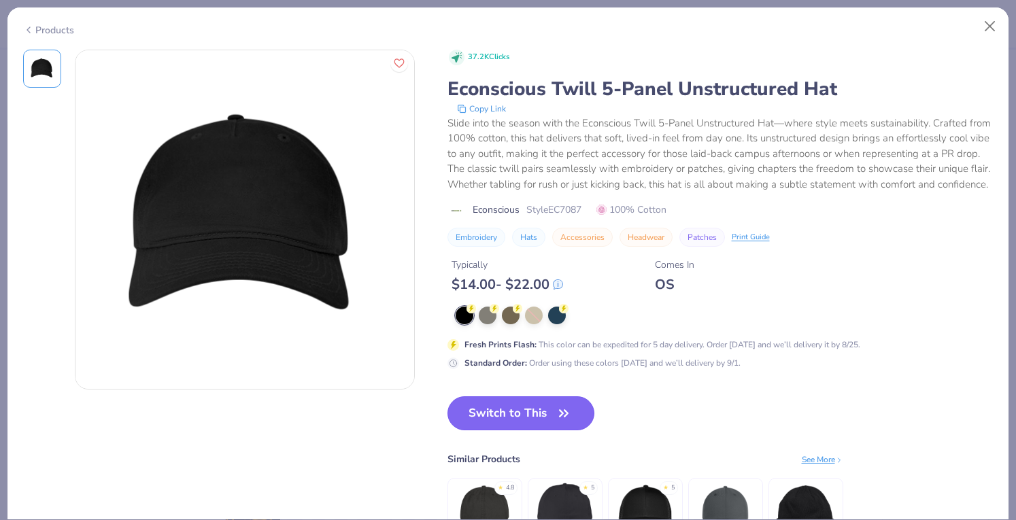
click at [472, 430] on button "Switch to This" at bounding box center [521, 413] width 148 height 34
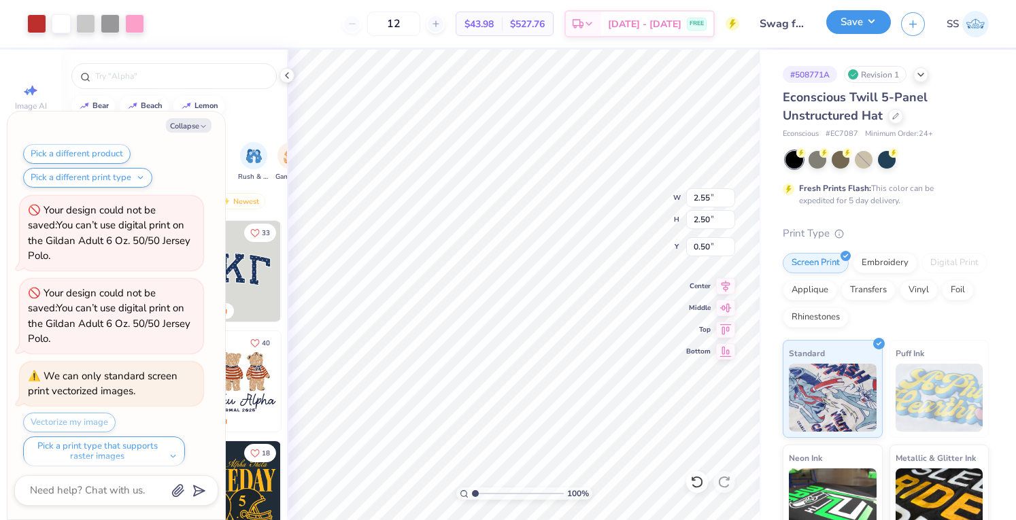
click at [874, 18] on button "Save" at bounding box center [858, 22] width 65 height 24
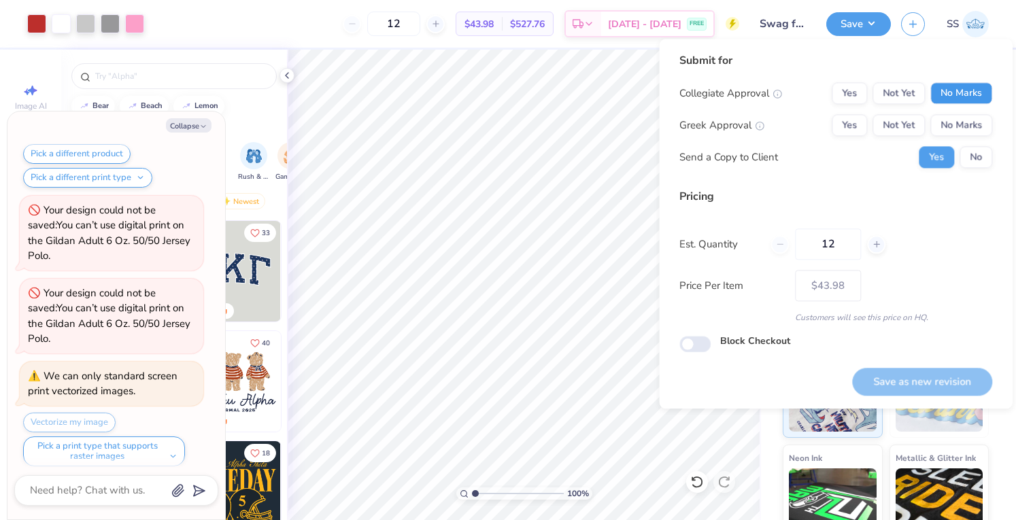
click at [983, 103] on button "No Marks" at bounding box center [961, 93] width 62 height 22
click at [980, 116] on button "No Marks" at bounding box center [961, 125] width 62 height 22
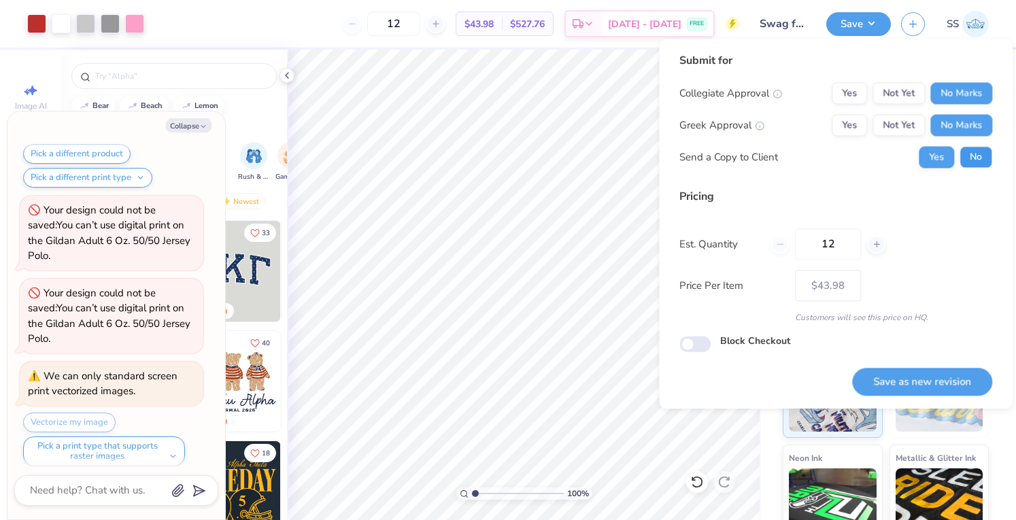
click at [979, 157] on button "No" at bounding box center [975, 157] width 33 height 22
type textarea "x"
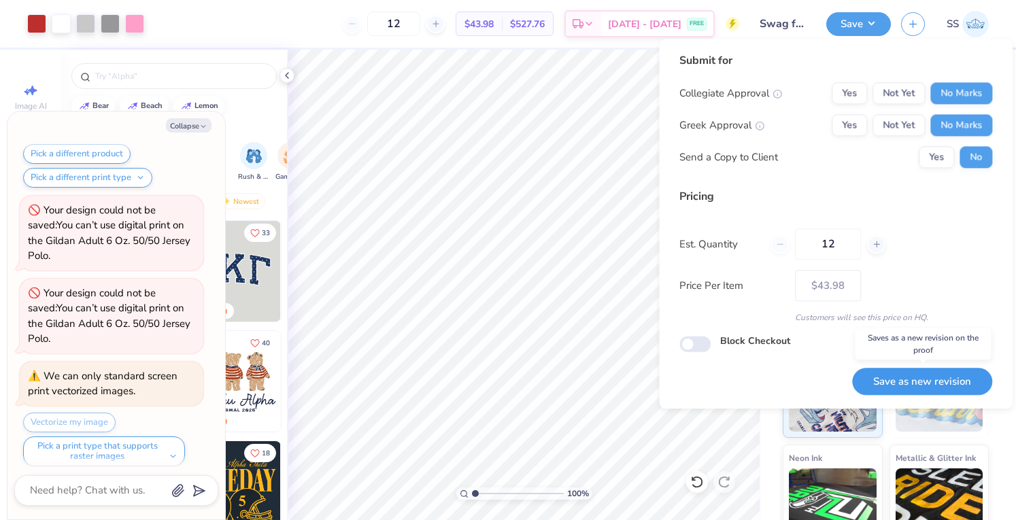
click at [924, 381] on button "Save as new revision" at bounding box center [922, 382] width 140 height 28
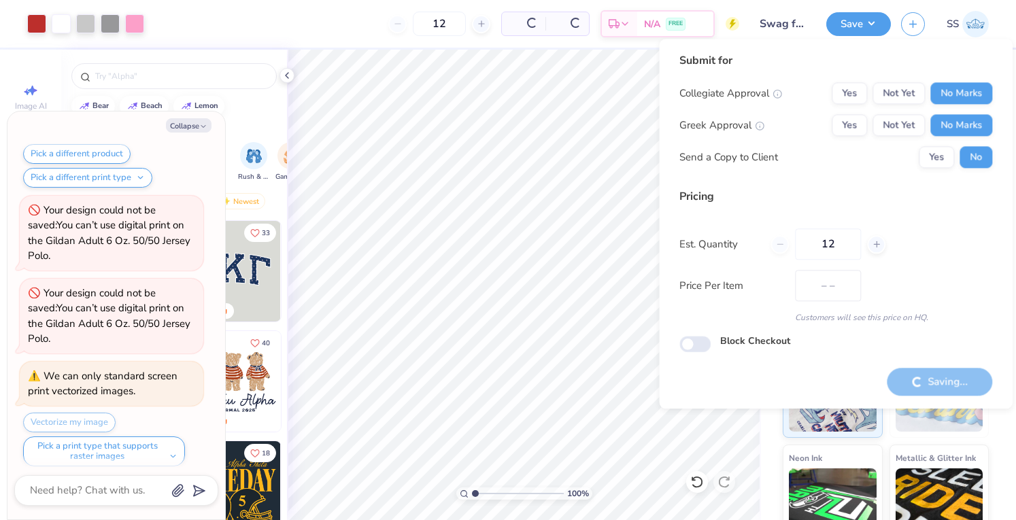
type input "$43.98"
type textarea "x"
